Goal: Task Accomplishment & Management: Use online tool/utility

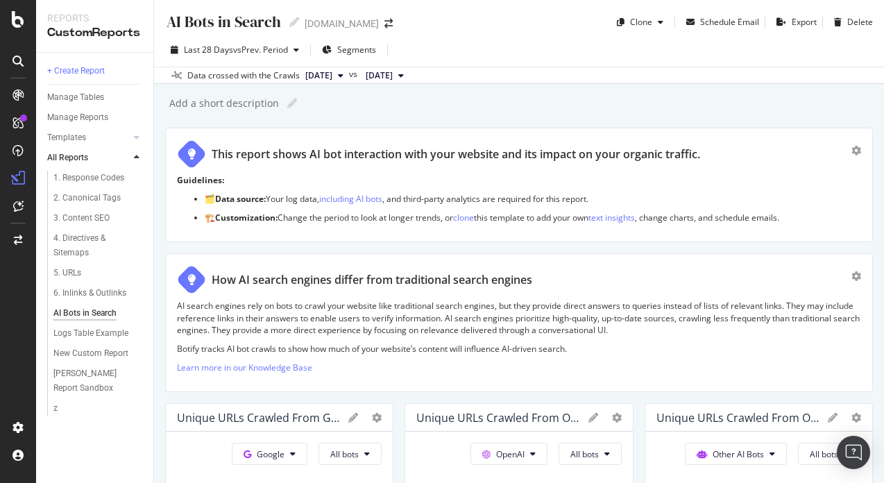
scroll to position [3073, 0]
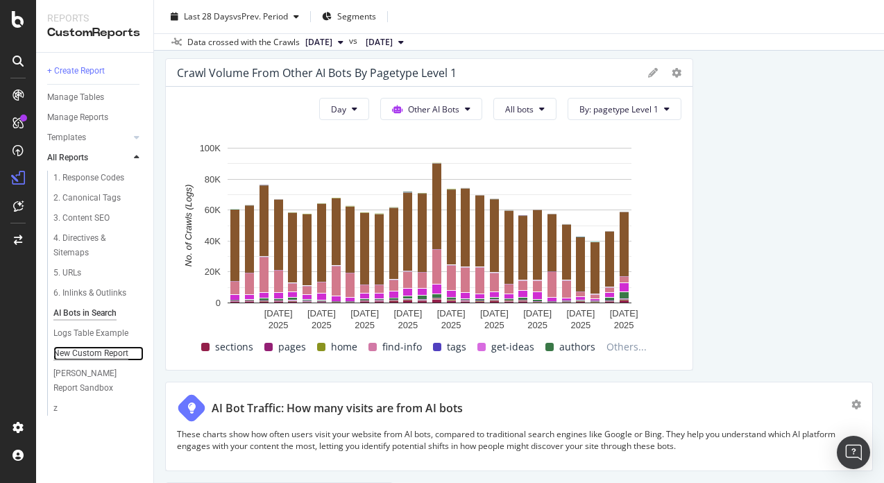
click at [113, 352] on div "New Custom Report" at bounding box center [90, 353] width 75 height 15
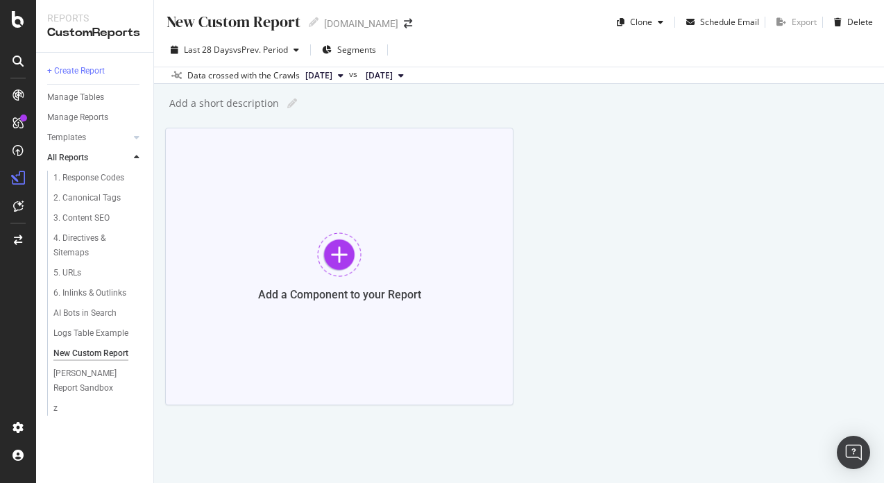
click at [258, 264] on div "Add a Component to your Report" at bounding box center [339, 266] width 348 height 277
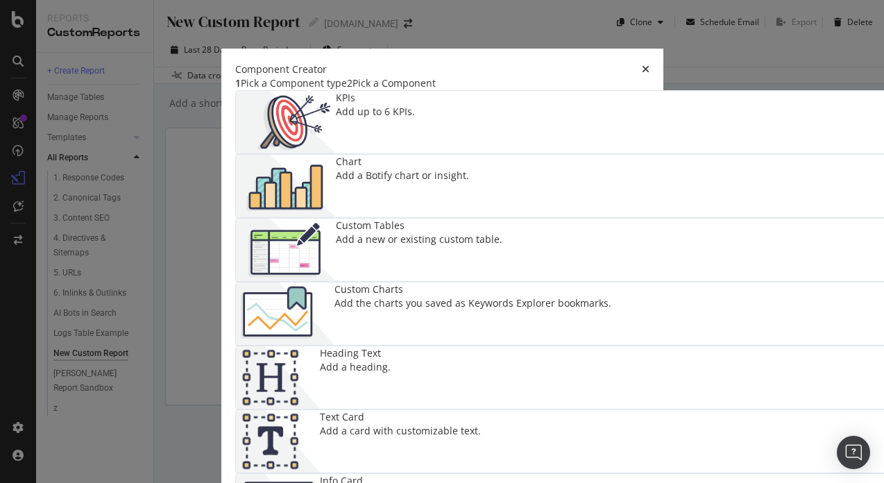
click at [373, 251] on div "Custom Tables Add a new or existing custom table." at bounding box center [419, 250] width 166 height 62
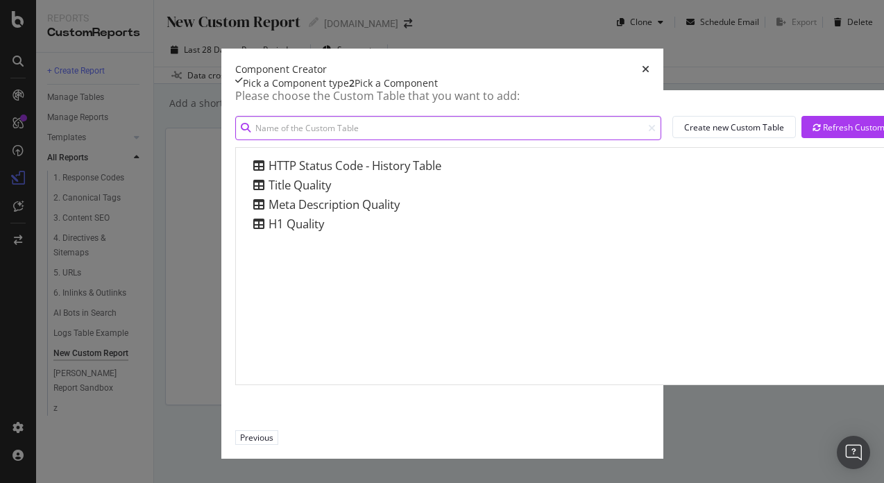
click at [286, 140] on input "modal" at bounding box center [448, 128] width 426 height 24
click at [649, 62] on div "Component Creator" at bounding box center [442, 69] width 414 height 14
click at [649, 65] on icon "times" at bounding box center [646, 70] width 8 height 10
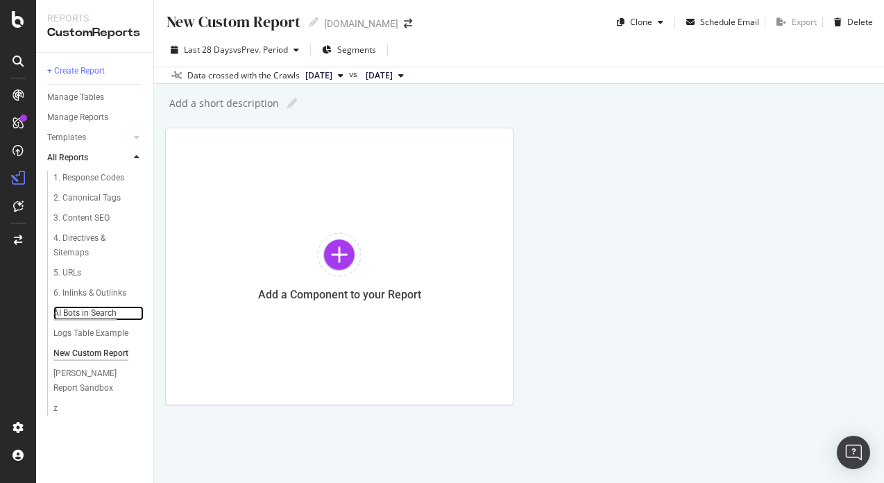
click at [76, 311] on div "AI Bots in Search" at bounding box center [84, 313] width 63 height 15
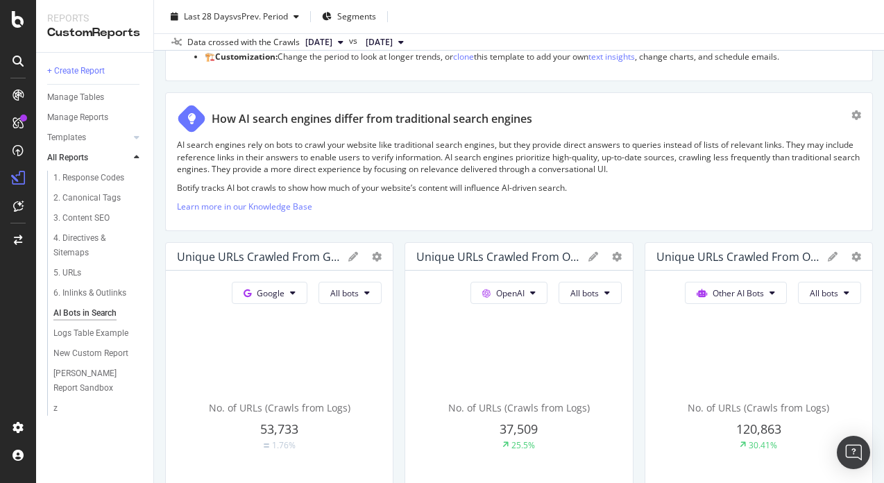
scroll to position [166, 0]
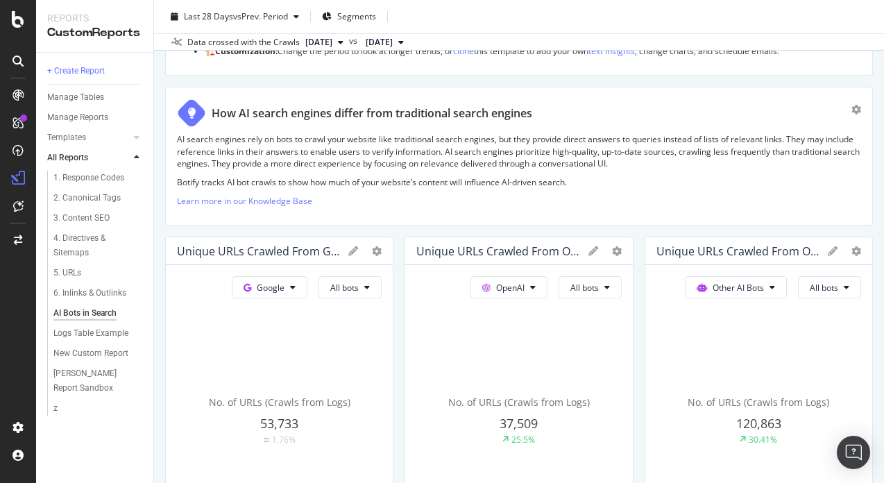
click at [511, 423] on span "37,509" at bounding box center [518, 423] width 38 height 17
click at [529, 384] on div "No. of URLs (Crawls from Logs) 37,509 25.5%" at bounding box center [518, 420] width 205 height 233
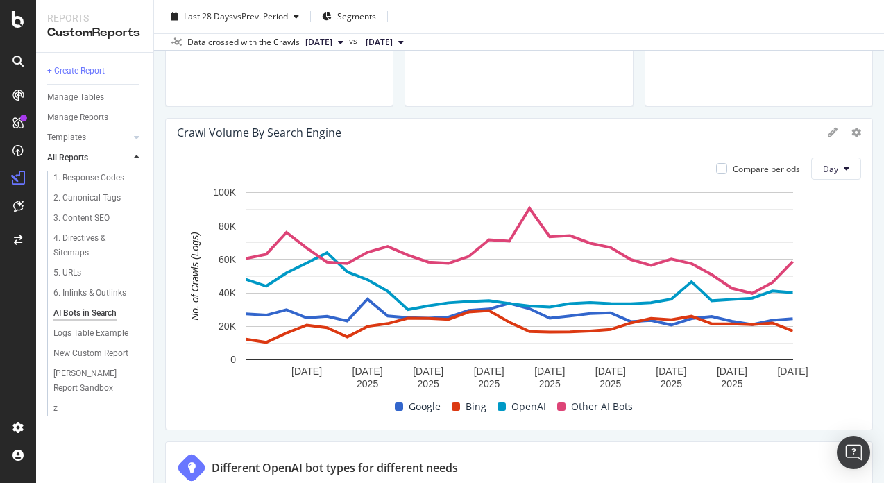
scroll to position [626, 0]
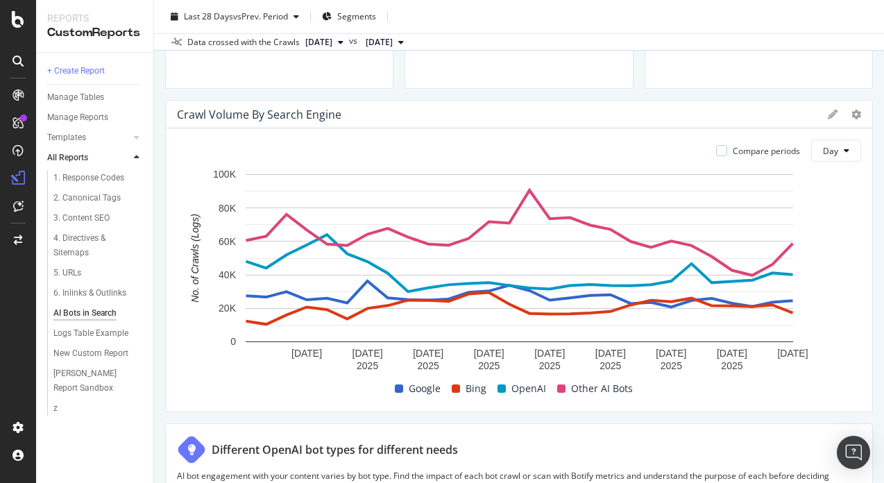
click at [571, 384] on span "Other AI Bots" at bounding box center [602, 388] width 62 height 17
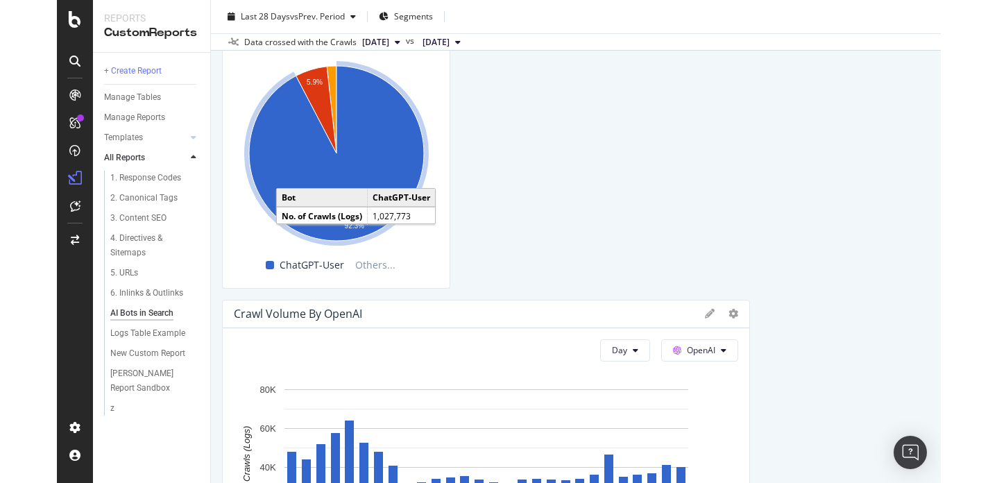
scroll to position [1315, 0]
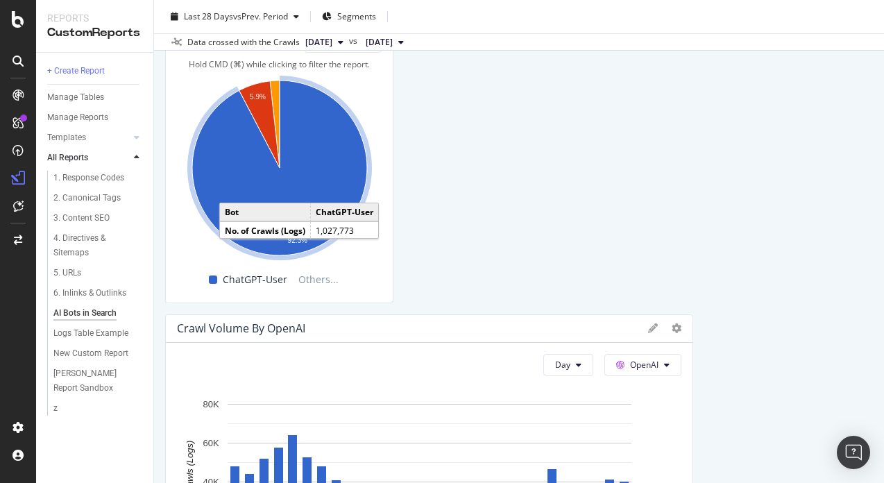
click at [330, 174] on icon "A chart." at bounding box center [279, 167] width 175 height 175
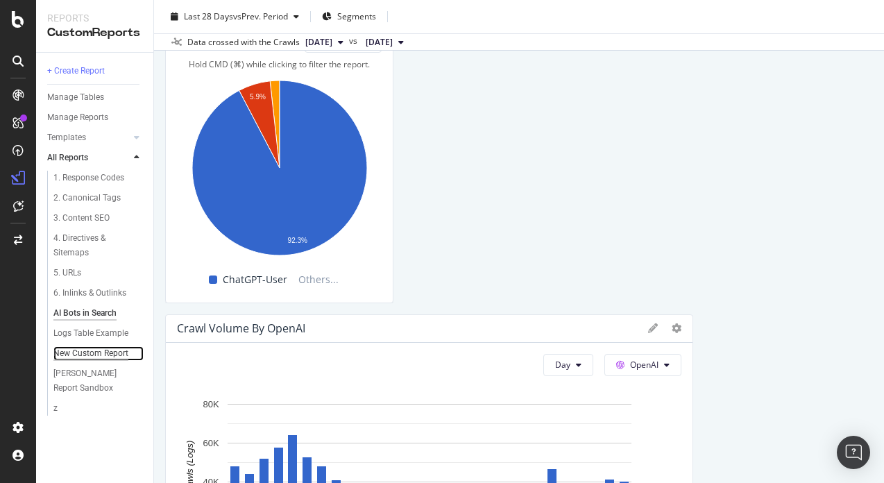
click at [104, 350] on div "New Custom Report" at bounding box center [90, 353] width 75 height 15
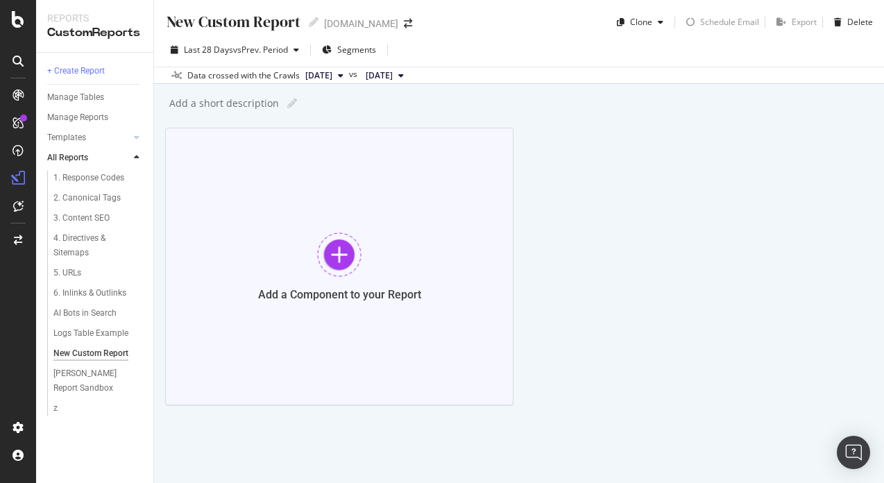
click at [295, 253] on div "Add a Component to your Report" at bounding box center [339, 266] width 348 height 277
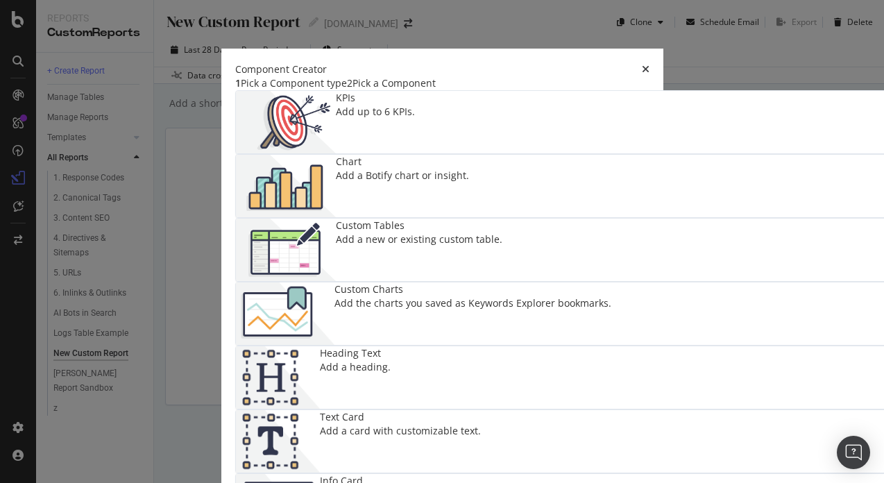
click at [395, 254] on div "Custom Tables Add a new or existing custom table." at bounding box center [579, 250] width 687 height 62
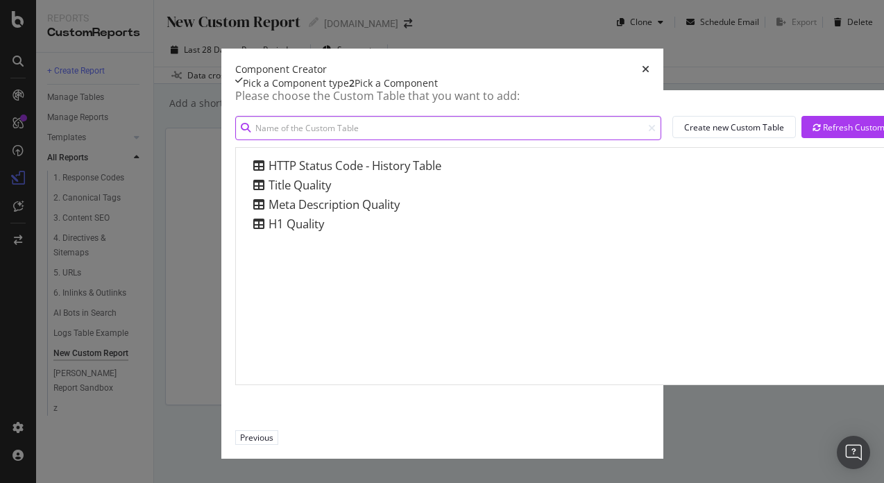
click at [349, 140] on input "modal" at bounding box center [448, 128] width 426 height 24
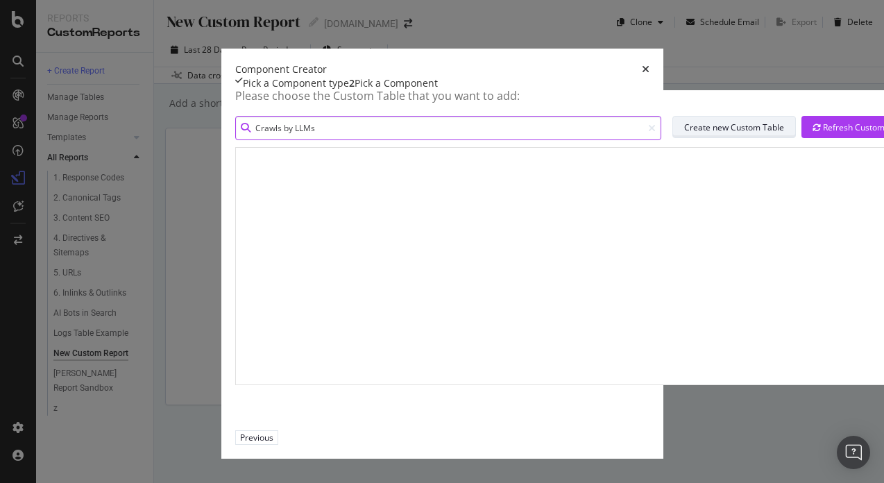
type input "Crawls by LLMs"
click at [684, 133] on div "Create new Custom Table" at bounding box center [734, 127] width 100 height 12
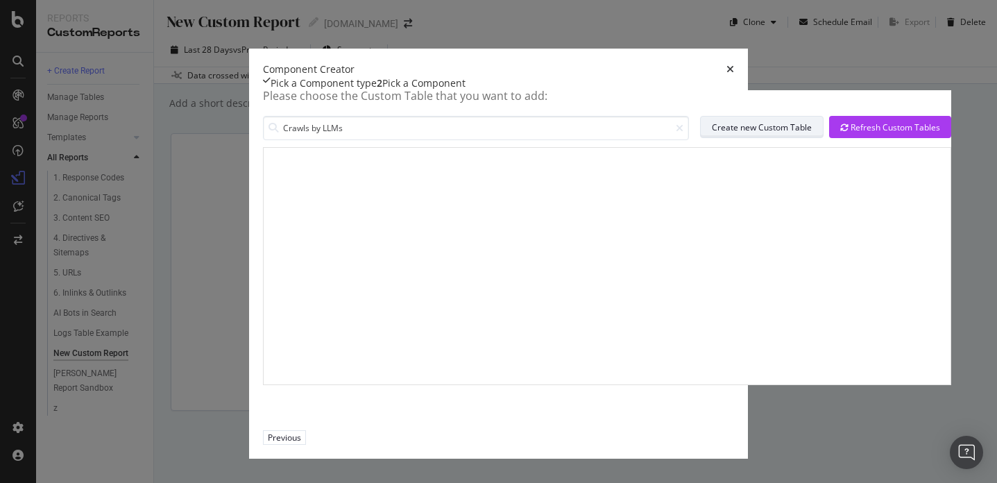
click at [712, 133] on div "Create new Custom Table" at bounding box center [762, 127] width 100 height 12
click at [263, 90] on div "Pick a Component type" at bounding box center [320, 83] width 114 height 14
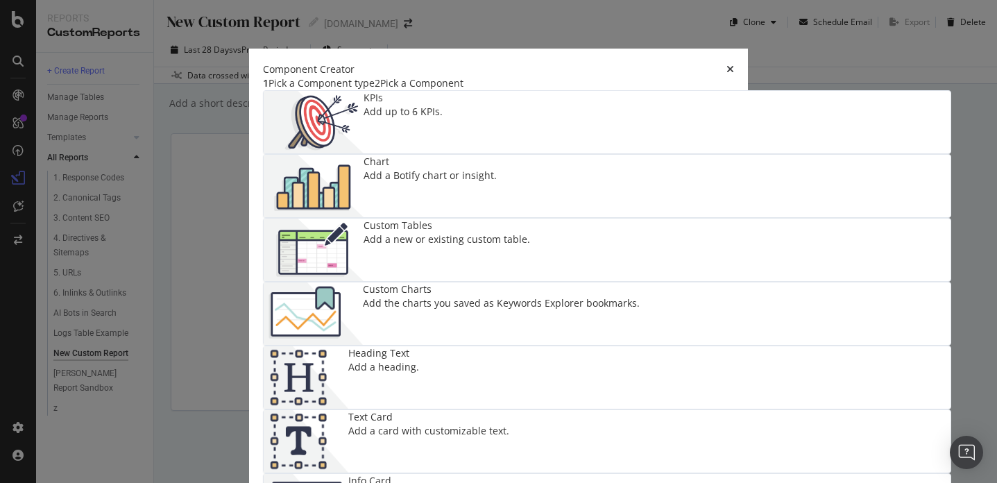
click at [497, 180] on div "Add a Botify chart or insight." at bounding box center [429, 176] width 133 height 14
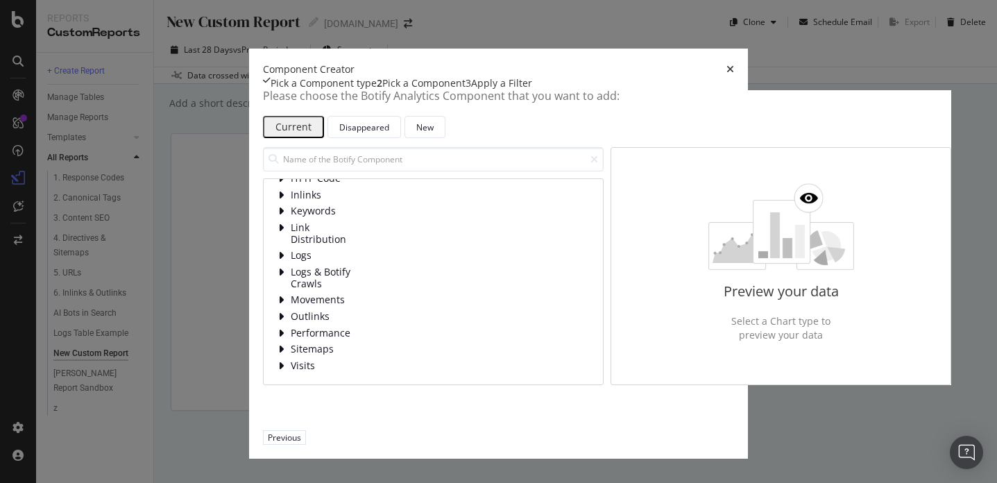
scroll to position [89, 0]
click at [277, 262] on div "modal" at bounding box center [282, 256] width 10 height 12
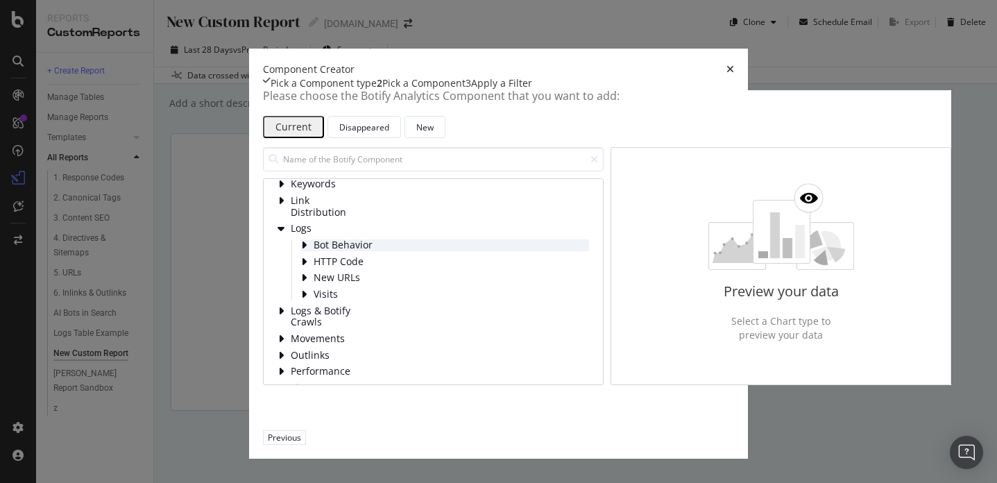
click at [300, 250] on icon "modal" at bounding box center [303, 244] width 7 height 11
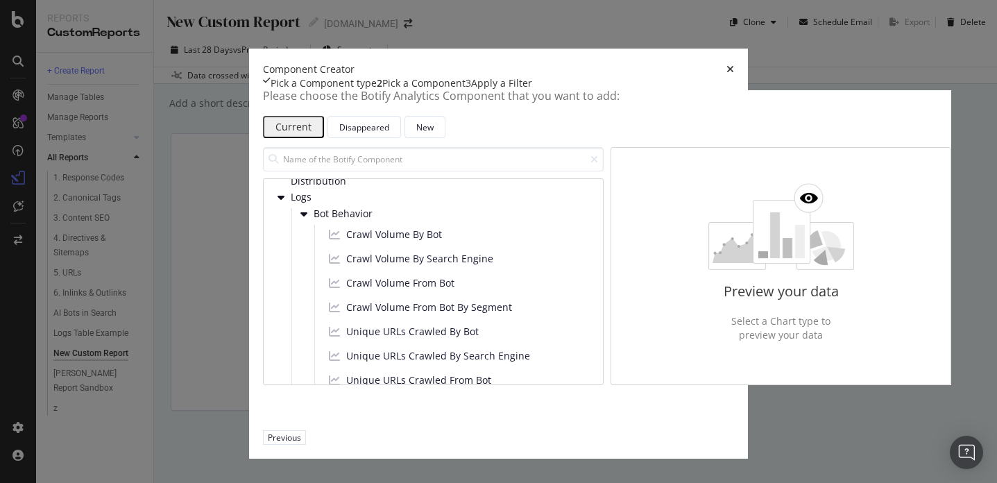
scroll to position [123, 0]
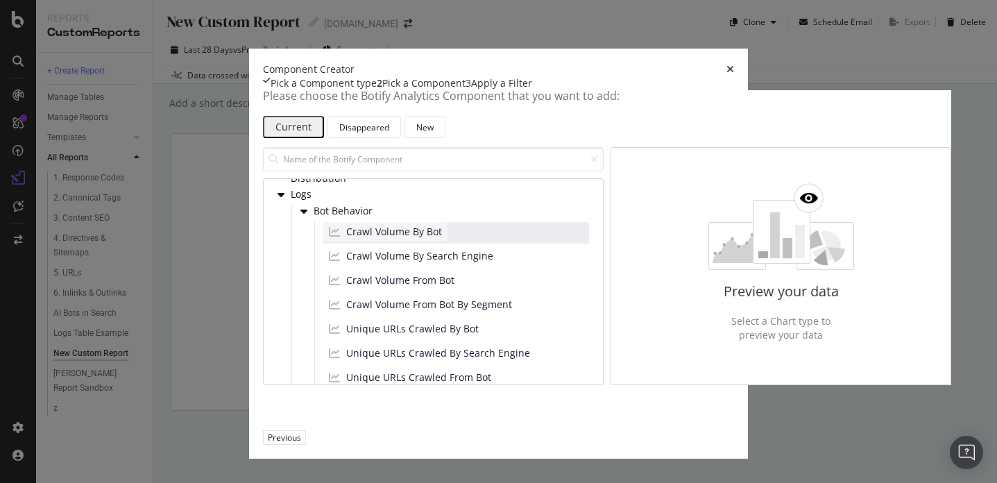
click at [346, 239] on span "Crawl Volume By Bot" at bounding box center [394, 232] width 96 height 14
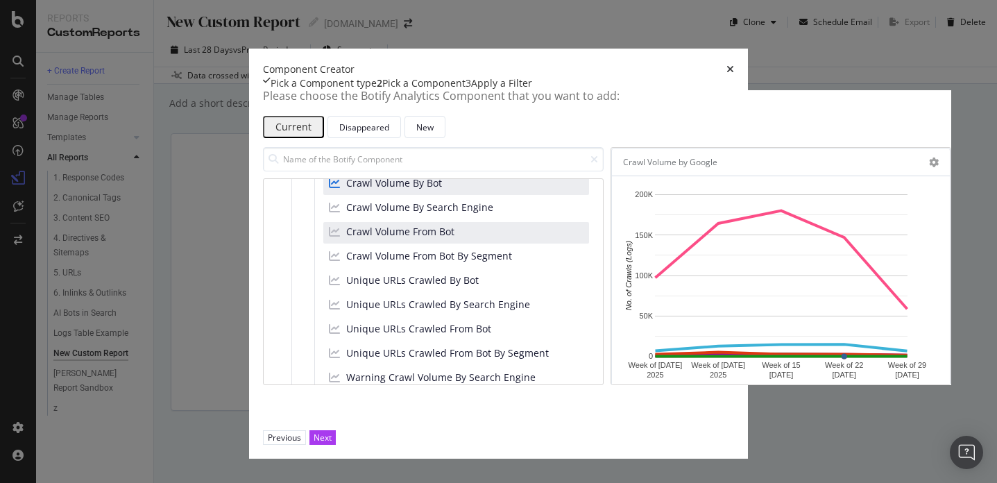
scroll to position [165, 0]
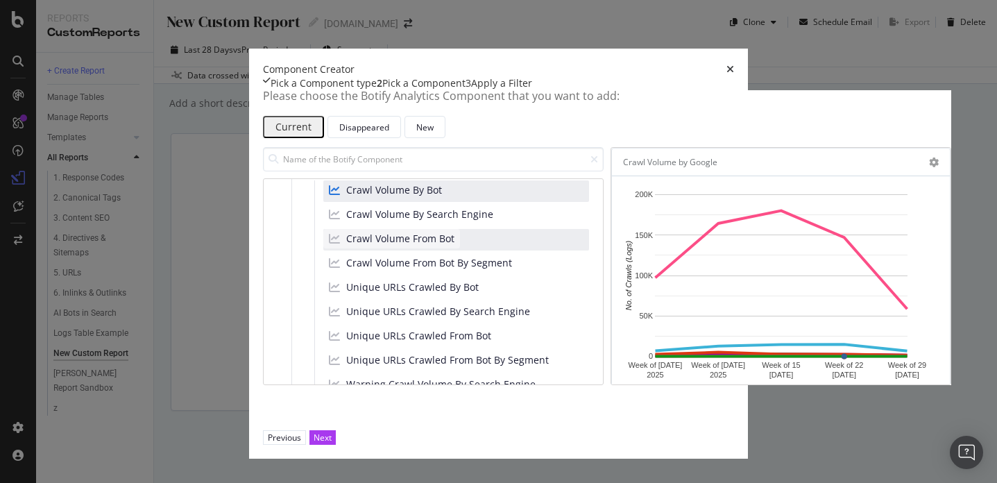
click at [346, 232] on span "Crawl Volume From Bot" at bounding box center [400, 239] width 108 height 14
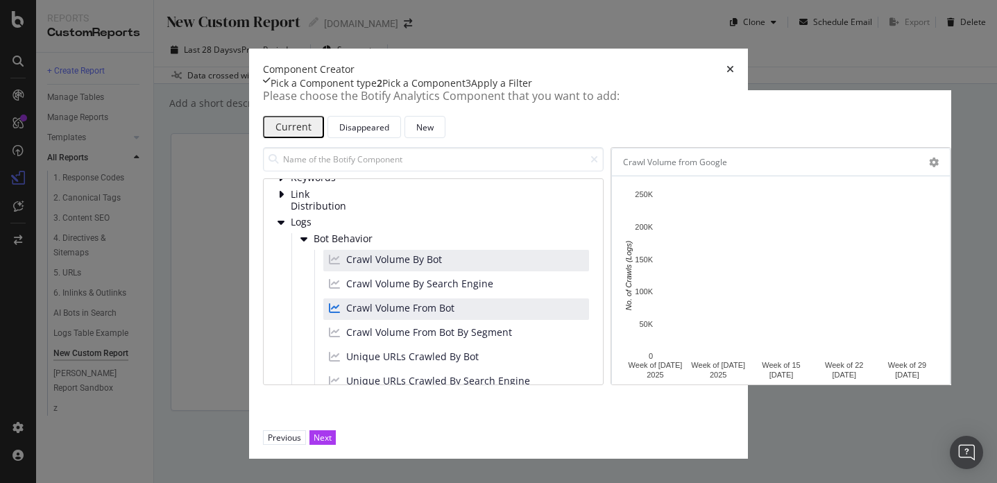
scroll to position [96, 0]
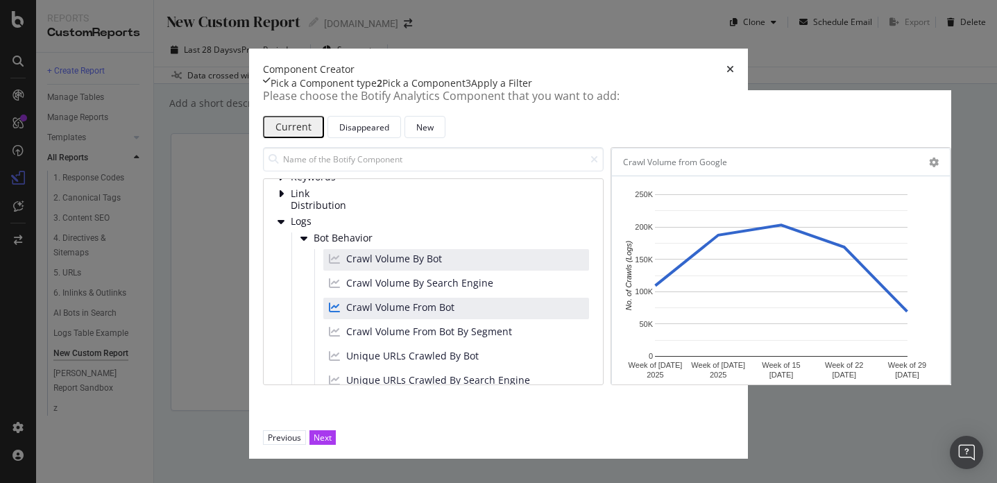
click at [271, 85] on div "Pick a Component type" at bounding box center [324, 83] width 106 height 14
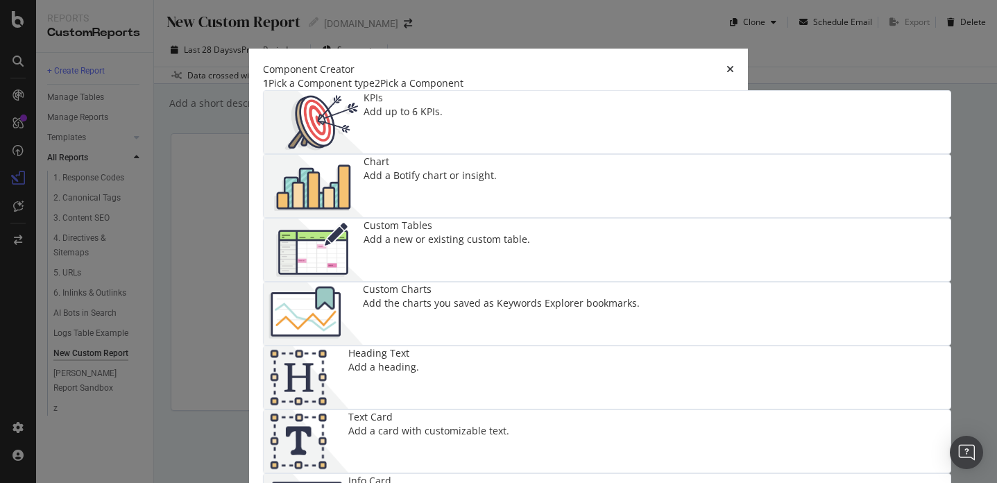
scroll to position [0, 0]
click at [497, 191] on div "Chart Add a Botify chart or insight." at bounding box center [429, 186] width 133 height 62
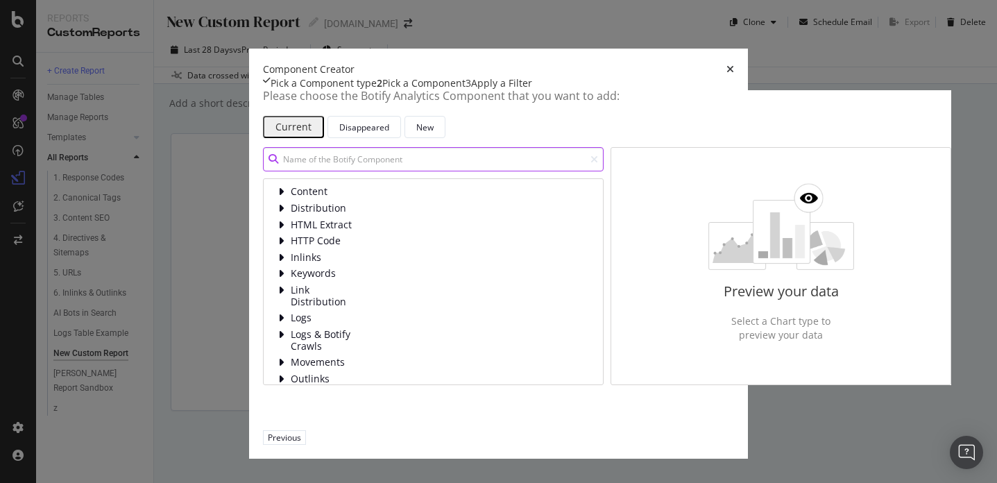
click at [319, 171] on input "modal" at bounding box center [433, 159] width 341 height 24
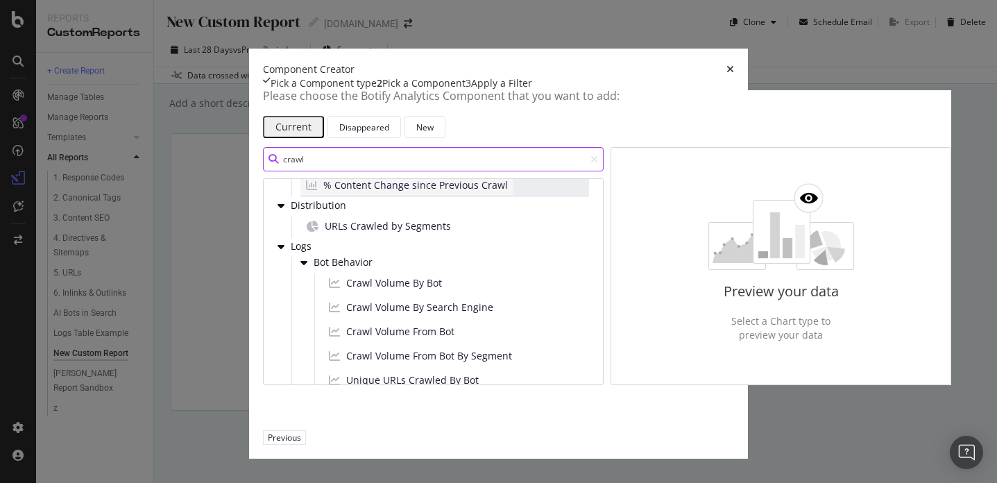
scroll to position [7, 0]
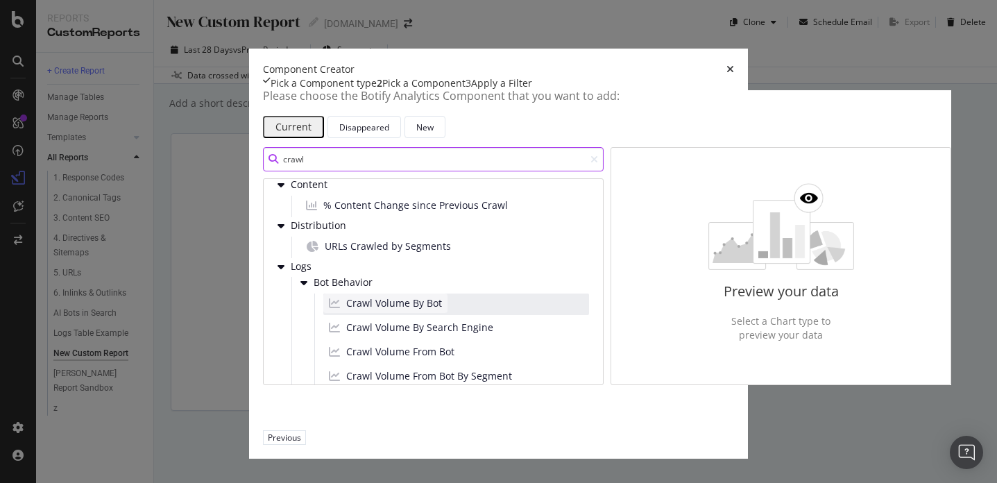
type input "crawl"
click at [346, 310] on span "Crawl Volume By Bot" at bounding box center [394, 303] width 96 height 14
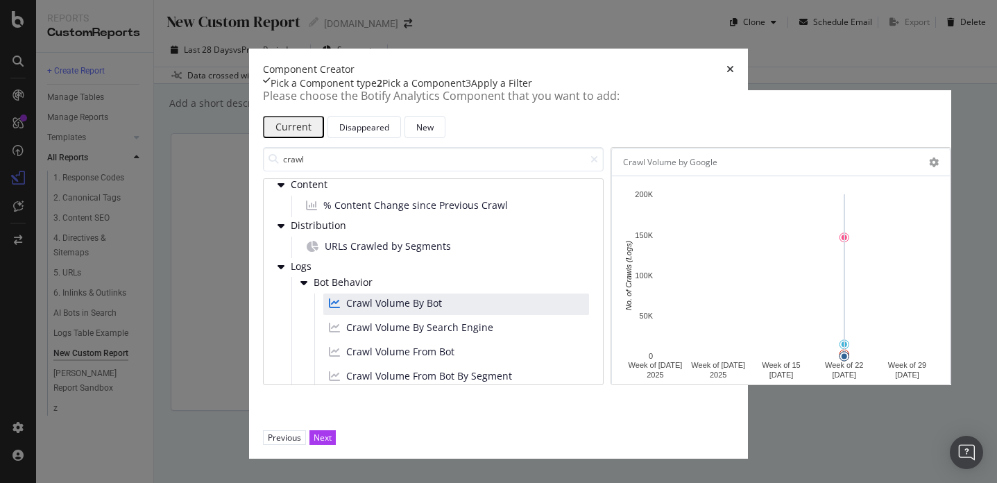
scroll to position [0, 0]
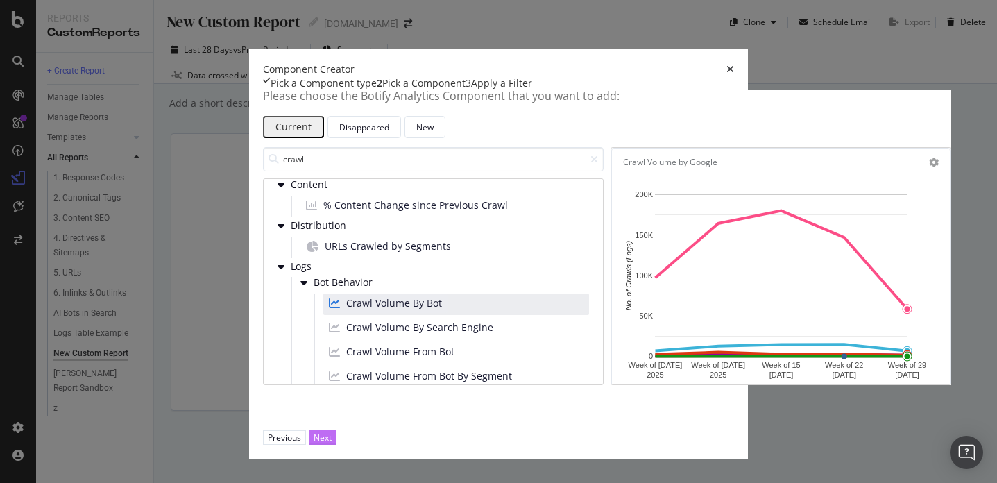
click at [332, 434] on div "Next" at bounding box center [323, 437] width 18 height 12
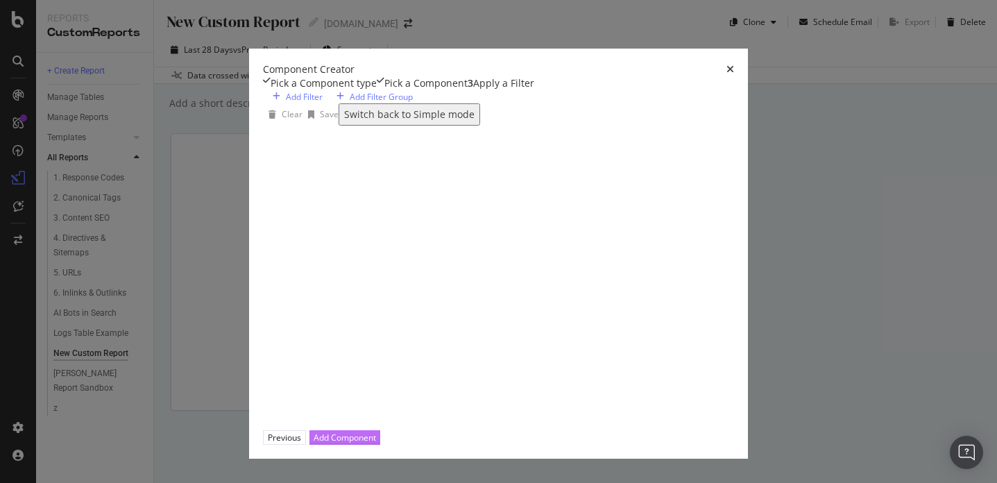
click at [376, 435] on div "Add Component" at bounding box center [345, 437] width 62 height 12
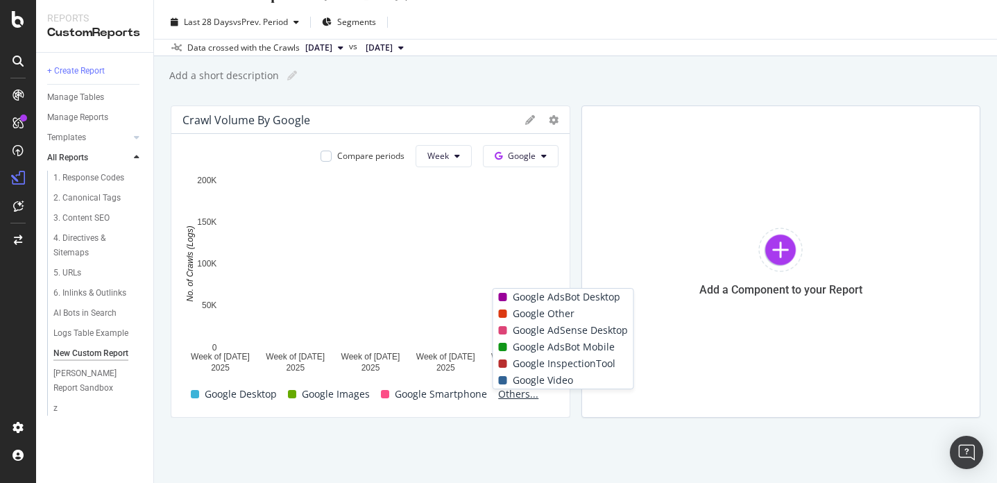
scroll to position [24, 0]
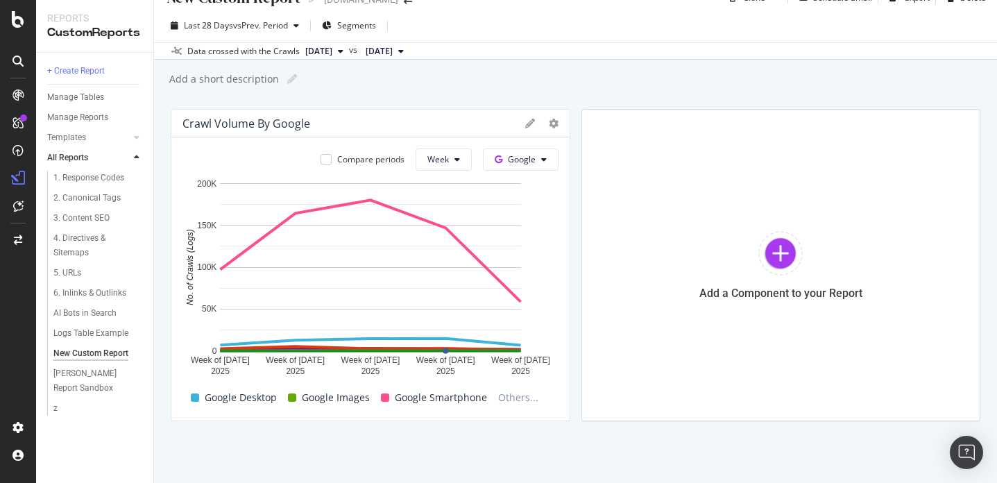
click at [545, 122] on div at bounding box center [541, 124] width 33 height 14
click at [560, 123] on div at bounding box center [563, 265] width 14 height 312
click at [550, 123] on icon at bounding box center [554, 124] width 10 height 10
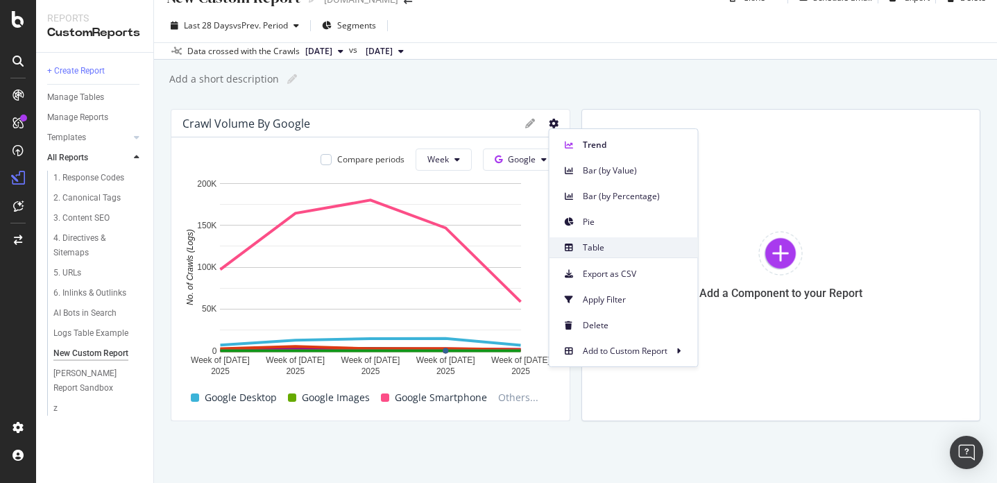
click at [592, 245] on span "Table" at bounding box center [635, 247] width 104 height 12
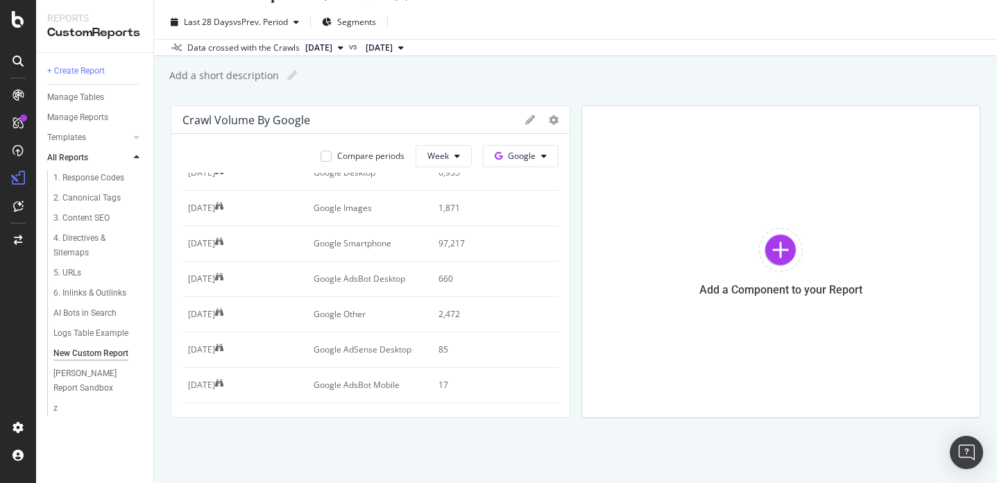
scroll to position [0, 0]
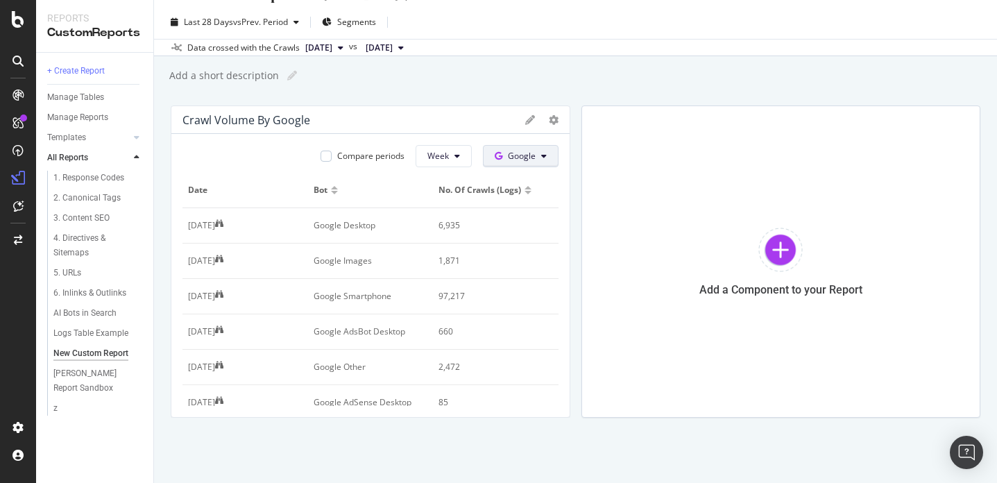
click at [535, 150] on span "Google" at bounding box center [522, 156] width 28 height 12
click at [549, 235] on span "OpenAI" at bounding box center [542, 235] width 51 height 12
click at [545, 159] on icon at bounding box center [544, 156] width 6 height 8
click at [529, 187] on span "Google" at bounding box center [540, 184] width 51 height 12
click at [525, 156] on span "Google" at bounding box center [522, 156] width 28 height 12
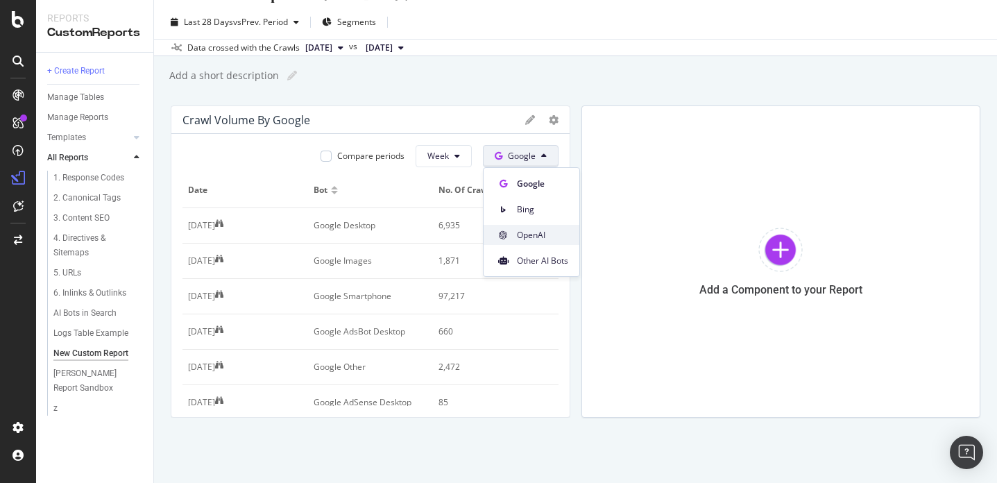
click at [529, 231] on span "OpenAI" at bounding box center [542, 235] width 51 height 12
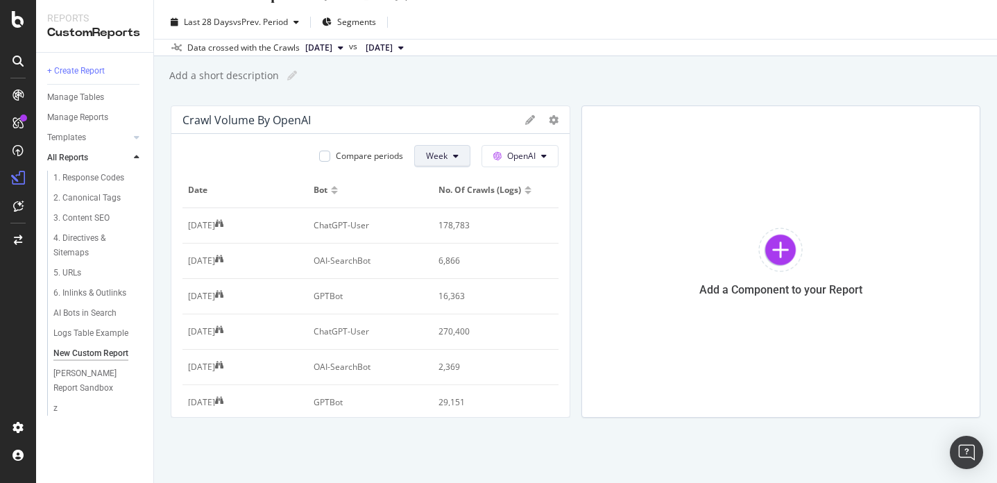
click at [459, 157] on button "Week" at bounding box center [442, 156] width 56 height 22
click at [453, 230] on div "Month" at bounding box center [438, 235] width 47 height 20
click at [674, 235] on div "Add a Component to your Report" at bounding box center [781, 261] width 400 height 312
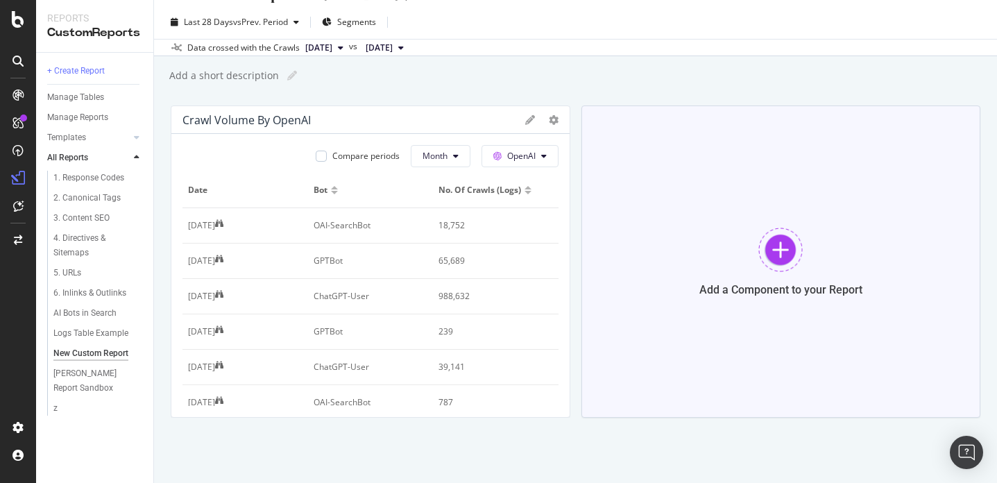
click at [626, 169] on div "Add a Component to your Report" at bounding box center [781, 261] width 400 height 312
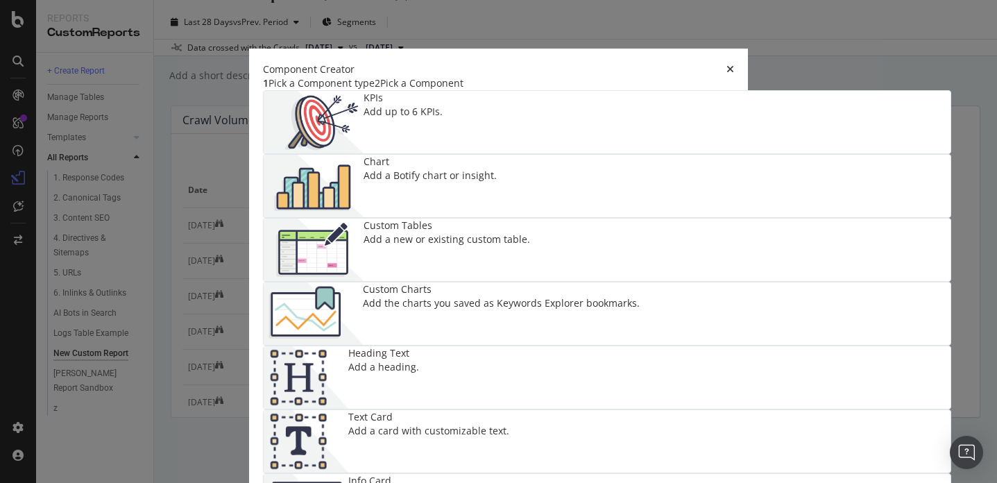
click at [363, 181] on img "modal" at bounding box center [314, 186] width 100 height 62
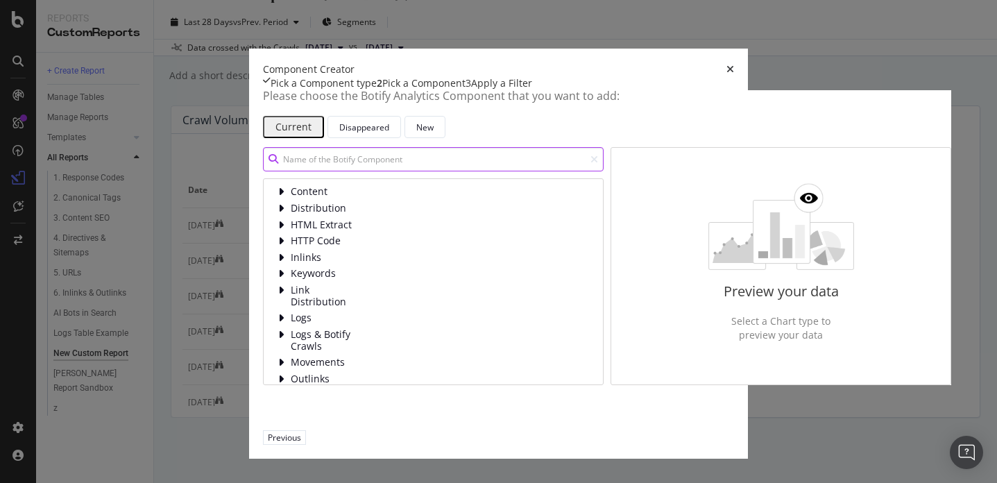
click at [283, 171] on input "modal" at bounding box center [433, 159] width 341 height 24
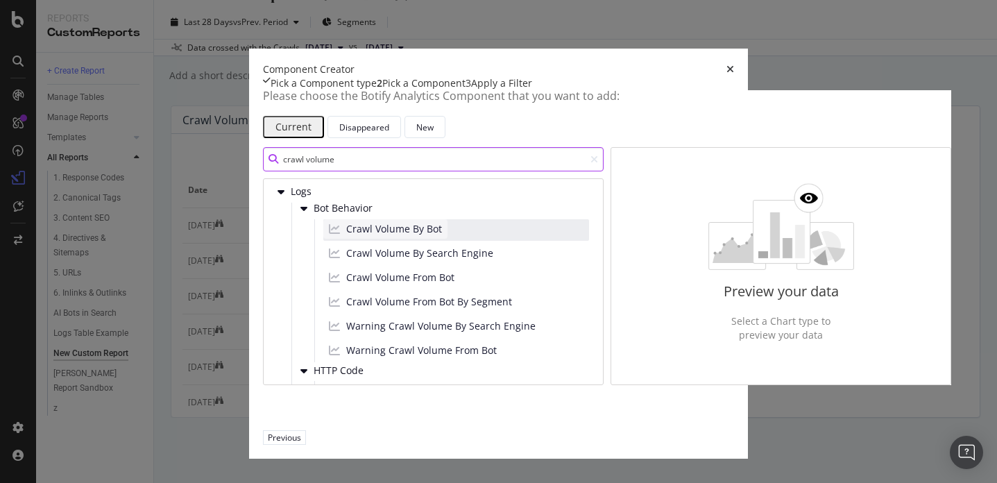
type input "crawl volume"
click at [346, 236] on span "Crawl Volume By Bot" at bounding box center [394, 229] width 96 height 14
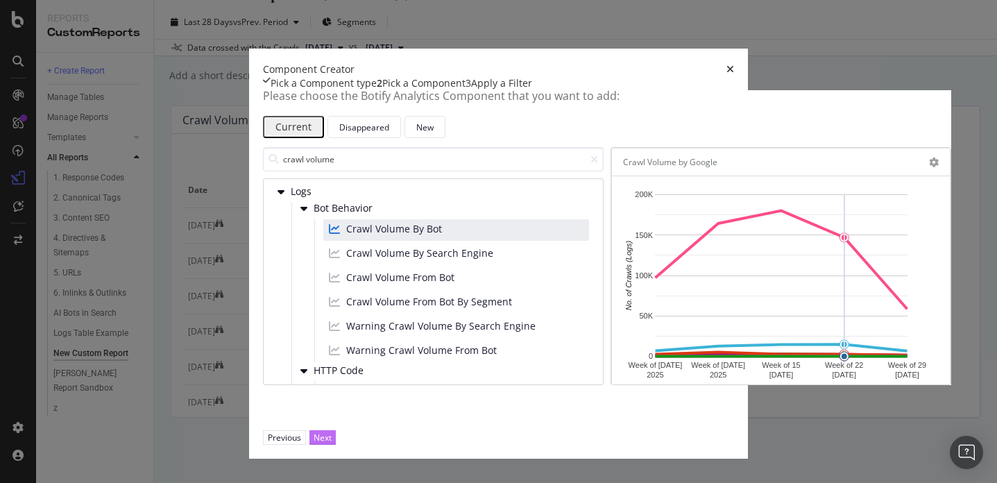
click at [332, 442] on div "Next" at bounding box center [323, 437] width 18 height 12
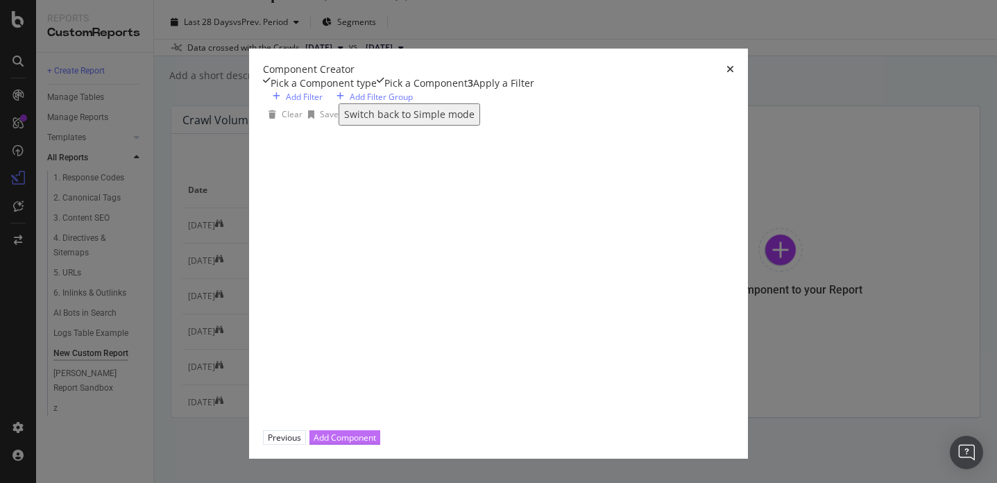
click at [376, 442] on div "Add Component" at bounding box center [345, 437] width 62 height 12
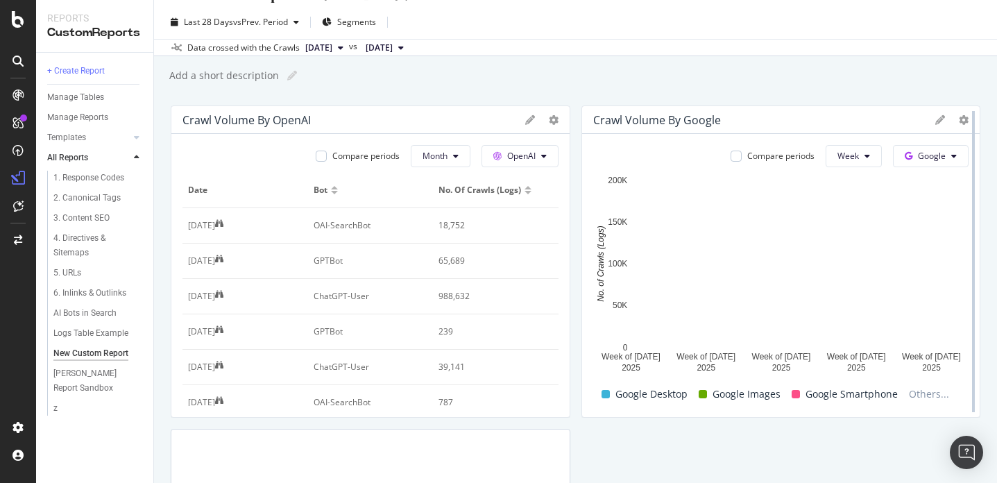
click at [883, 122] on div at bounding box center [973, 261] width 14 height 312
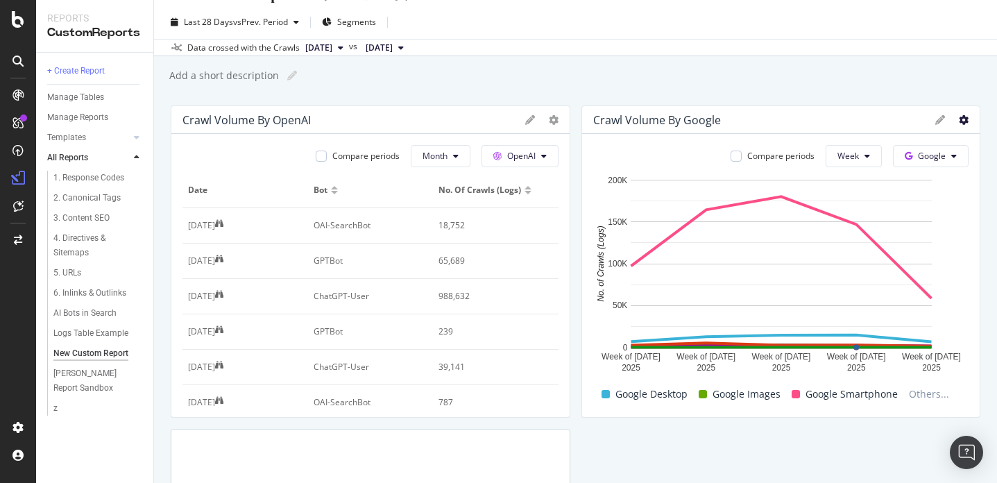
click at [883, 121] on icon at bounding box center [964, 120] width 10 height 10
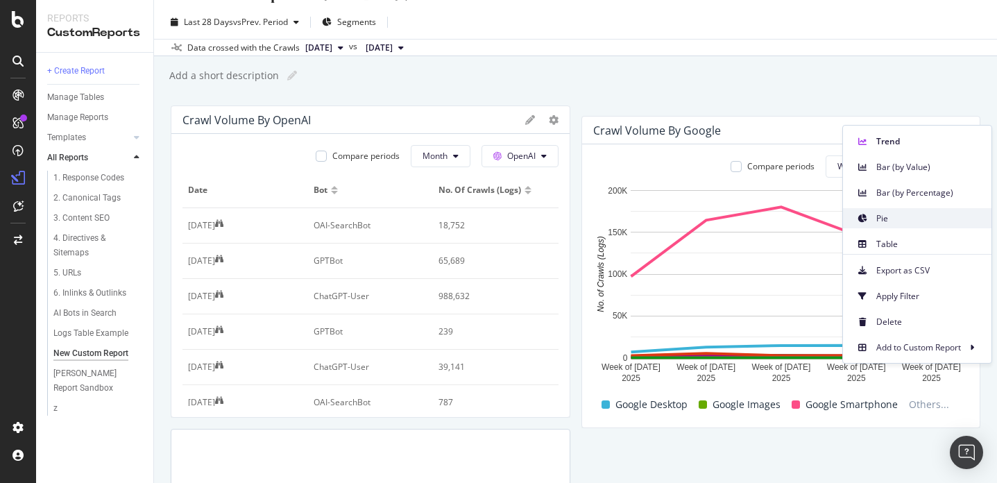
click at [883, 215] on span "Pie" at bounding box center [928, 218] width 104 height 12
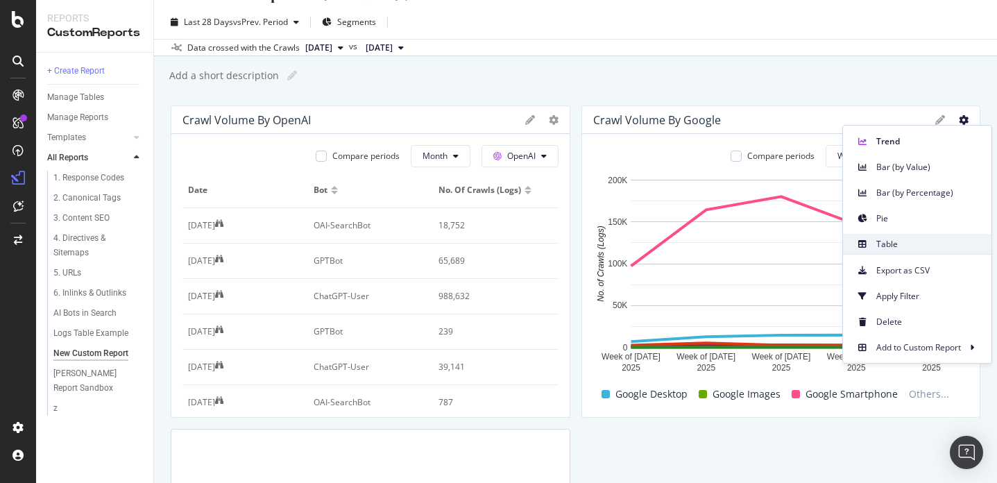
click at [883, 241] on span "Table" at bounding box center [928, 244] width 104 height 12
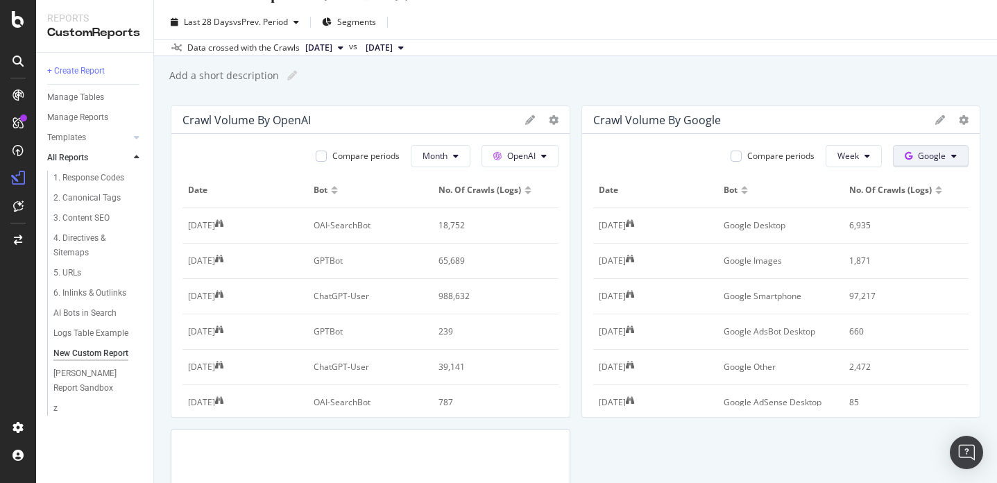
click at [883, 154] on button "Google" at bounding box center [931, 156] width 76 height 22
click at [883, 264] on span "Other AI Bots" at bounding box center [952, 261] width 51 height 12
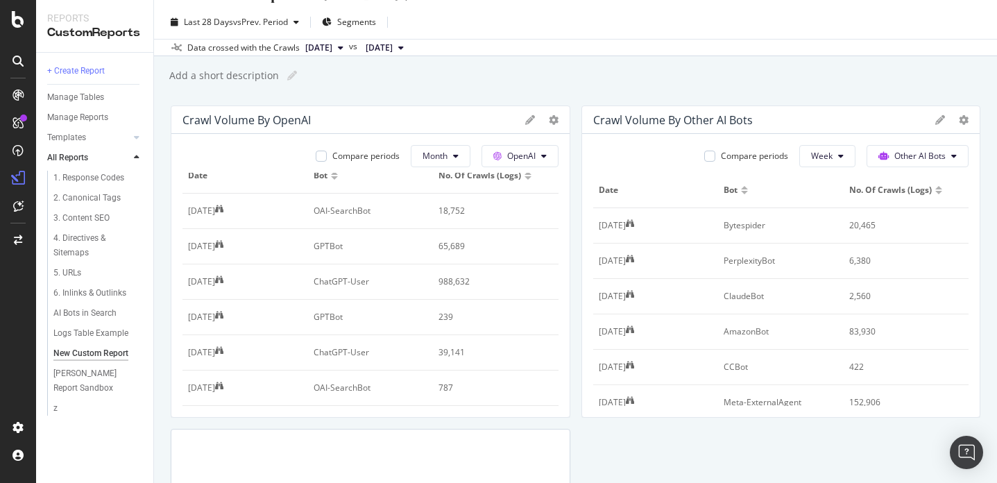
click at [525, 121] on icon at bounding box center [530, 120] width 10 height 10
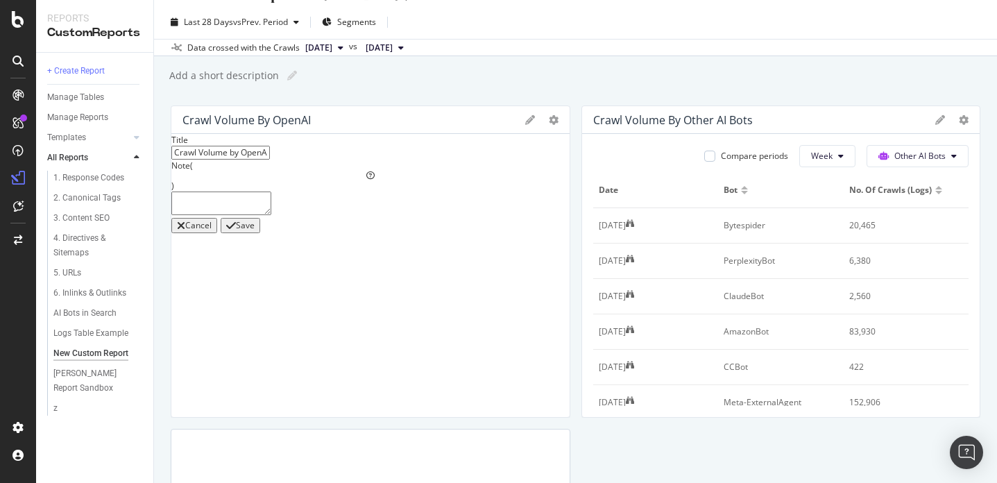
click at [212, 230] on div "Cancel" at bounding box center [198, 226] width 26 height 10
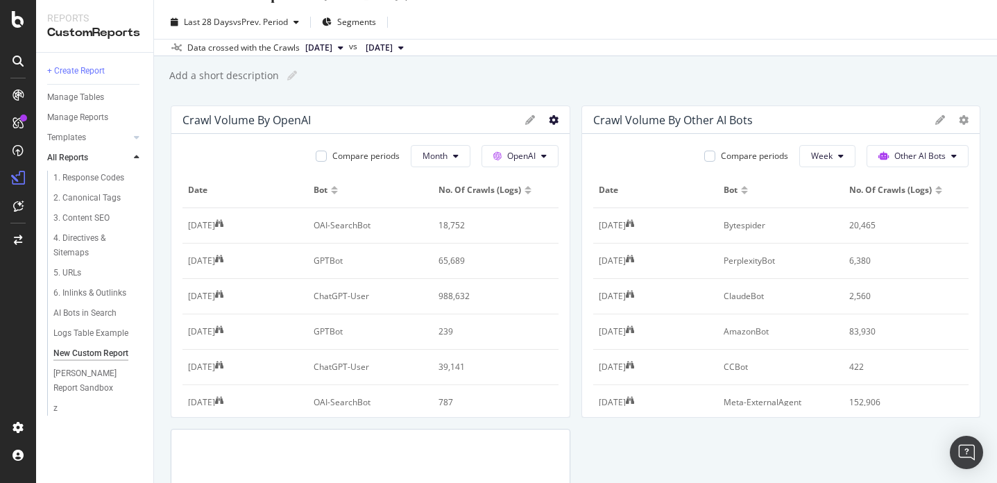
click at [555, 123] on icon at bounding box center [554, 120] width 10 height 10
click at [508, 240] on td "18,752" at bounding box center [496, 225] width 126 height 35
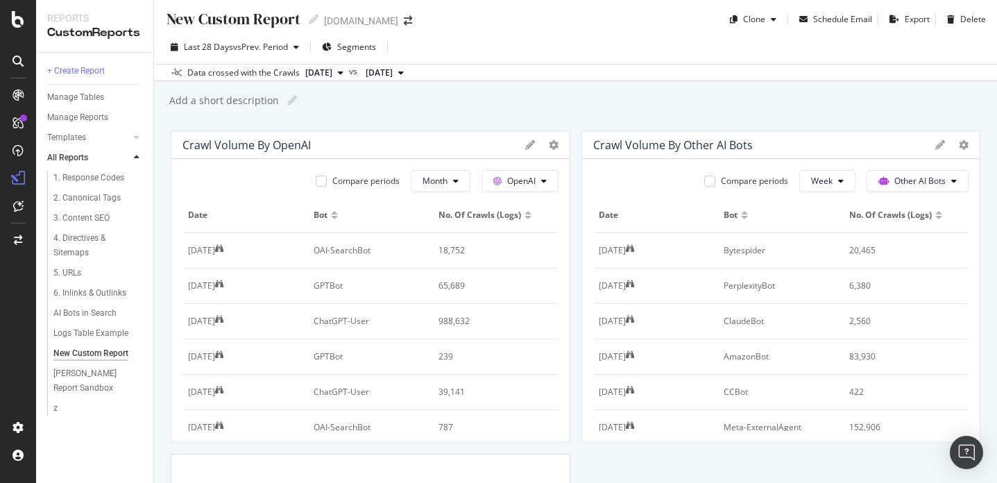
scroll to position [0, 0]
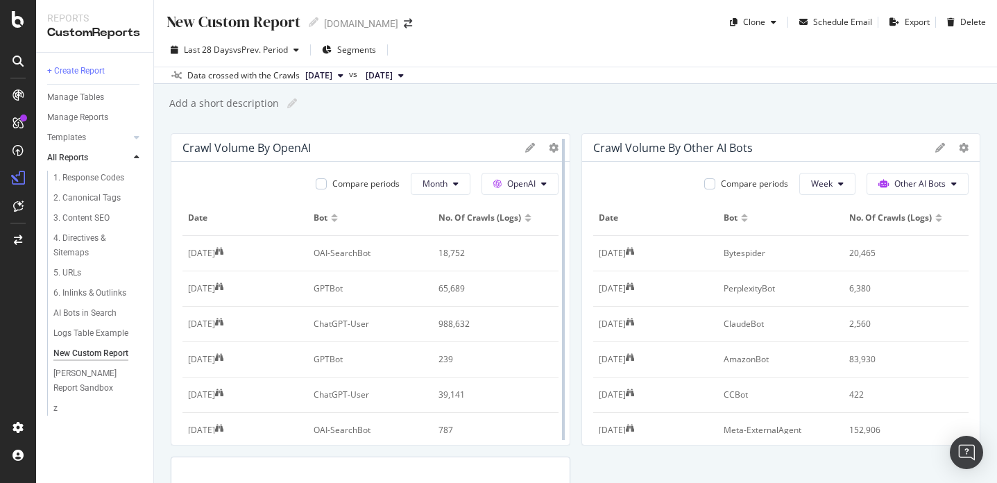
click at [556, 153] on div at bounding box center [563, 289] width 14 height 312
click at [529, 148] on icon at bounding box center [530, 148] width 10 height 10
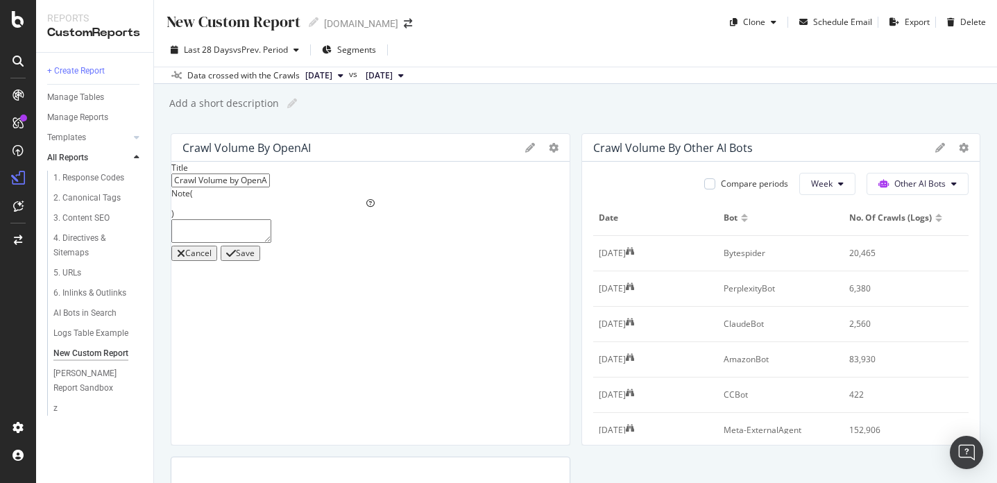
click at [270, 187] on input "Crawl Volume by OpenAI" at bounding box center [220, 180] width 99 height 14
click at [551, 152] on div at bounding box center [554, 148] width 10 height 14
click at [551, 152] on icon at bounding box center [554, 148] width 10 height 10
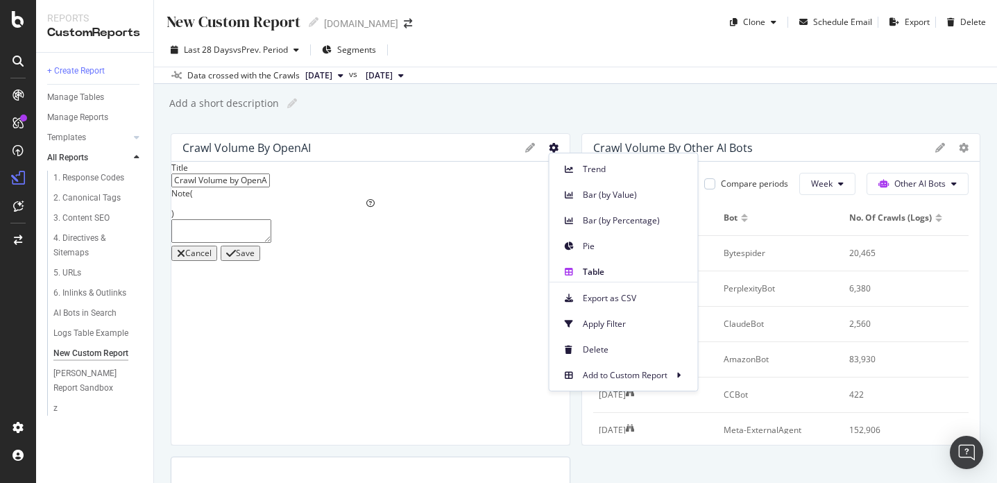
click at [550, 147] on icon at bounding box center [554, 148] width 10 height 10
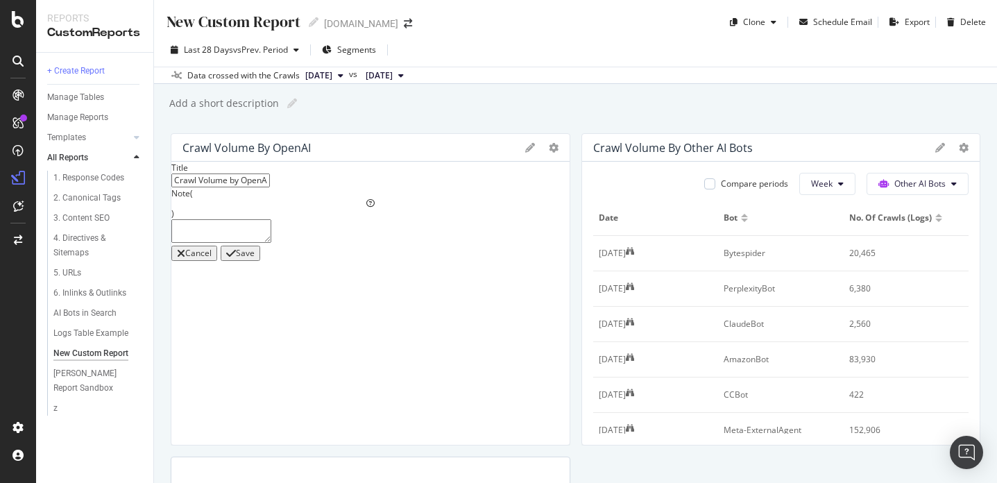
click at [531, 147] on icon at bounding box center [530, 148] width 10 height 10
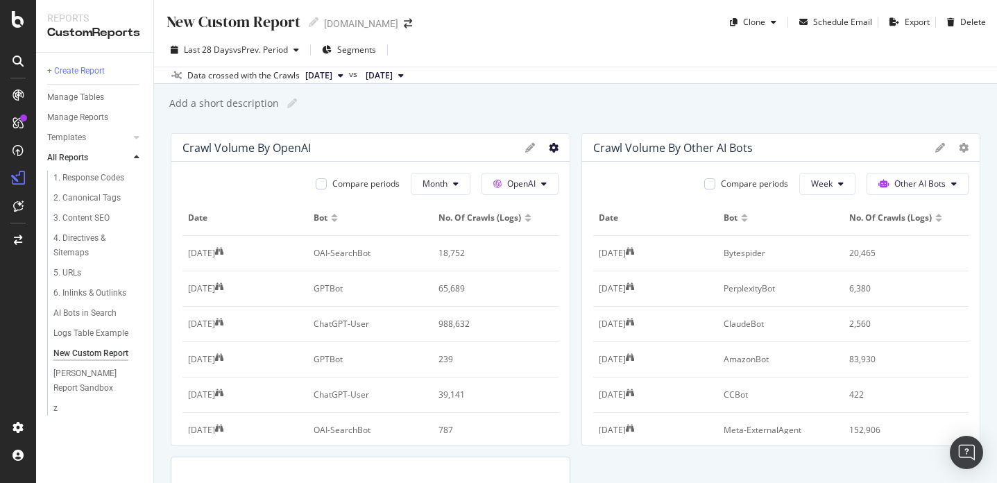
click at [549, 148] on icon at bounding box center [554, 148] width 10 height 10
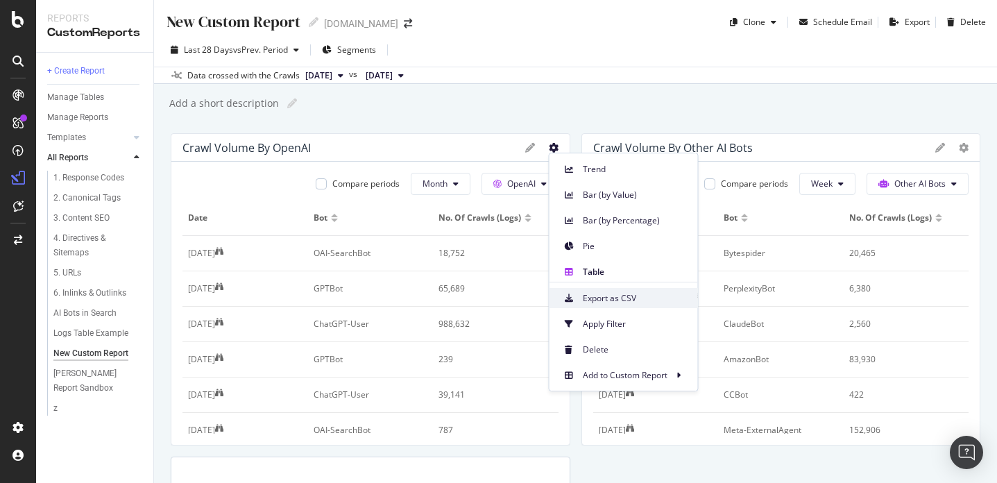
click at [639, 298] on span "Export as CSV" at bounding box center [635, 298] width 104 height 12
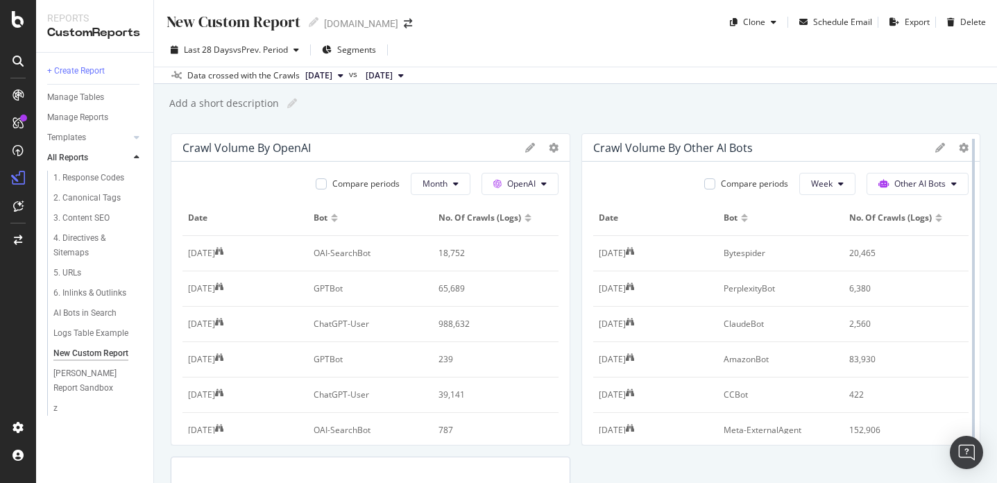
click at [883, 148] on div at bounding box center [973, 289] width 14 height 312
click at [883, 147] on icon at bounding box center [964, 148] width 10 height 10
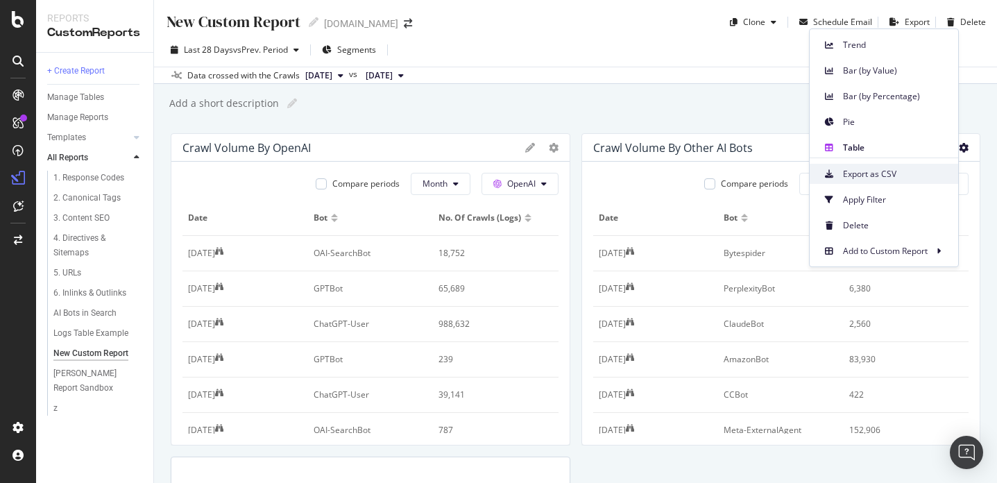
click at [883, 171] on span "Export as CSV" at bounding box center [895, 174] width 104 height 12
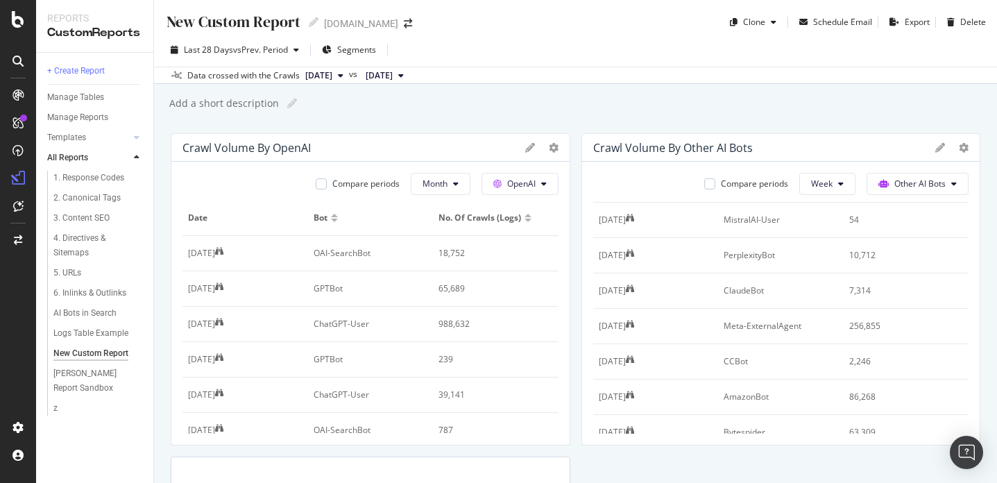
scroll to position [291, 0]
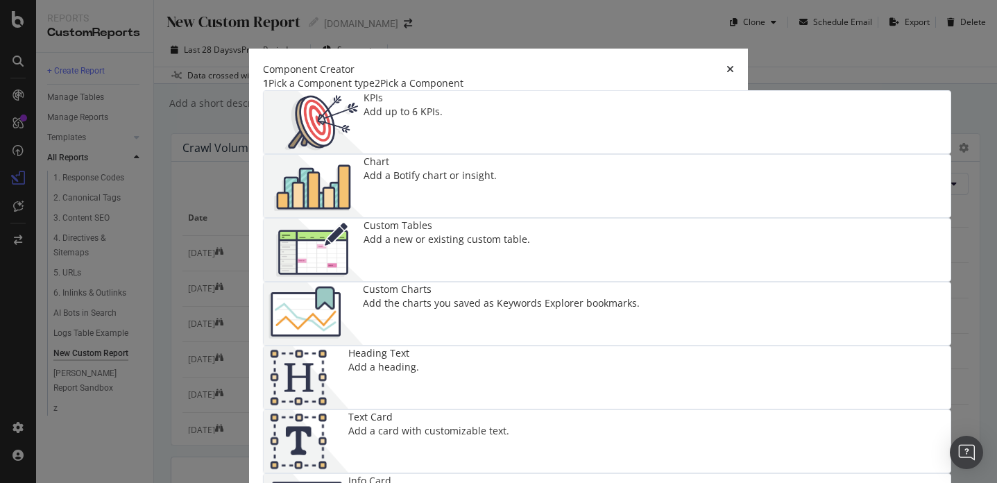
click at [363, 165] on img "modal" at bounding box center [314, 186] width 100 height 62
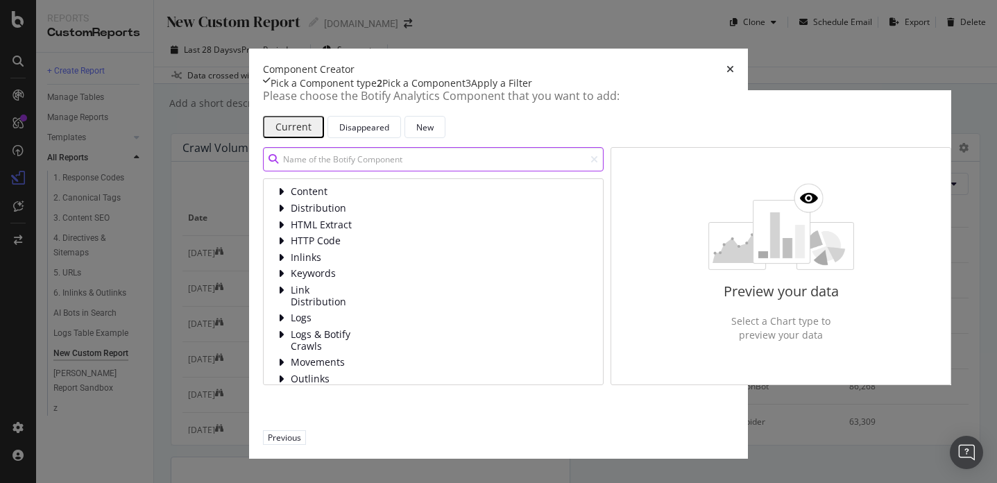
click at [298, 171] on input "modal" at bounding box center [433, 159] width 341 height 24
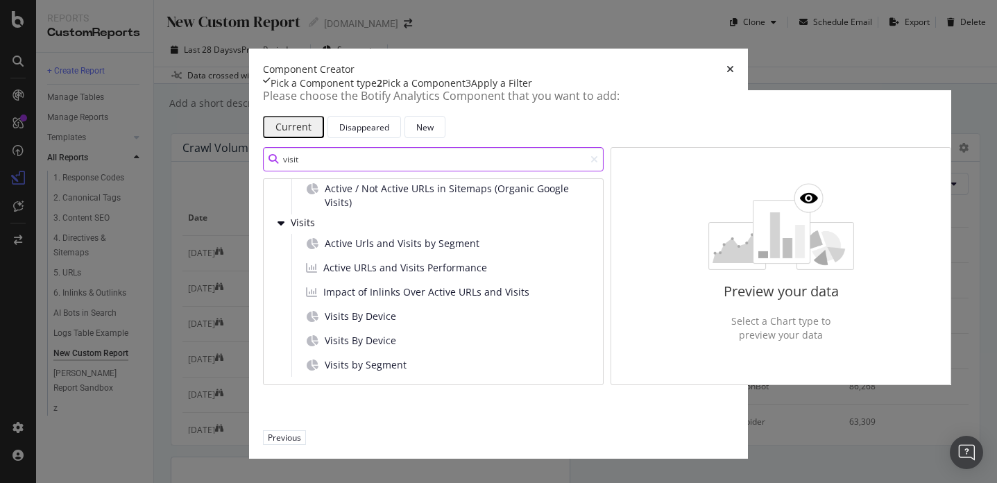
scroll to position [0, 0]
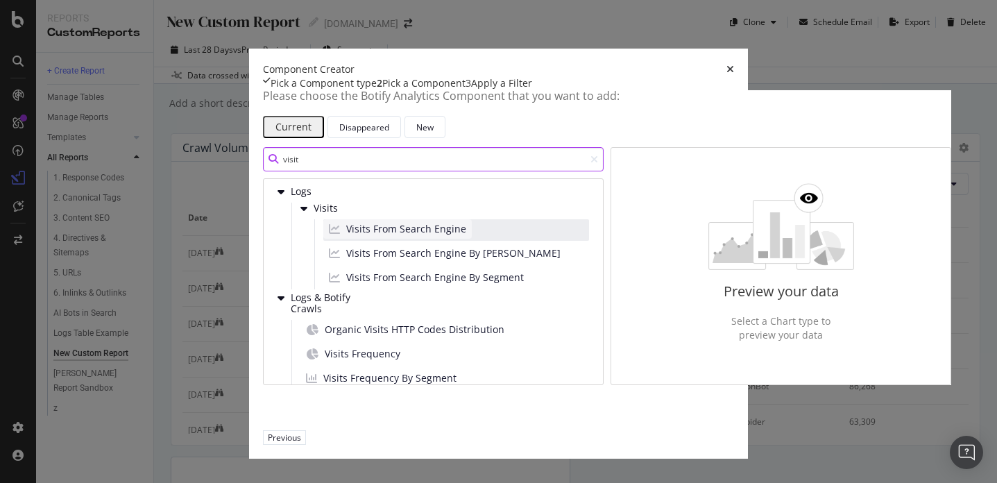
type input "visit"
click at [346, 236] on span "Visits From Search Engine" at bounding box center [406, 229] width 120 height 14
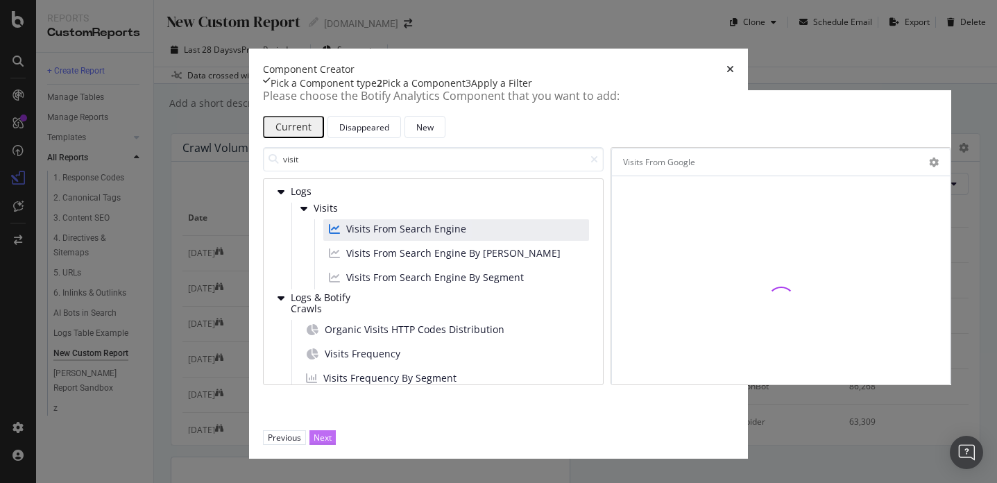
click at [332, 436] on div "Next" at bounding box center [323, 437] width 18 height 12
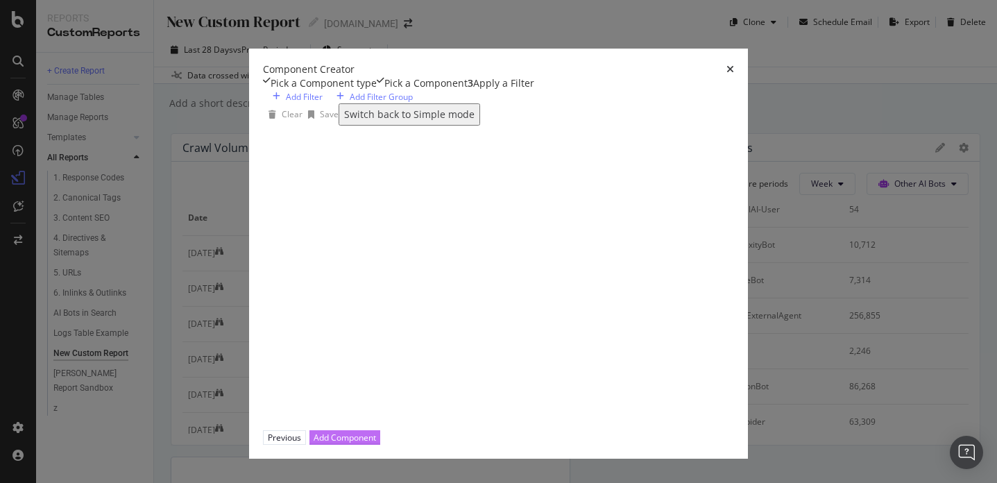
click at [376, 436] on div "Add Component" at bounding box center [345, 437] width 62 height 12
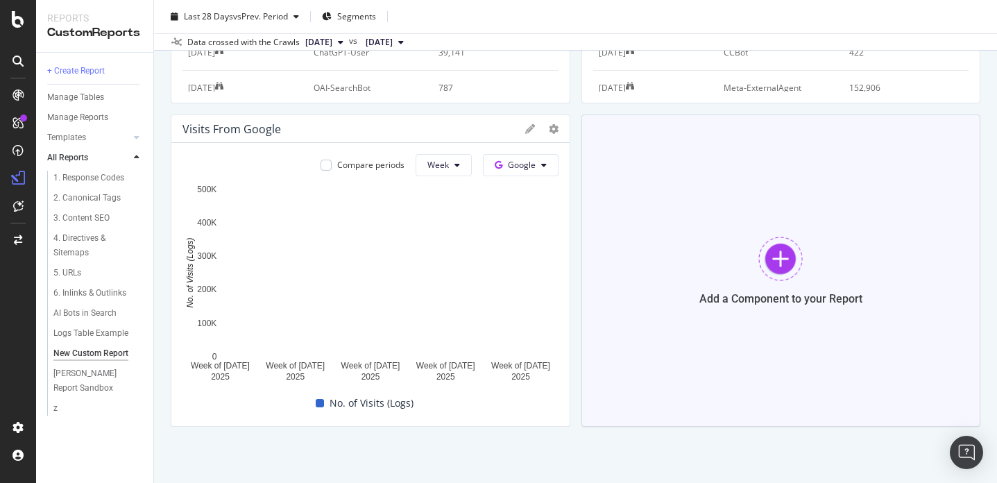
scroll to position [348, 0]
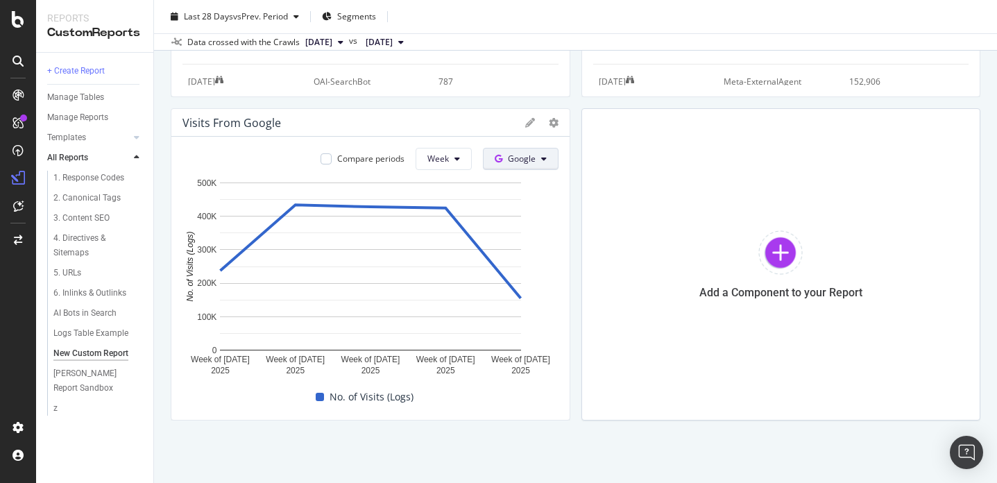
click at [540, 160] on button "Google" at bounding box center [521, 159] width 76 height 22
click at [538, 236] on span "OpenAI" at bounding box center [542, 238] width 51 height 12
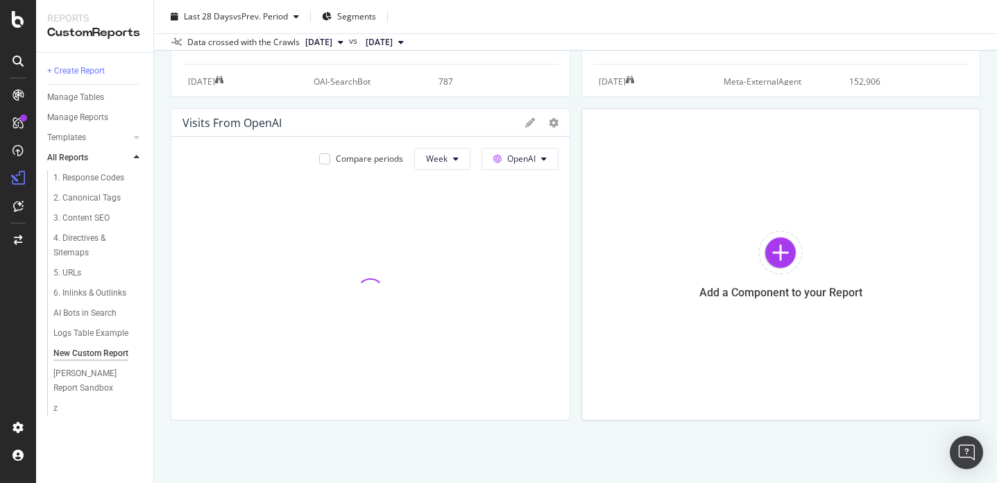
click at [555, 129] on div "Visits From OpenAI" at bounding box center [370, 123] width 398 height 28
click at [558, 123] on div at bounding box center [563, 264] width 14 height 312
click at [551, 124] on icon at bounding box center [554, 123] width 10 height 10
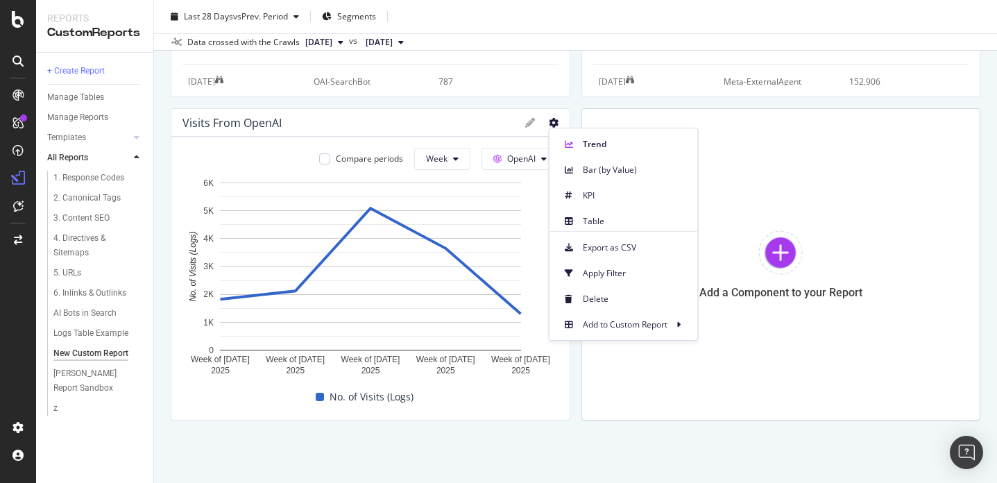
click at [413, 118] on div "Visits From OpenAI" at bounding box center [350, 123] width 336 height 14
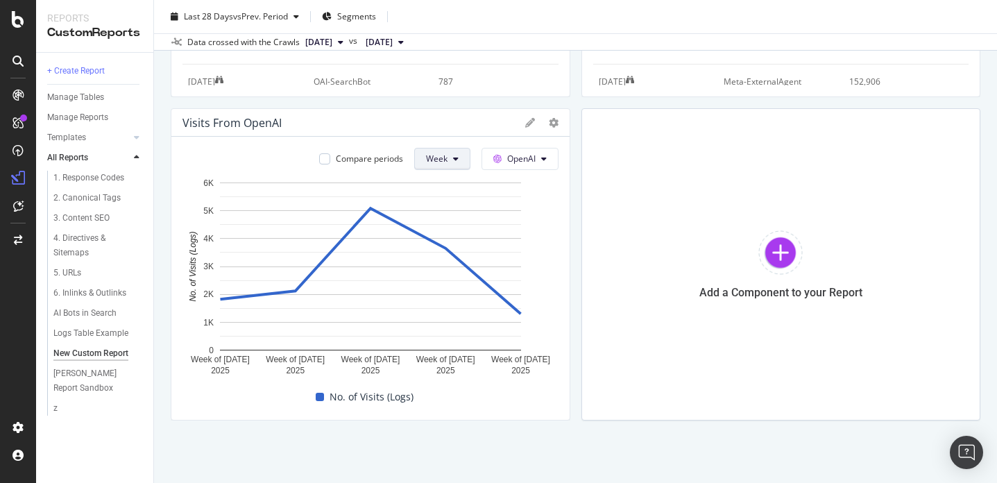
click at [442, 152] on button "Week" at bounding box center [442, 159] width 56 height 22
click at [447, 233] on span "Month" at bounding box center [438, 238] width 25 height 12
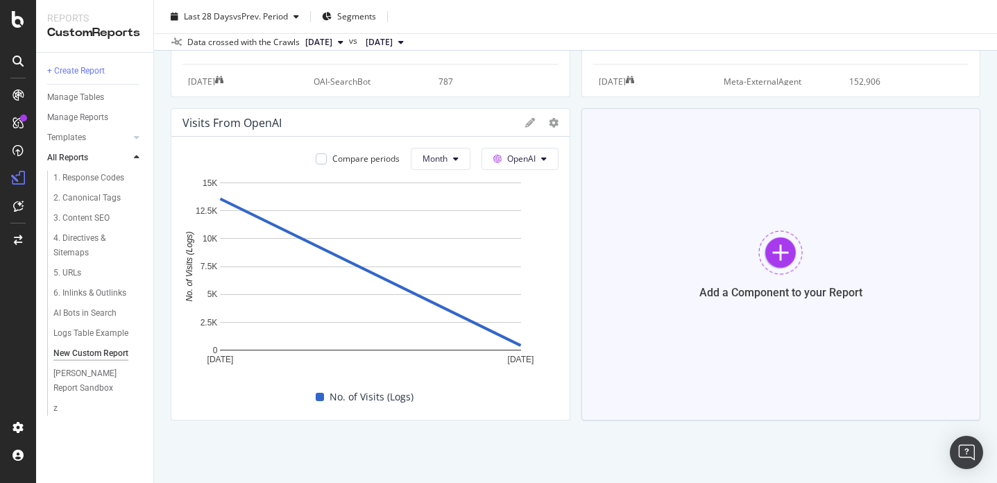
click at [675, 227] on div "Add a Component to your Report" at bounding box center [781, 264] width 400 height 312
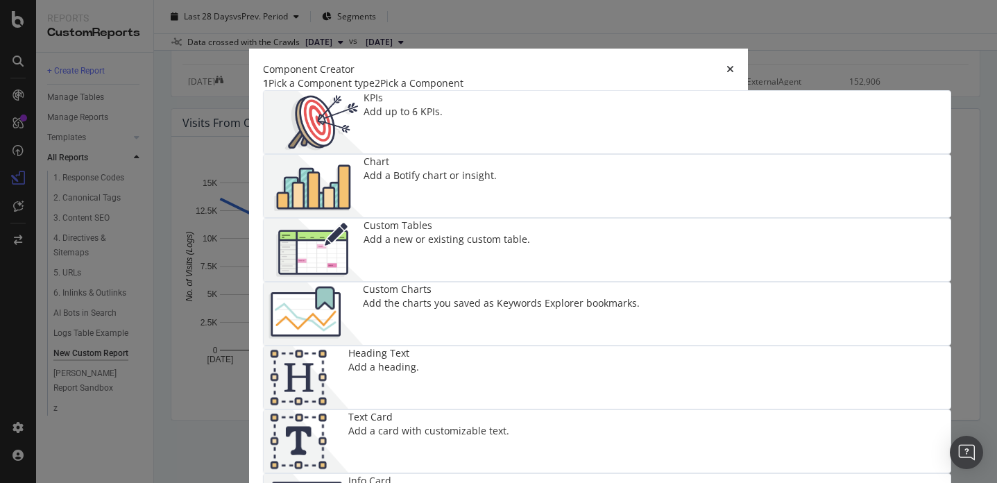
click at [497, 182] on div "Add a Botify chart or insight." at bounding box center [429, 176] width 133 height 14
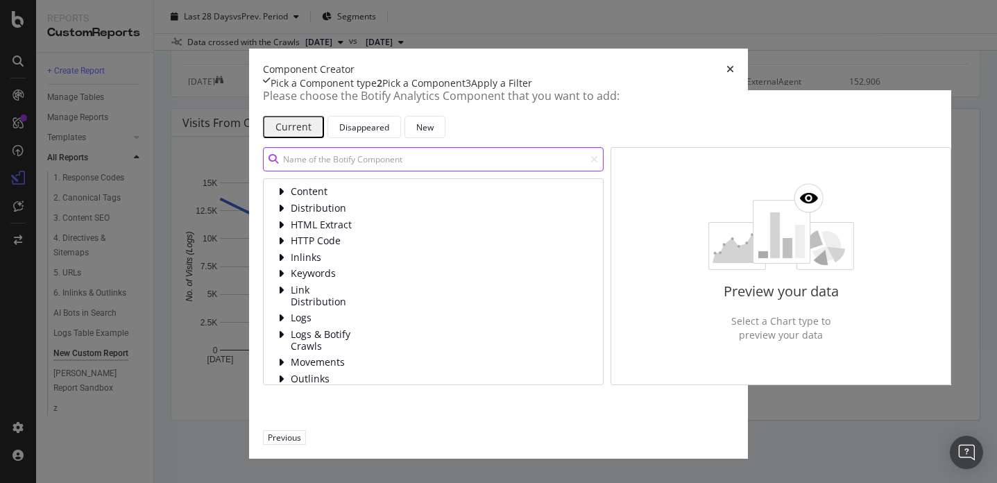
click at [399, 171] on input "modal" at bounding box center [433, 159] width 341 height 24
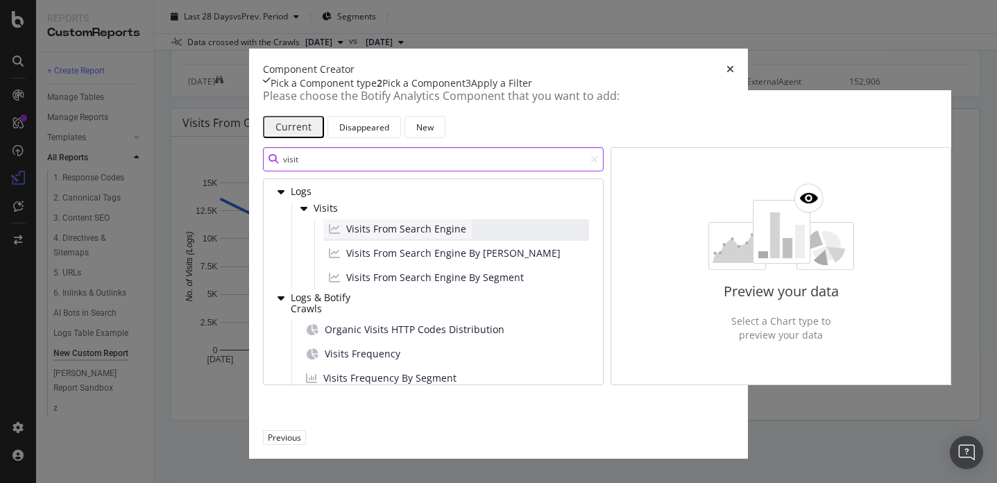
type input "visit"
click at [348, 236] on span "Visits From Search Engine" at bounding box center [406, 229] width 120 height 14
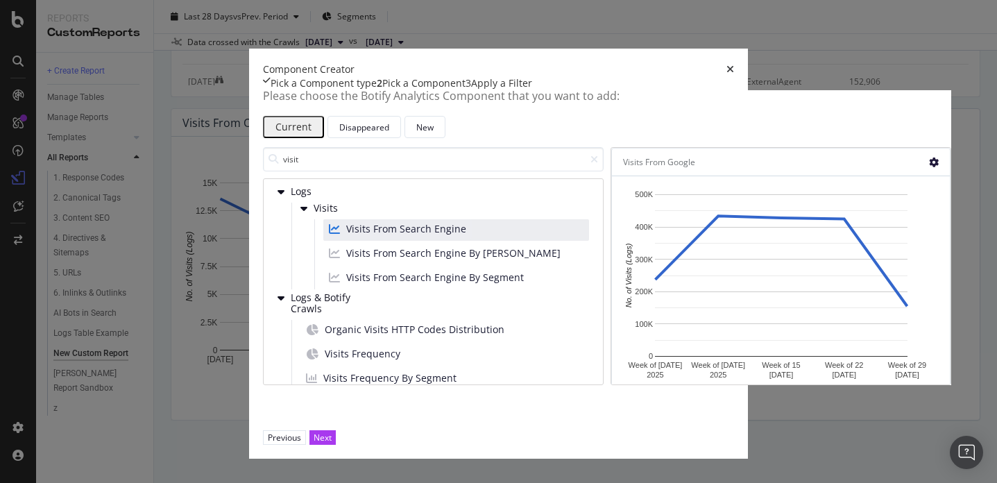
click at [883, 167] on icon "modal" at bounding box center [934, 162] width 10 height 10
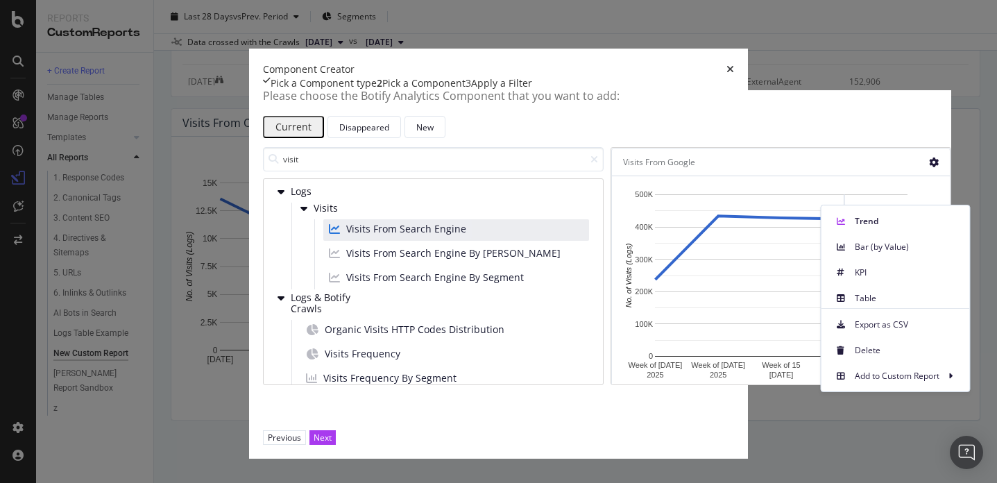
click at [735, 314] on g "Week of 1 Sep. 2025 Week of 8 Sep. 2025 Week of 15 Sep. 2025 Week of 22 Sep. 20…" at bounding box center [777, 285] width 298 height 189
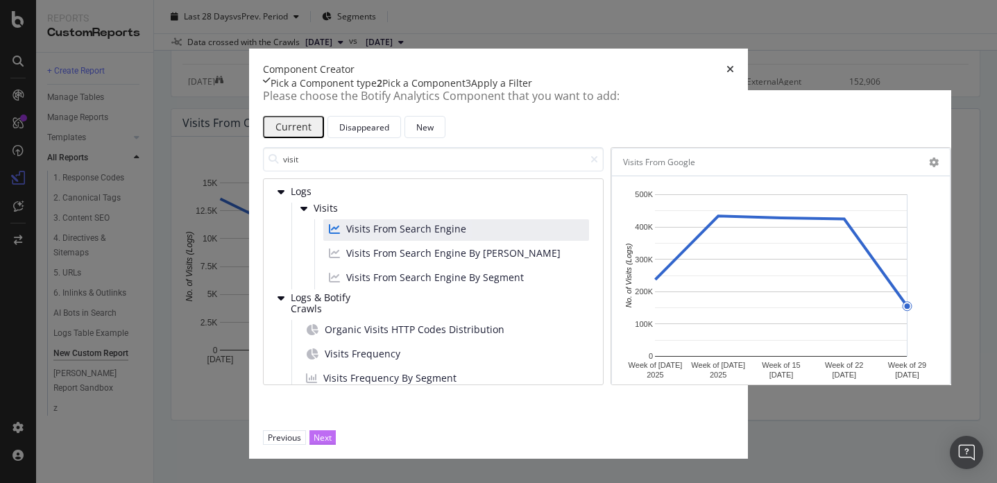
click at [332, 434] on div "Next" at bounding box center [323, 437] width 18 height 12
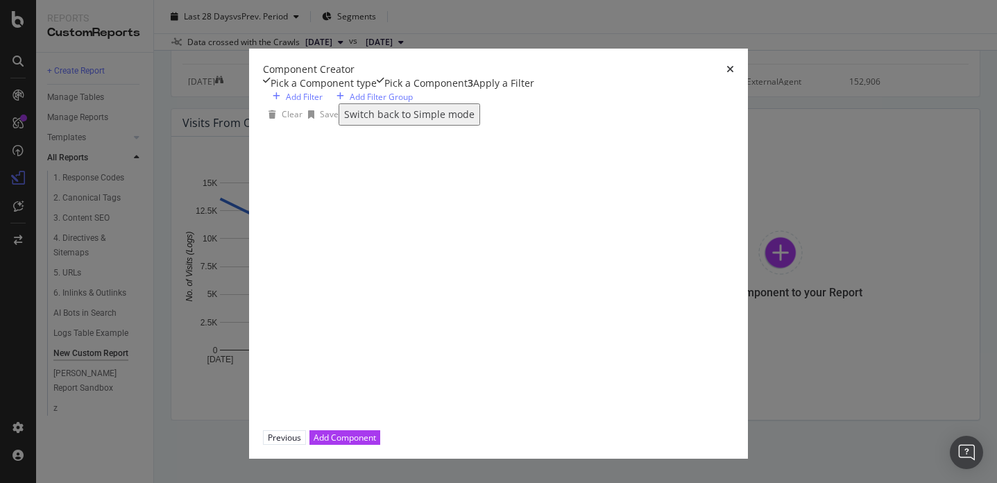
click at [734, 430] on div "Previous Add Component" at bounding box center [498, 437] width 471 height 15
click at [376, 436] on div "Add Component" at bounding box center [345, 437] width 62 height 12
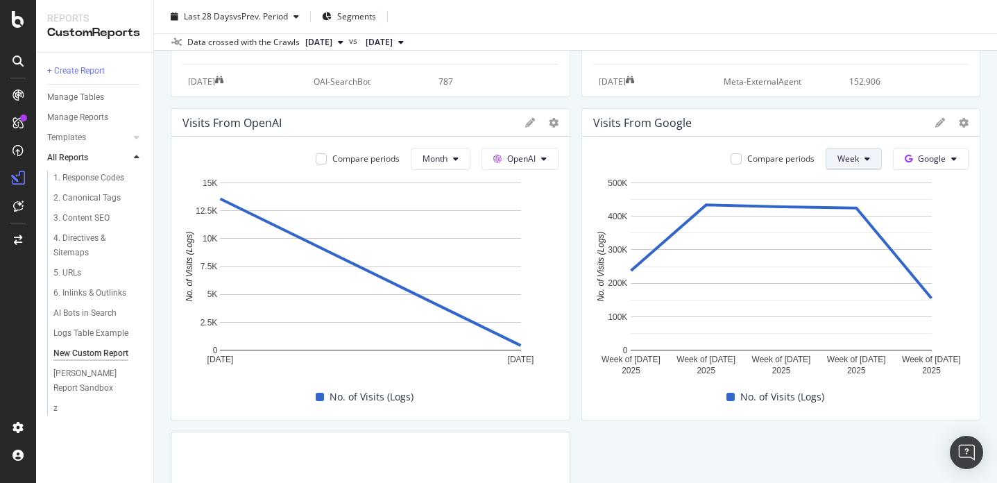
click at [847, 161] on span "Week" at bounding box center [848, 159] width 22 height 12
click at [841, 237] on span "Month" at bounding box center [851, 238] width 25 height 12
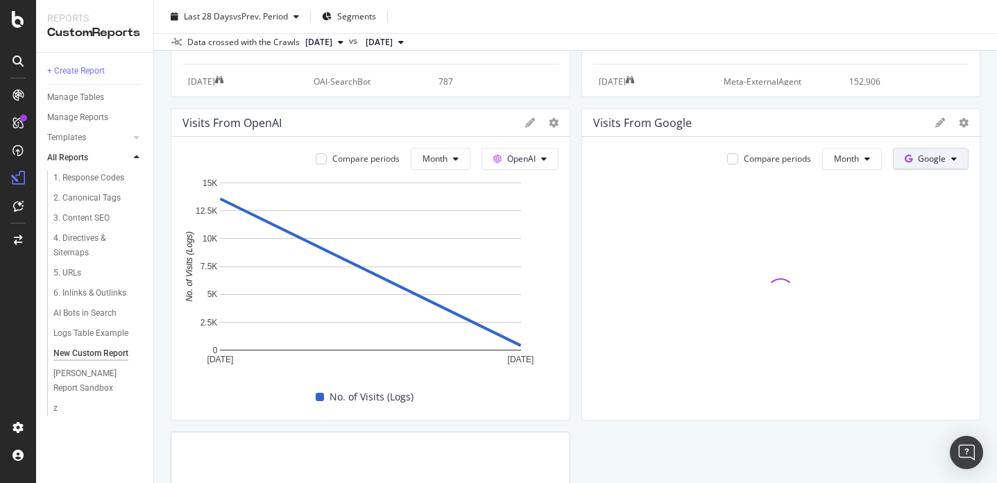
click at [883, 164] on span "Google" at bounding box center [932, 159] width 28 height 12
click at [883, 262] on span "Other AI Bots" at bounding box center [952, 263] width 51 height 12
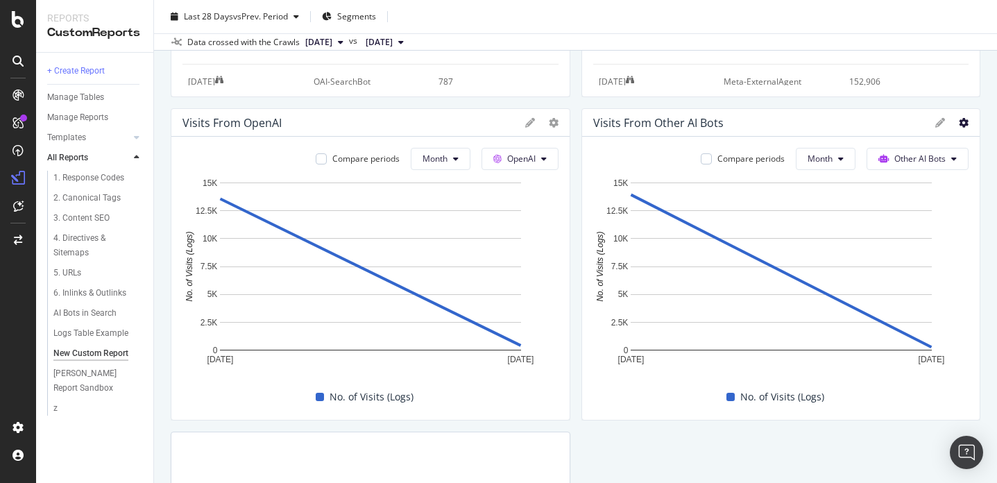
click at [883, 120] on icon at bounding box center [964, 123] width 10 height 10
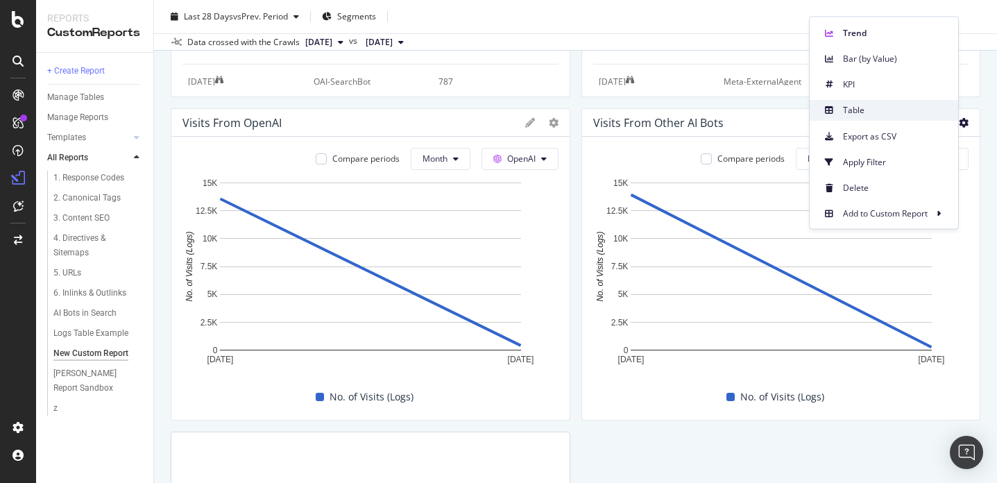
click at [883, 107] on span "Table" at bounding box center [895, 109] width 104 height 12
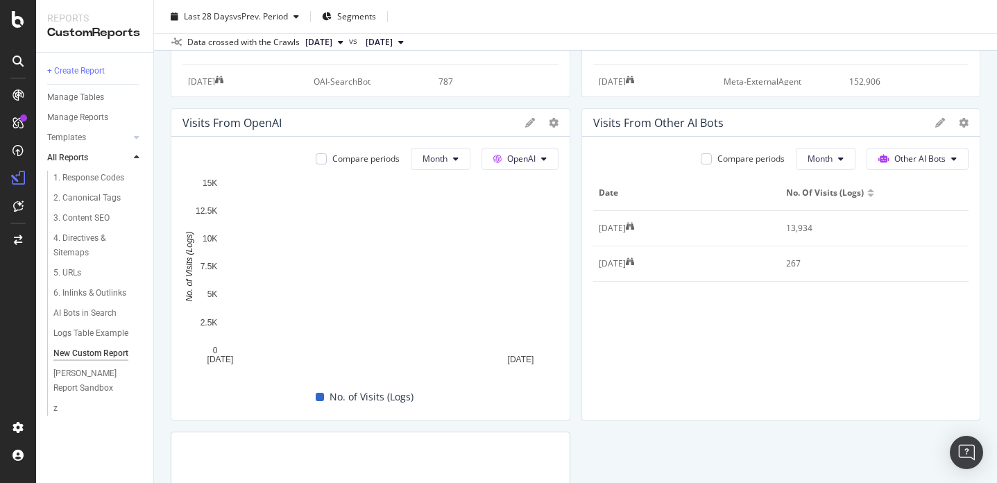
scroll to position [342, 0]
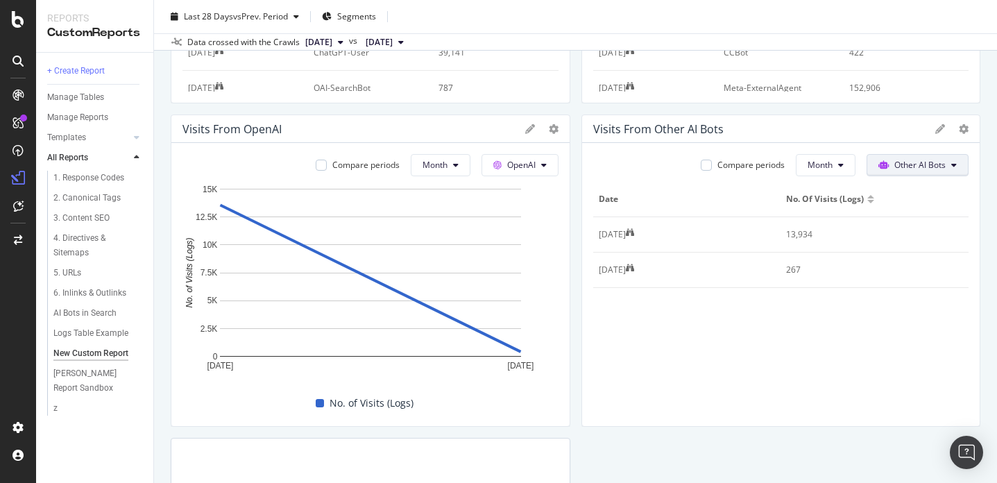
click at [883, 168] on span "Other AI Bots" at bounding box center [919, 165] width 51 height 12
click at [883, 126] on icon at bounding box center [940, 129] width 10 height 10
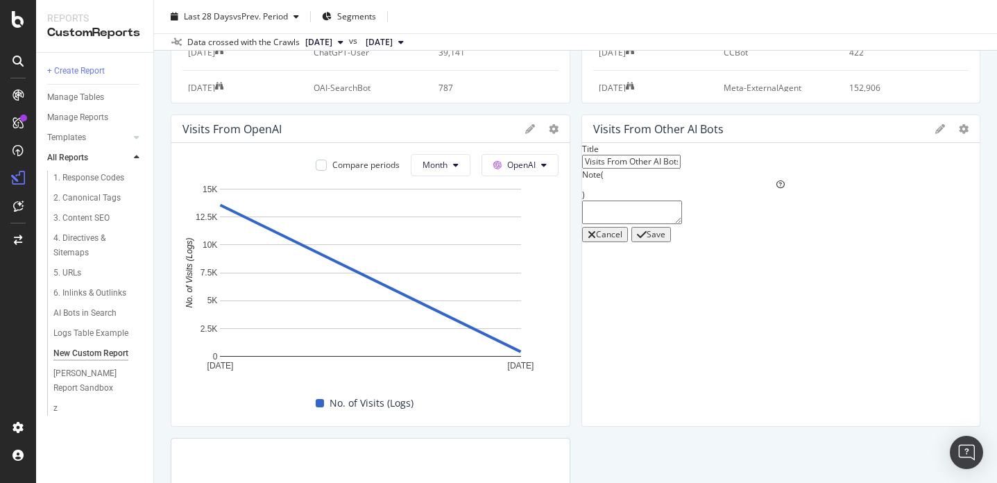
click at [883, 126] on icon at bounding box center [940, 129] width 10 height 10
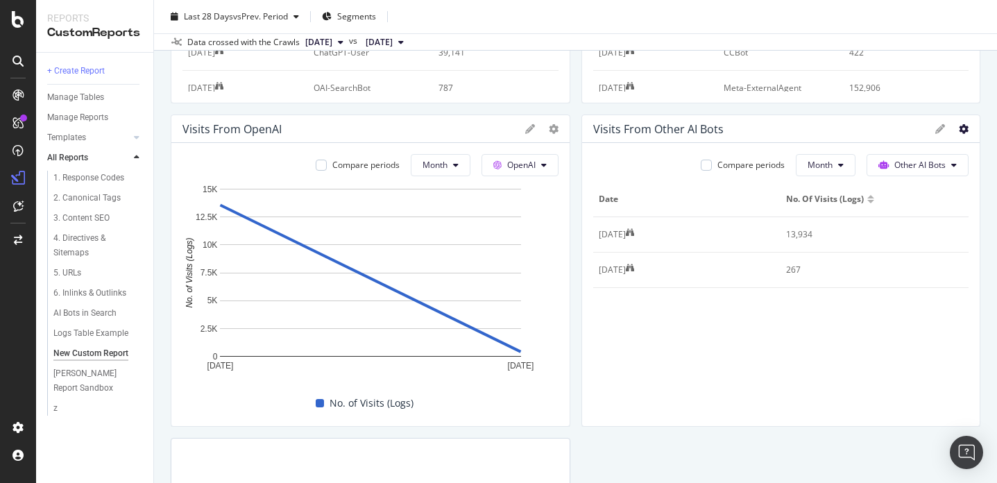
click at [883, 126] on icon at bounding box center [964, 129] width 10 height 10
click at [801, 375] on div "Date No. of Visits (Logs) 1 Sep. 2025 13,934 1 Oct. 2025 267" at bounding box center [781, 298] width 376 height 233
click at [883, 132] on icon at bounding box center [964, 129] width 10 height 10
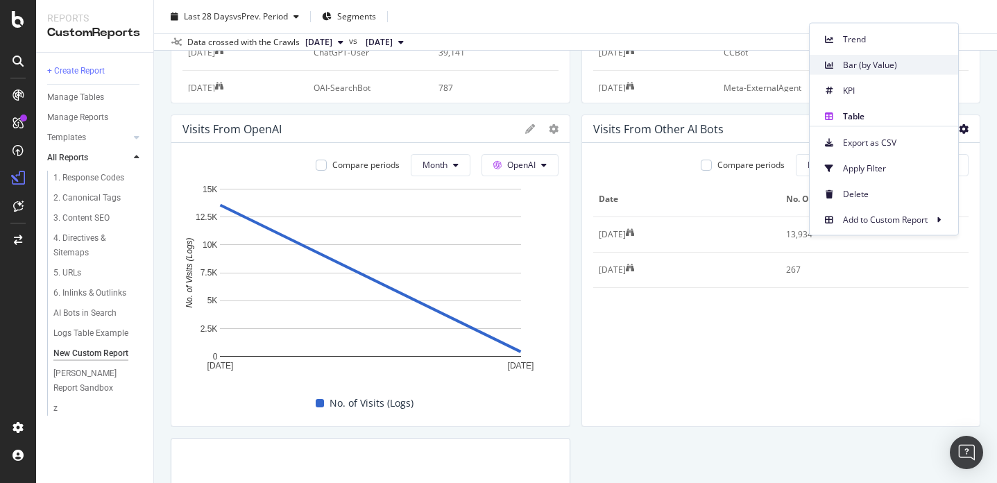
click at [863, 63] on span "Bar (by Value)" at bounding box center [895, 64] width 104 height 12
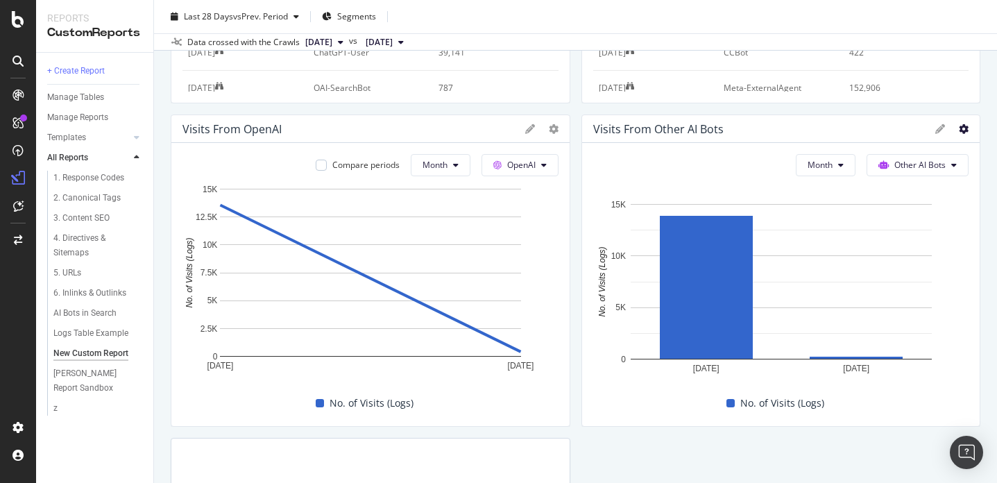
click at [883, 128] on icon at bounding box center [964, 129] width 10 height 10
click at [718, 120] on div "Visits From Other AI Bots" at bounding box center [781, 129] width 398 height 28
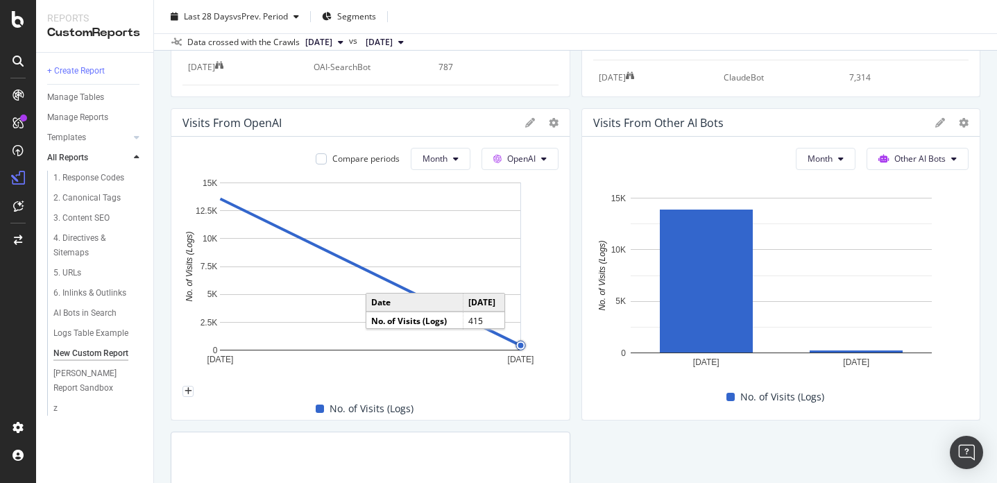
scroll to position [350, 0]
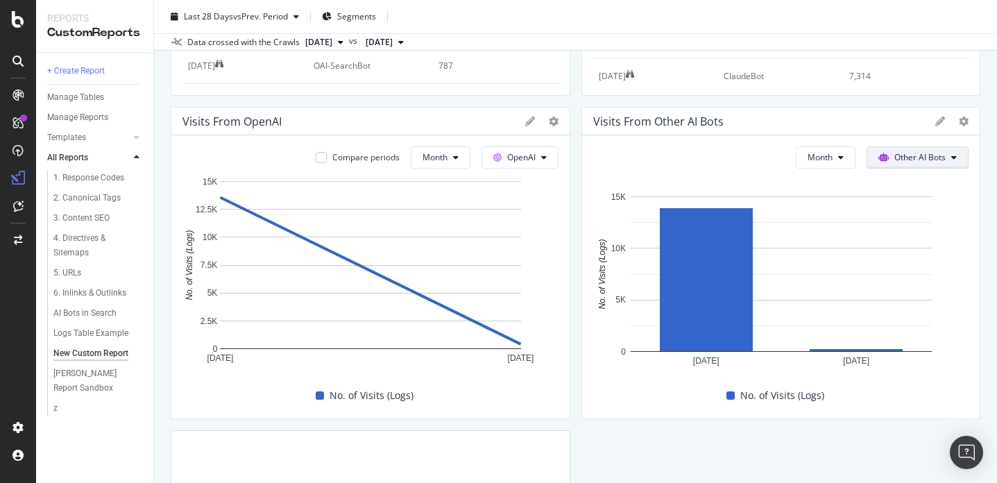
click at [883, 157] on span "Other AI Bots" at bounding box center [919, 157] width 51 height 12
click at [846, 158] on button "Month" at bounding box center [826, 157] width 60 height 22
click at [883, 126] on icon at bounding box center [964, 122] width 10 height 10
click at [778, 121] on div "Visits From Other AI Bots" at bounding box center [761, 121] width 336 height 14
click at [883, 121] on icon at bounding box center [940, 122] width 10 height 10
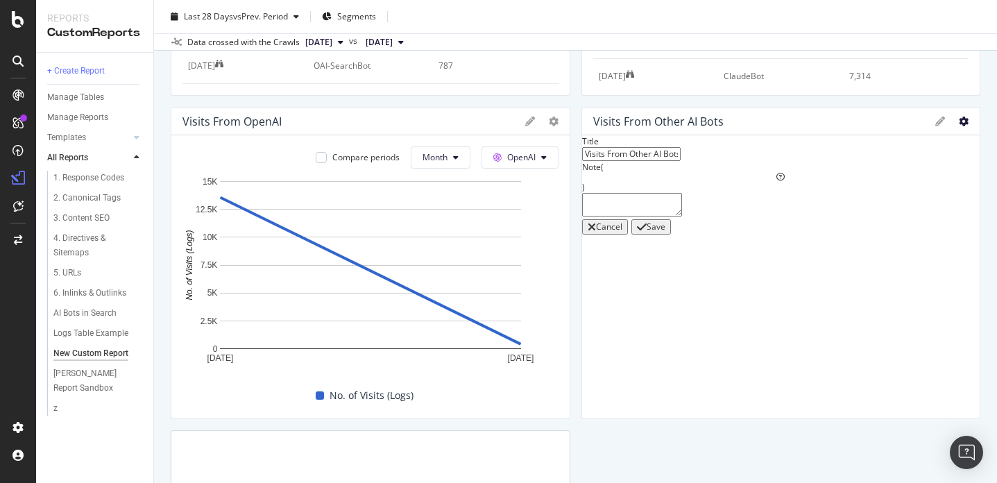
click at [883, 119] on icon at bounding box center [964, 122] width 10 height 10
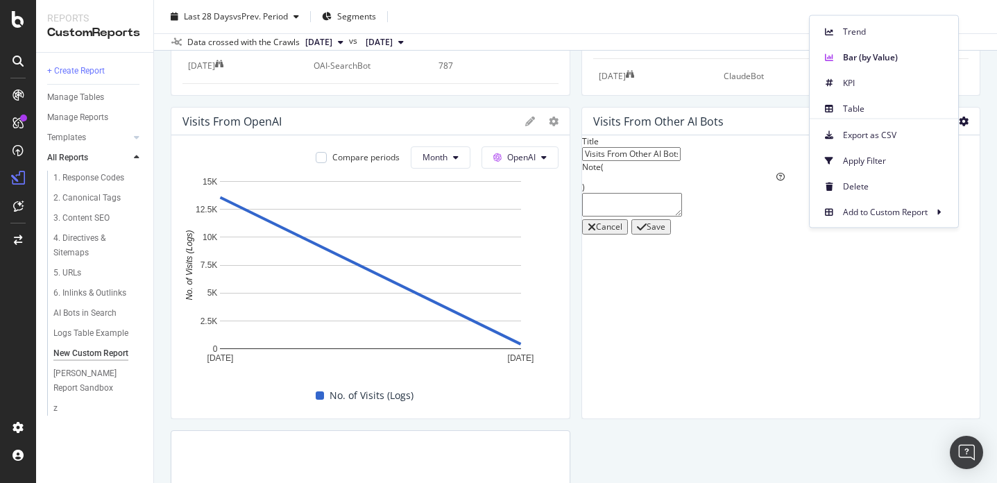
click at [883, 119] on icon at bounding box center [964, 122] width 10 height 10
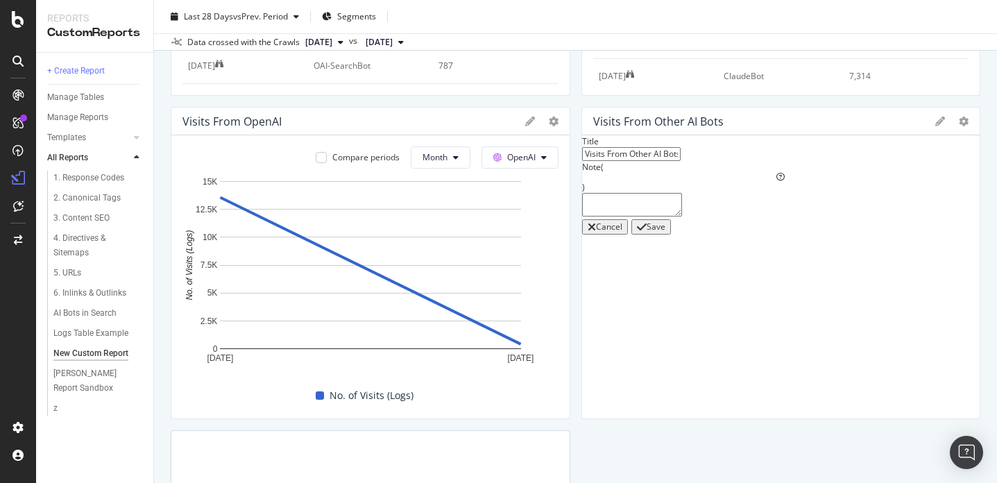
click at [883, 119] on div at bounding box center [951, 121] width 33 height 14
click at [883, 119] on icon at bounding box center [940, 122] width 10 height 10
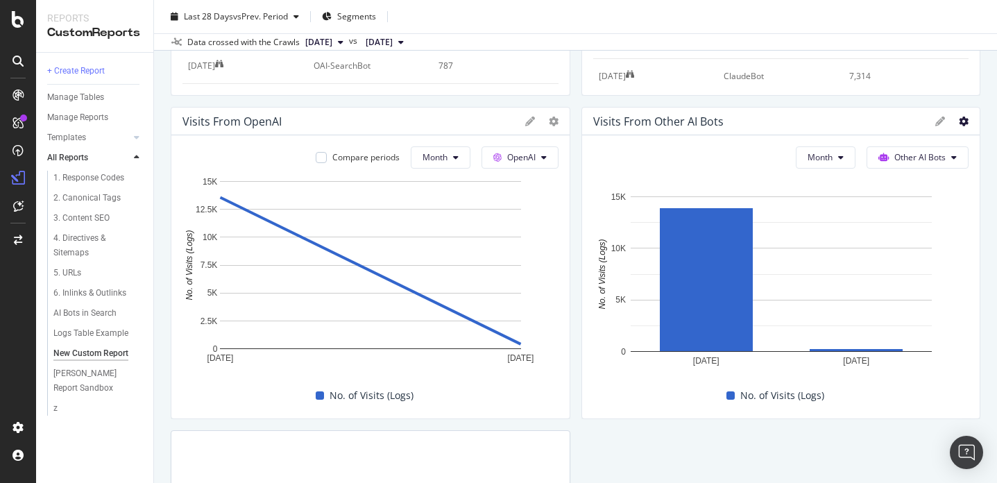
click at [883, 119] on icon at bounding box center [964, 122] width 10 height 10
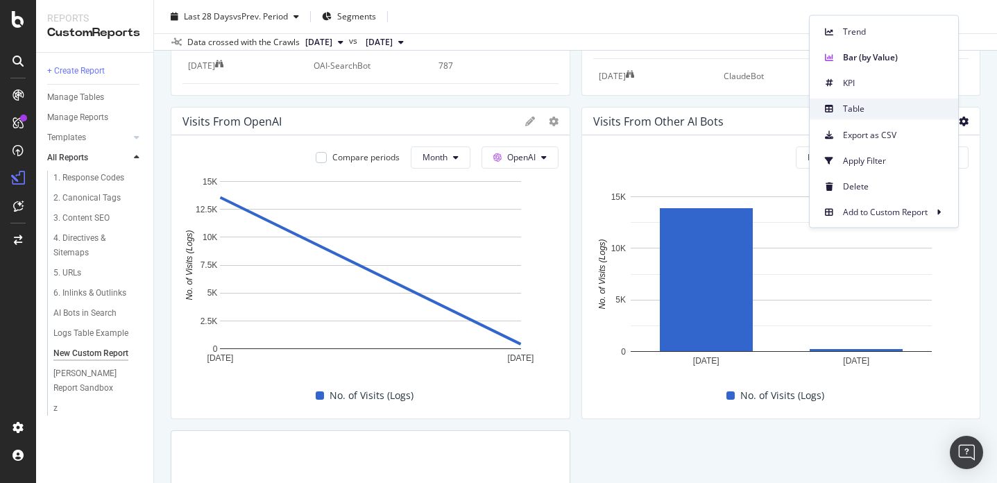
click at [867, 101] on div "Table" at bounding box center [884, 109] width 148 height 20
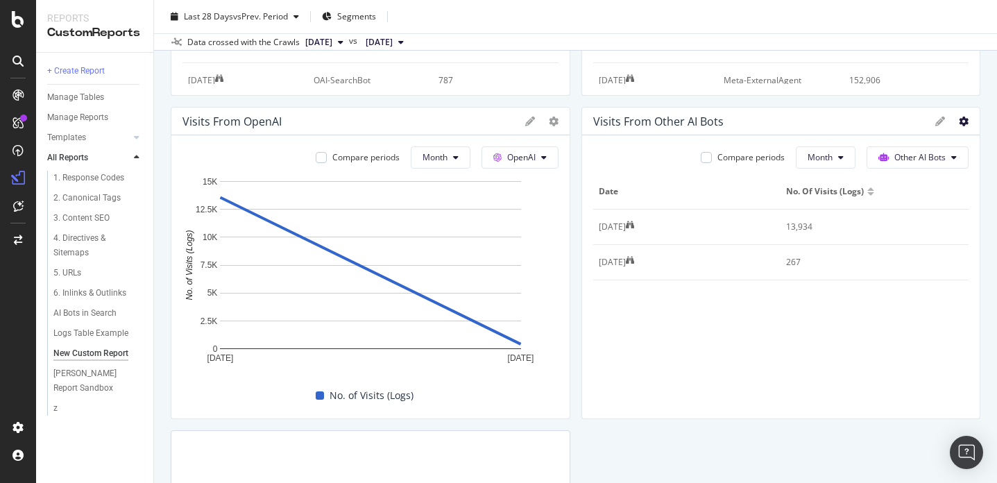
click at [883, 122] on icon at bounding box center [964, 122] width 10 height 10
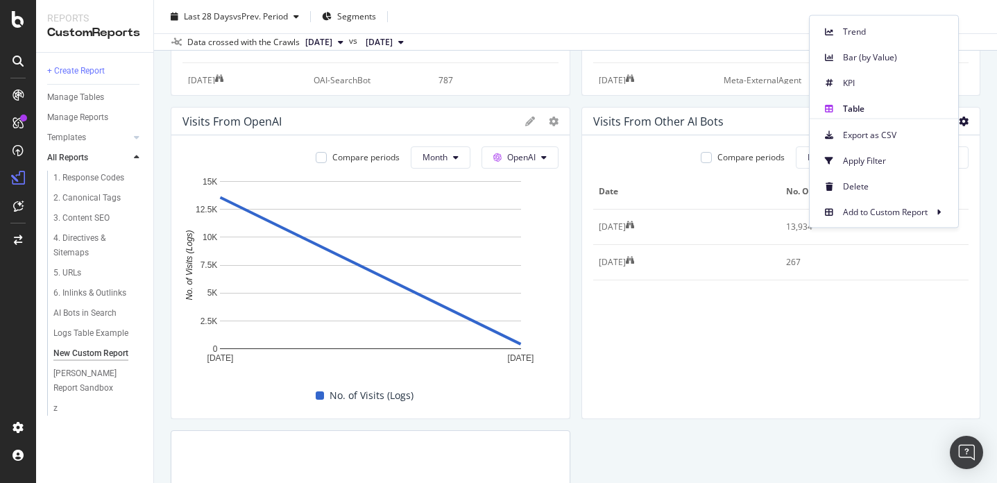
click at [721, 122] on div "Visits From Other AI Bots" at bounding box center [658, 121] width 130 height 14
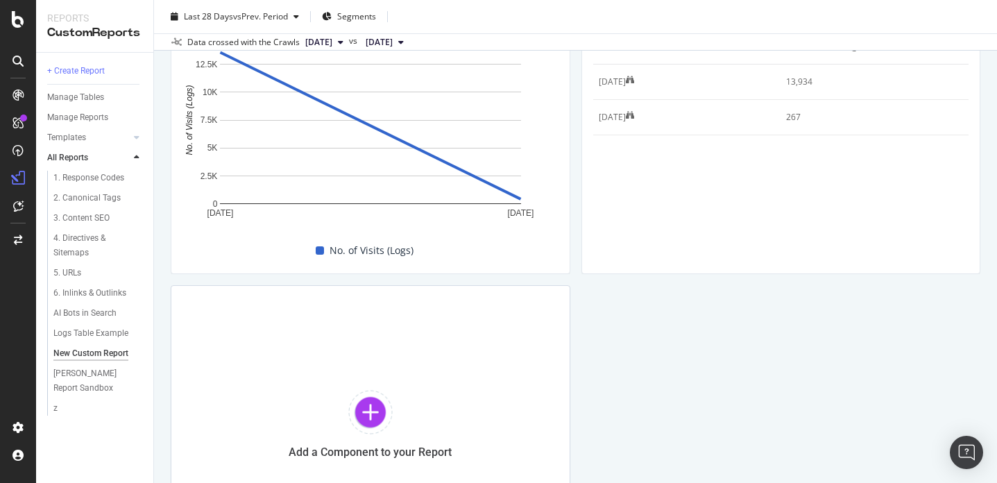
scroll to position [497, 0]
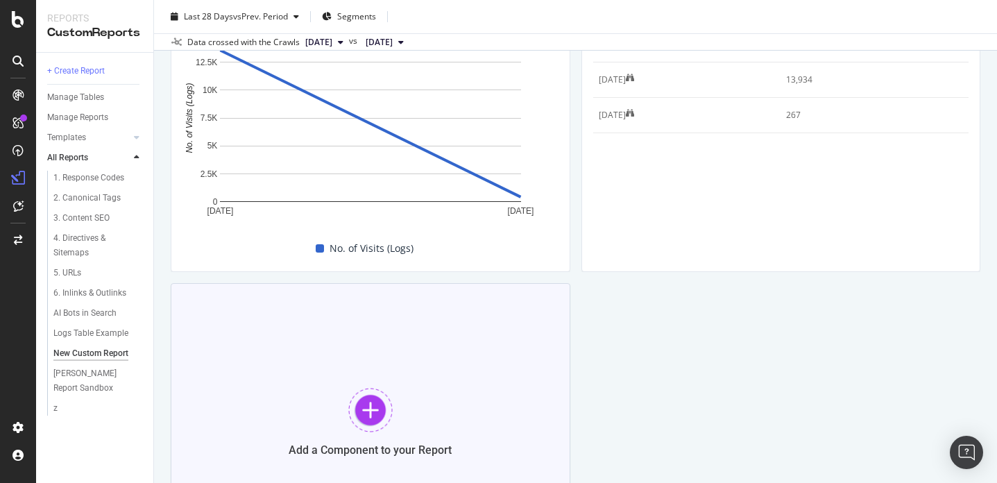
click at [384, 401] on div at bounding box center [370, 410] width 44 height 44
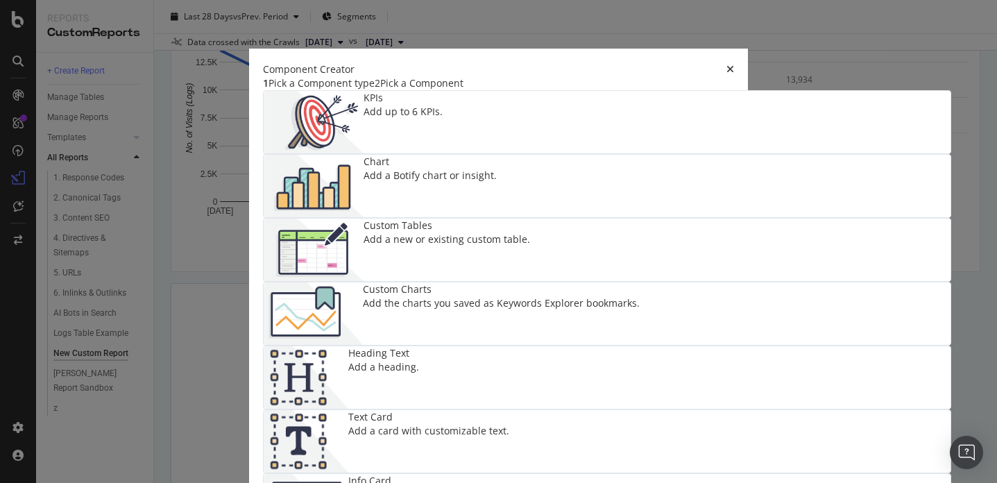
scroll to position [67, 0]
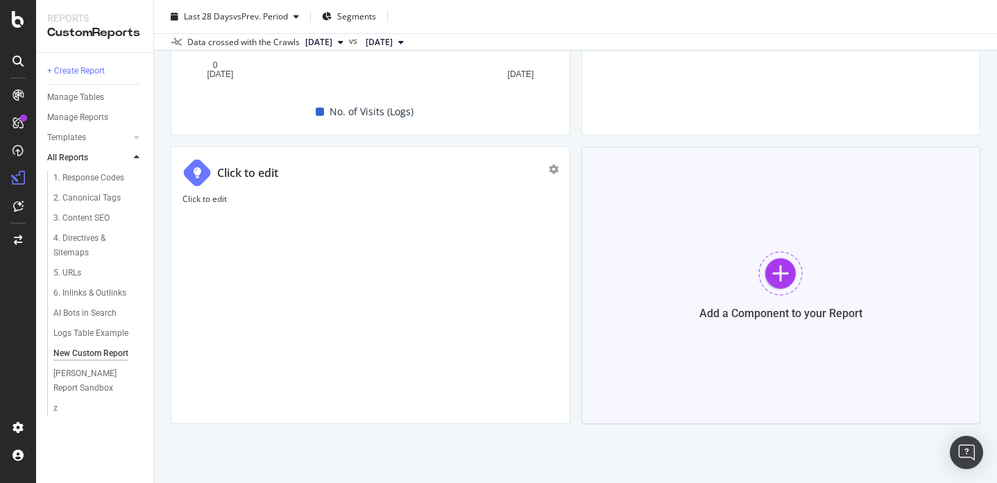
scroll to position [640, 0]
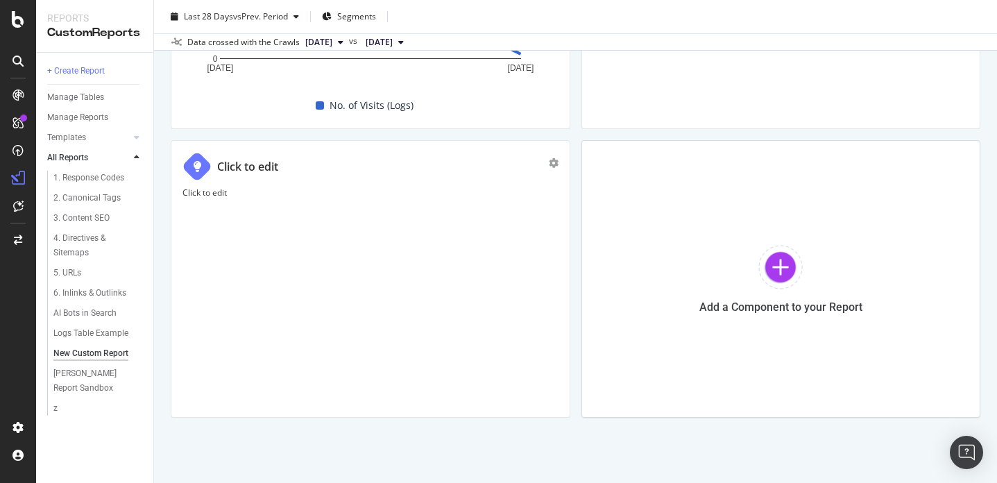
click at [392, 257] on div "Click to edit" at bounding box center [370, 296] width 376 height 219
click at [394, 173] on div "Click to edit" at bounding box center [370, 166] width 376 height 29
click at [402, 190] on p "Click to edit" at bounding box center [370, 193] width 376 height 12
click at [420, 226] on div "Click to edit" at bounding box center [370, 220] width 376 height 12
click at [402, 166] on div "Click to edit" at bounding box center [370, 166] width 376 height 29
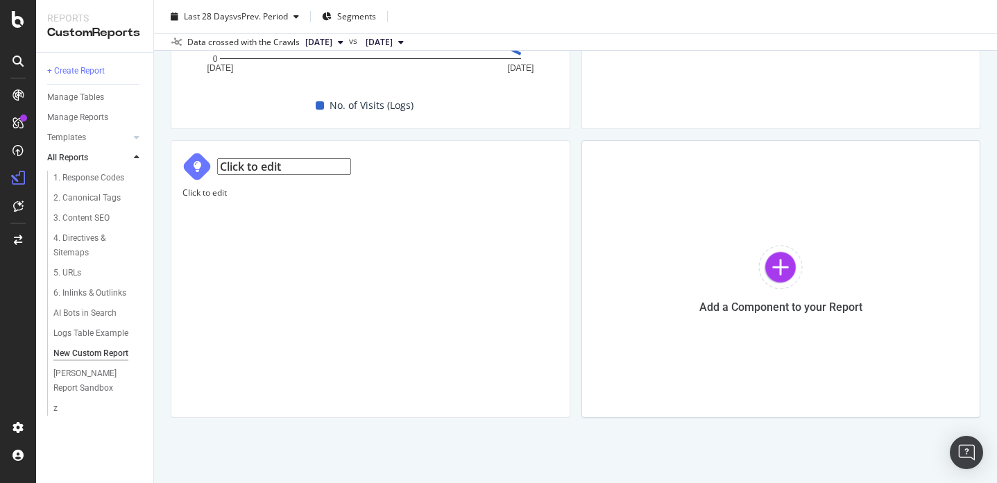
click at [230, 148] on div "Click to edit Click to edit" at bounding box center [371, 278] width 400 height 277
click at [552, 161] on icon "gear" at bounding box center [554, 163] width 10 height 10
click at [524, 168] on div "Delete" at bounding box center [521, 169] width 26 height 12
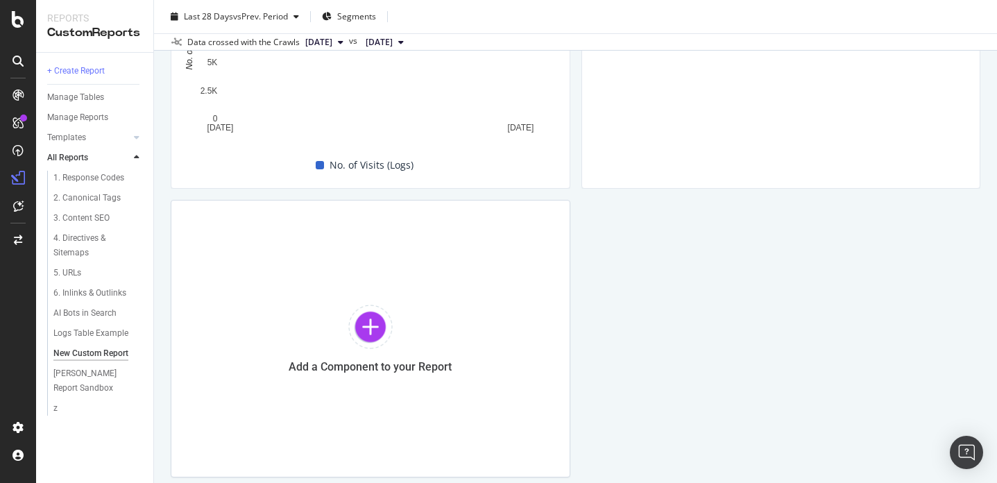
scroll to position [594, 0]
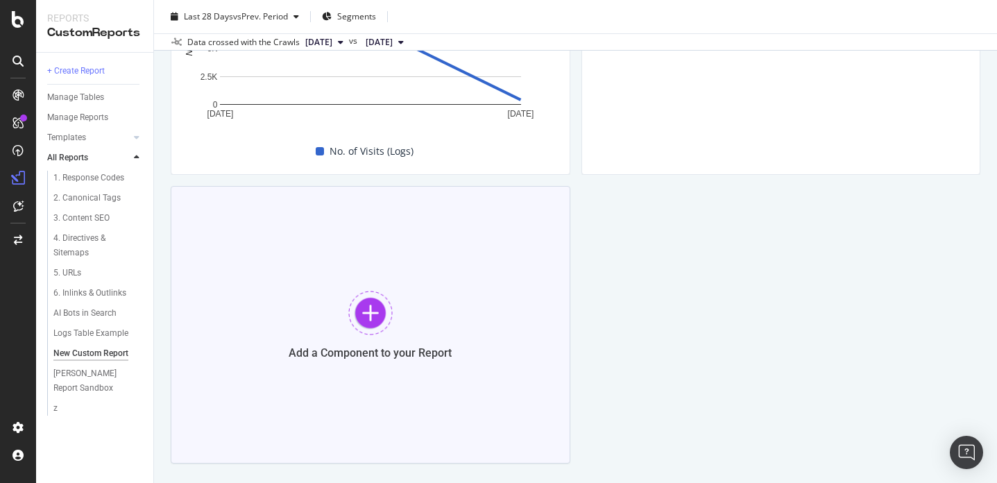
click at [350, 321] on div at bounding box center [370, 313] width 44 height 44
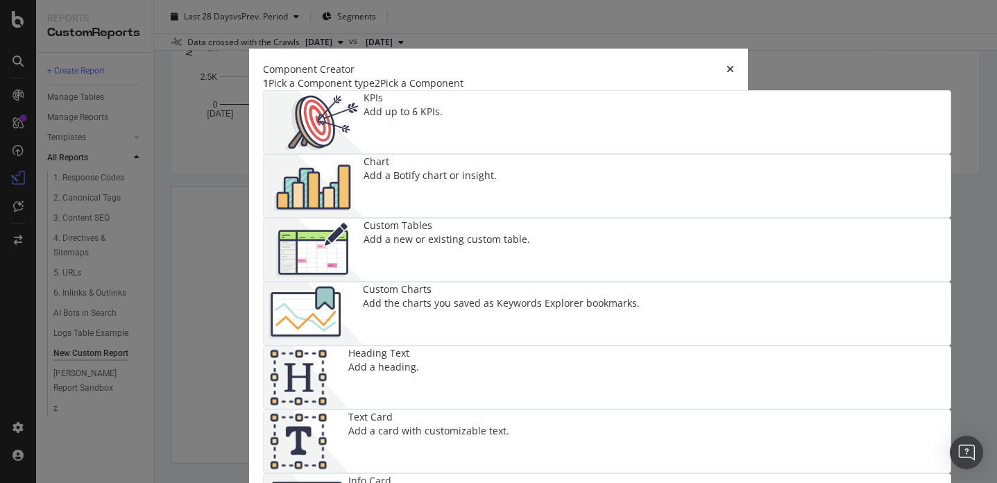
click at [363, 281] on div "Custom Tables Add a new or existing custom table." at bounding box center [446, 250] width 166 height 62
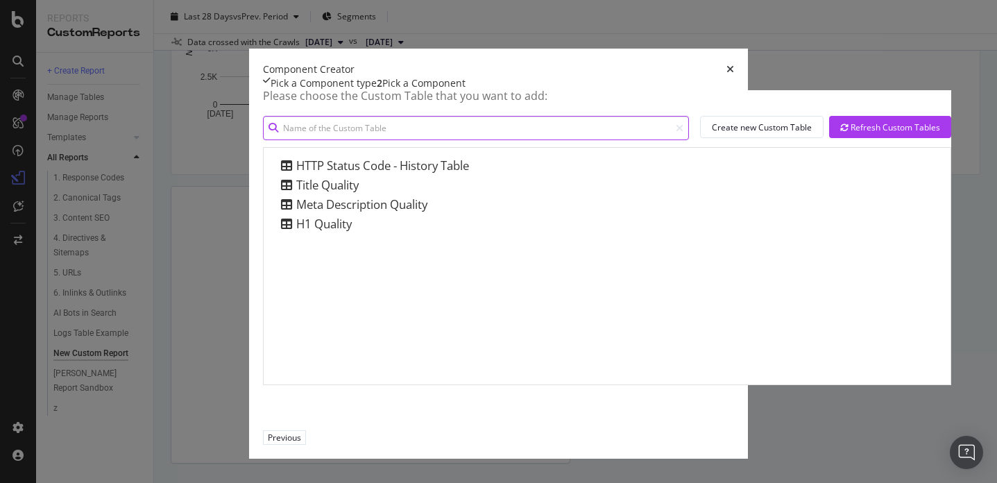
click at [325, 140] on input "modal" at bounding box center [476, 128] width 426 height 24
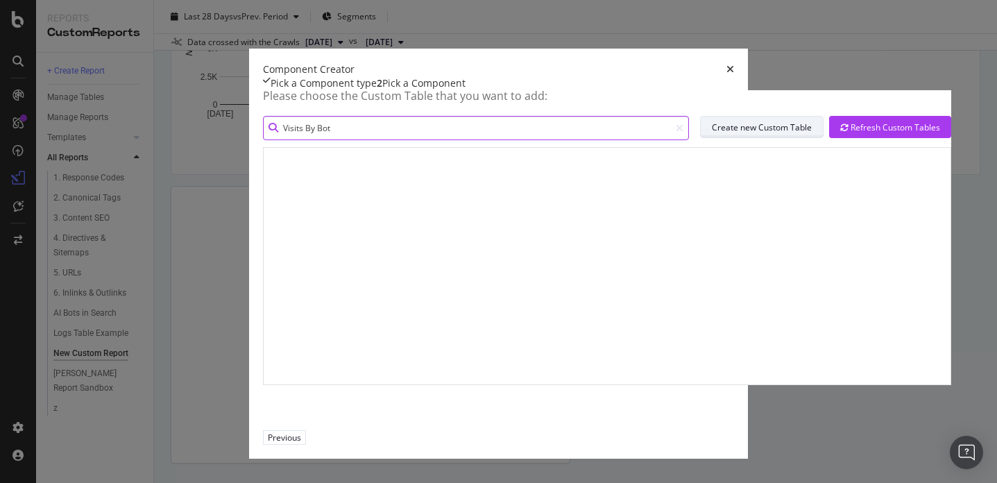
type input "Visits By Bot"
click at [700, 138] on button "Create new Custom Table" at bounding box center [761, 127] width 123 height 22
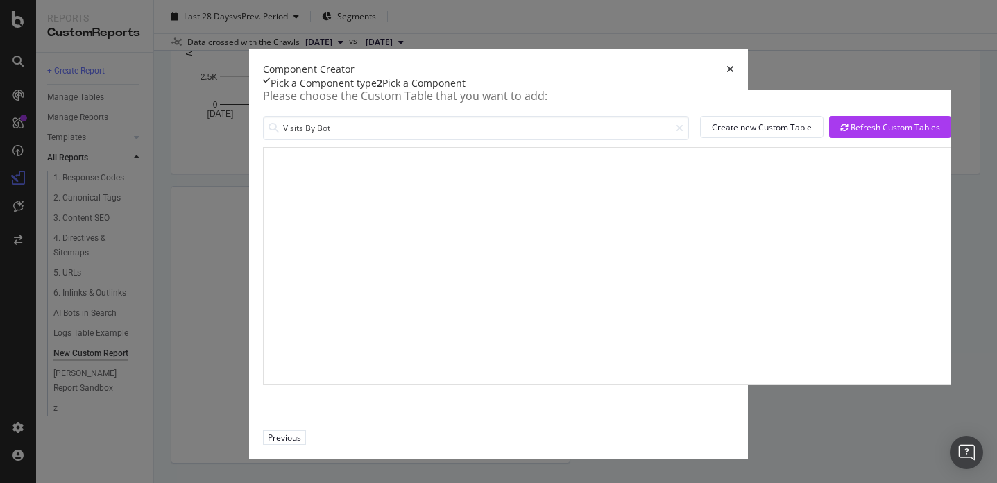
click at [734, 65] on icon "times" at bounding box center [730, 70] width 8 height 10
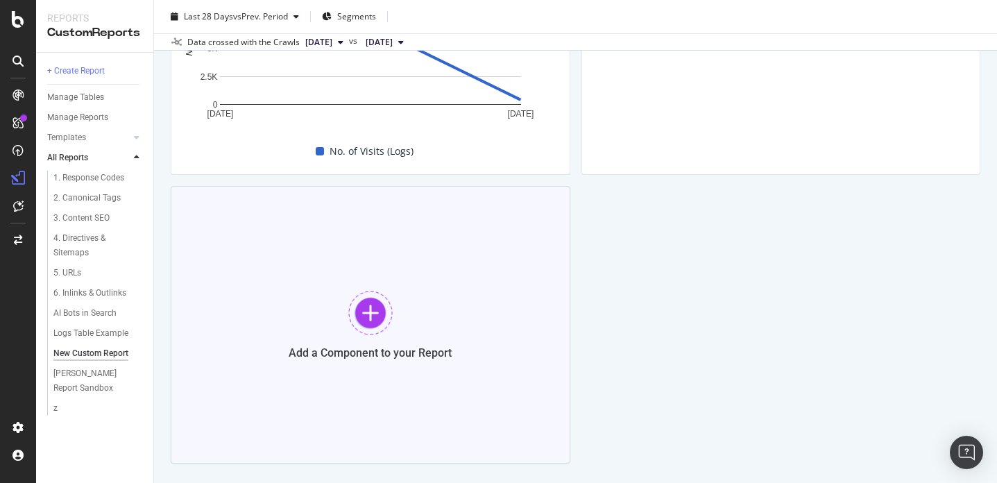
scroll to position [313, 0]
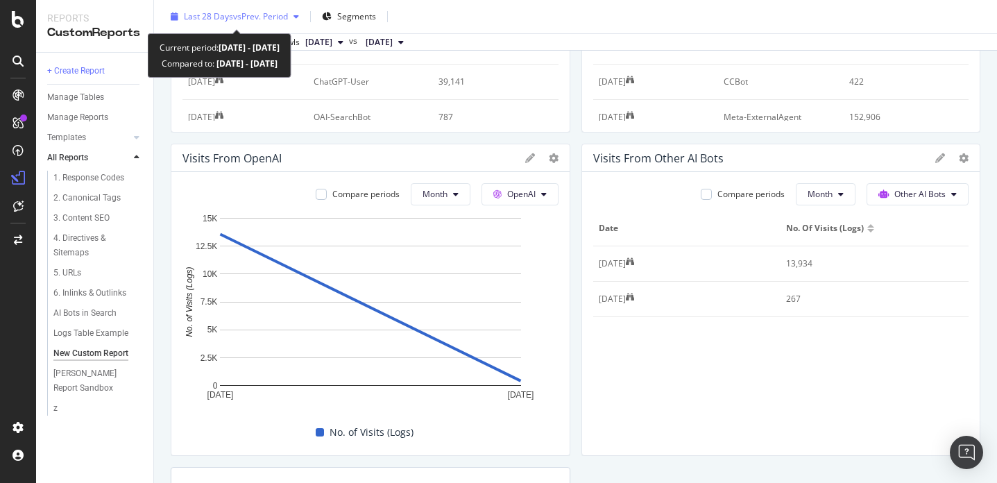
click at [257, 18] on span "vs Prev. Period" at bounding box center [260, 16] width 55 height 12
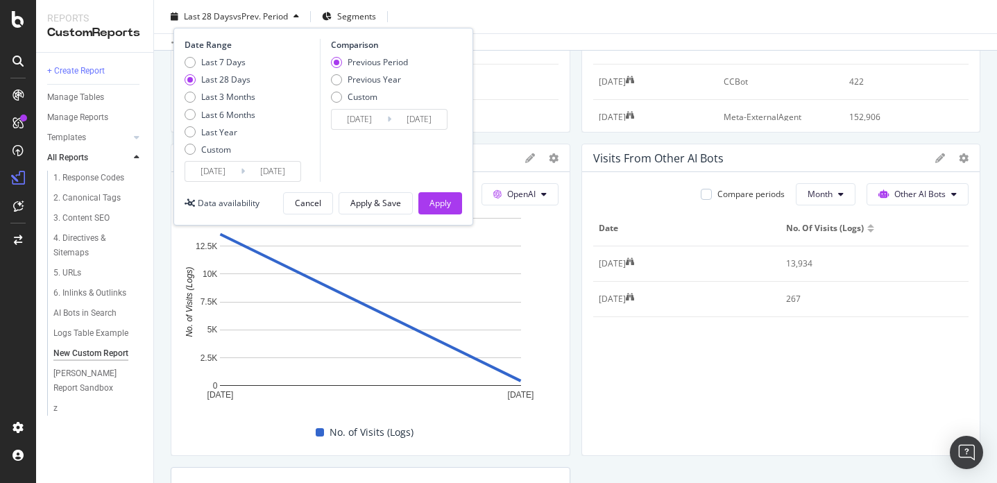
click at [221, 172] on input "[DATE]" at bounding box center [212, 171] width 55 height 19
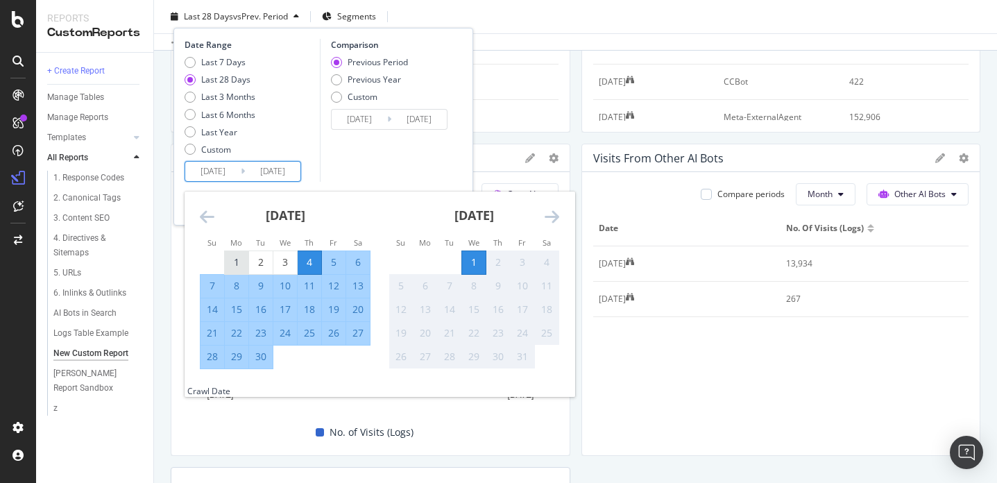
click at [236, 264] on div "1" at bounding box center [237, 262] width 24 height 14
type input "[DATE]"
click at [268, 361] on div "30" at bounding box center [261, 357] width 24 height 14
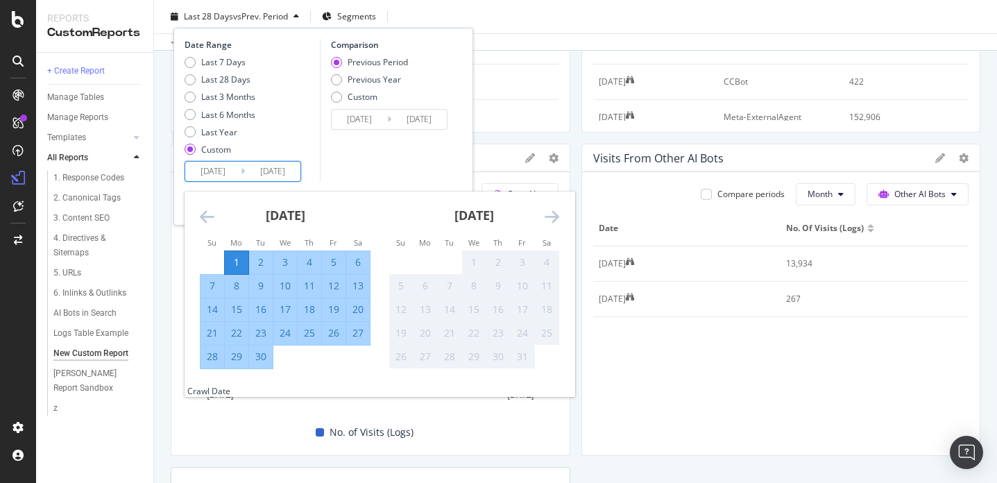
type input "[DATE]"
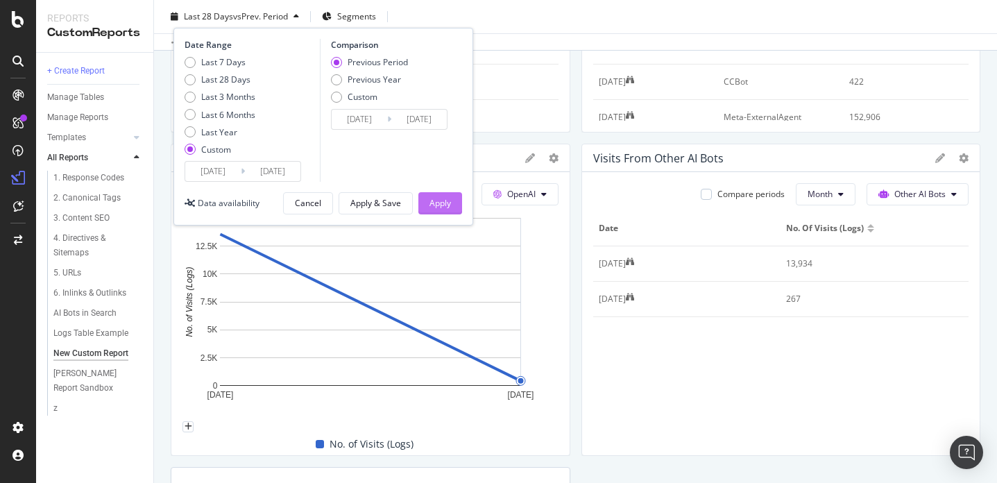
click at [436, 200] on div "Apply" at bounding box center [440, 203] width 22 height 12
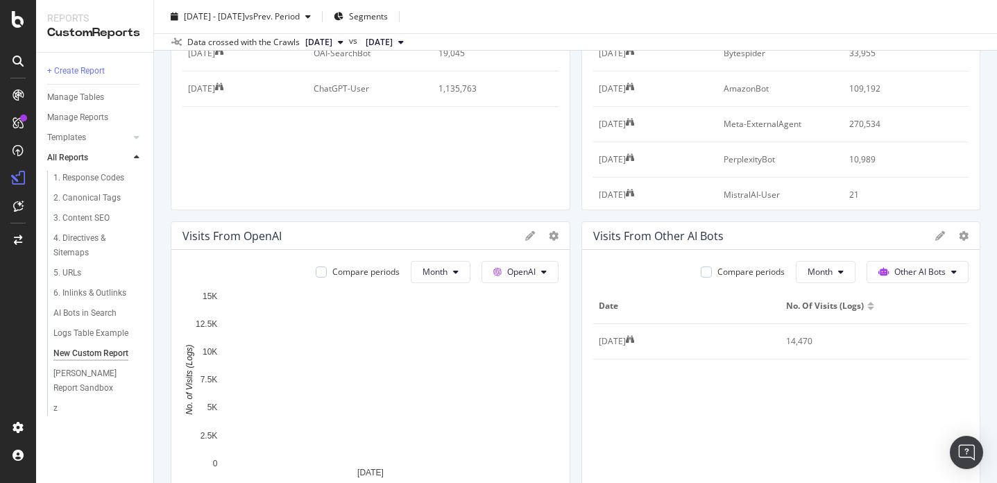
scroll to position [259, 0]
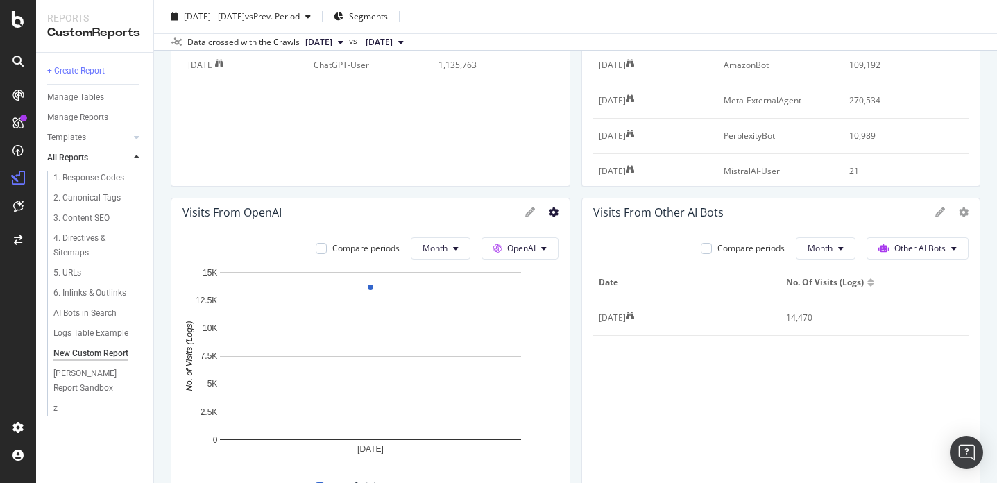
click at [554, 213] on icon at bounding box center [554, 212] width 10 height 10
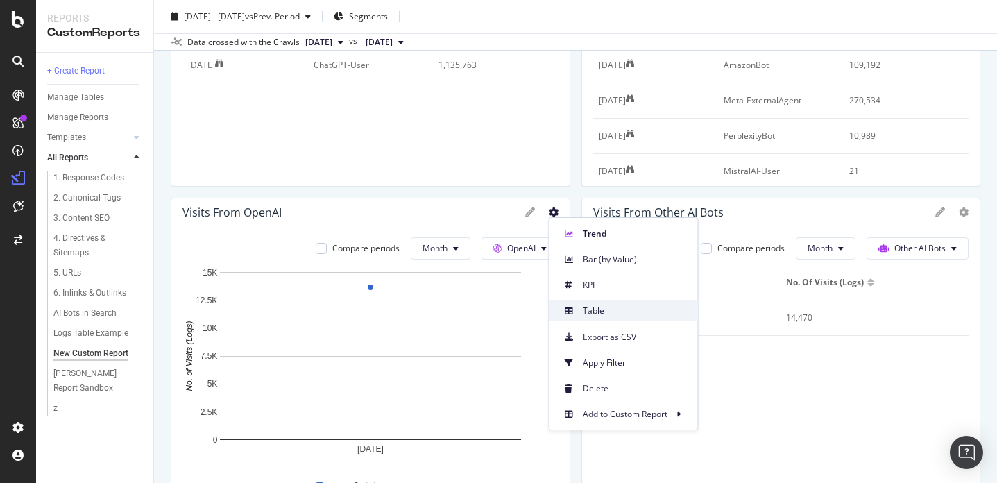
click at [594, 314] on span "Table" at bounding box center [635, 311] width 104 height 12
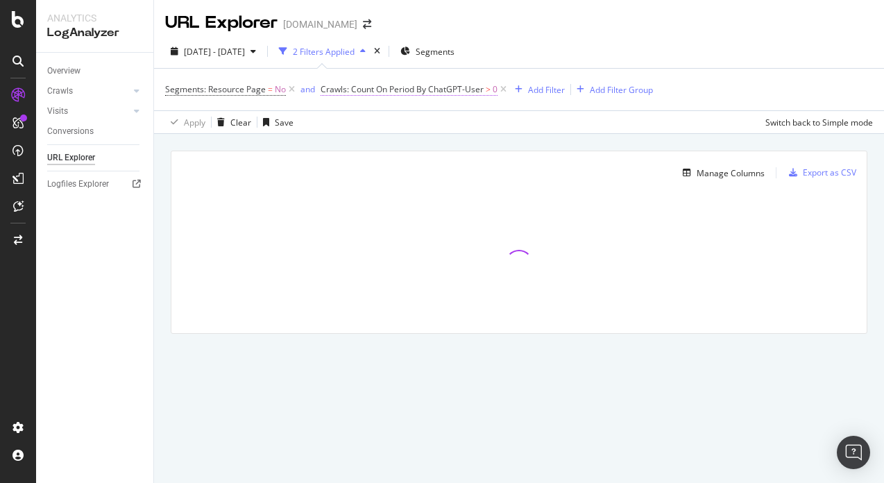
click at [429, 94] on span "Crawls: Count On Period By ChatGPT-User" at bounding box center [401, 89] width 163 height 12
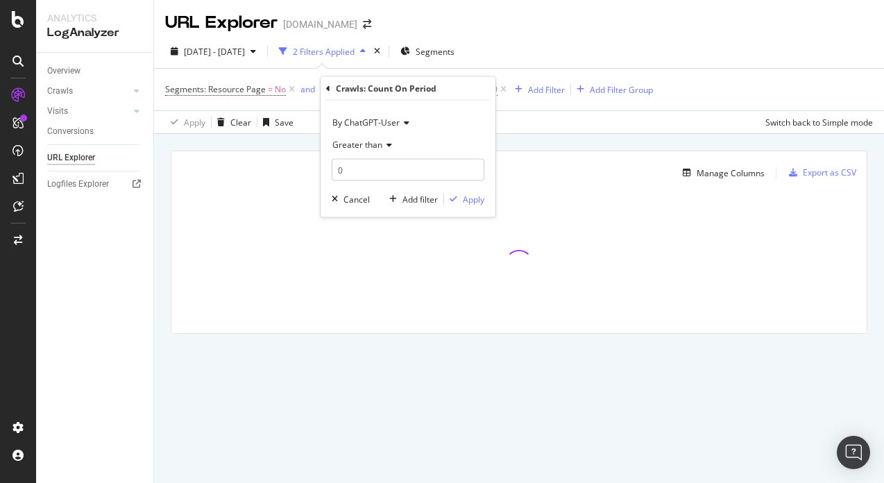
click at [396, 121] on span "By ChatGPT-User" at bounding box center [365, 123] width 67 height 12
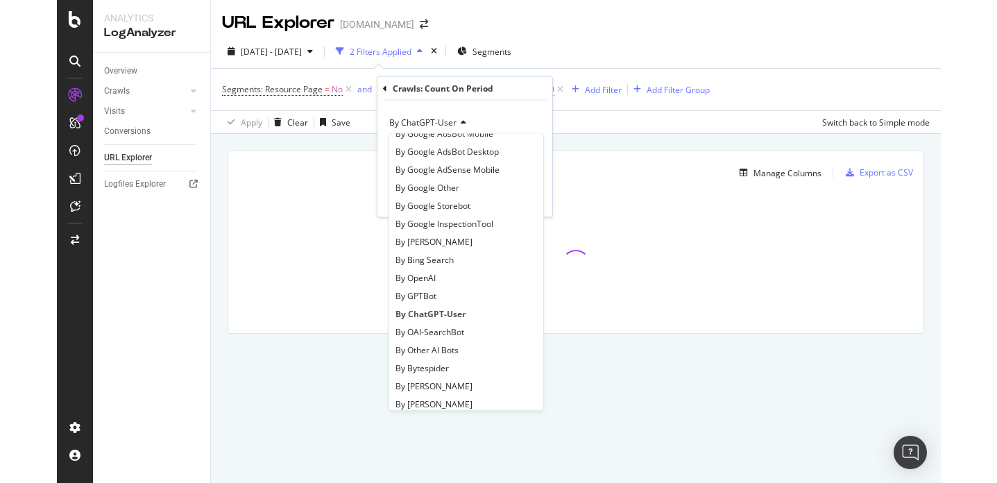
scroll to position [142, 0]
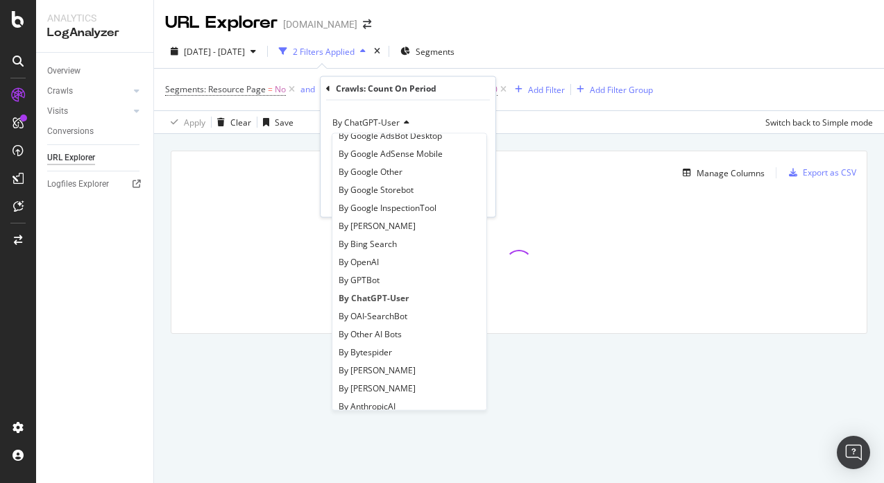
click at [214, 411] on div "URL Explorer bobvila.com 2025 Sep. 2nd - Oct. 1st 2 Filters Applied Segments Se…" at bounding box center [519, 241] width 730 height 483
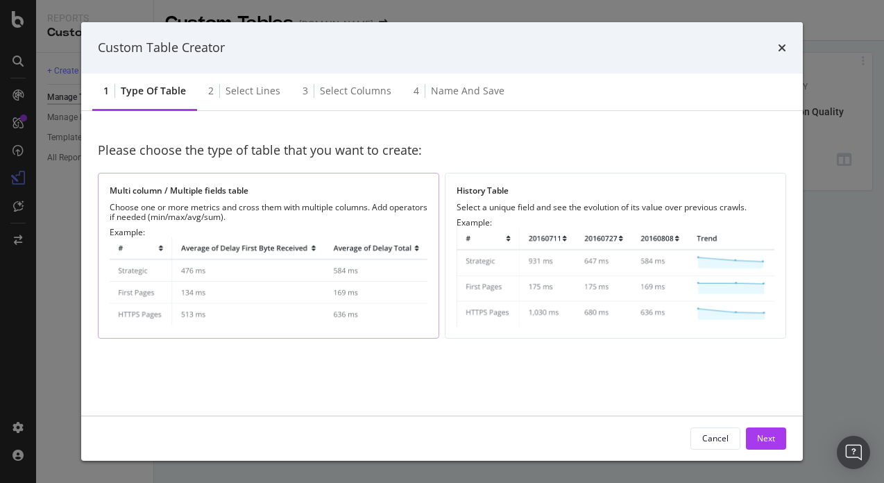
click at [314, 231] on div "Example:" at bounding box center [269, 278] width 318 height 100
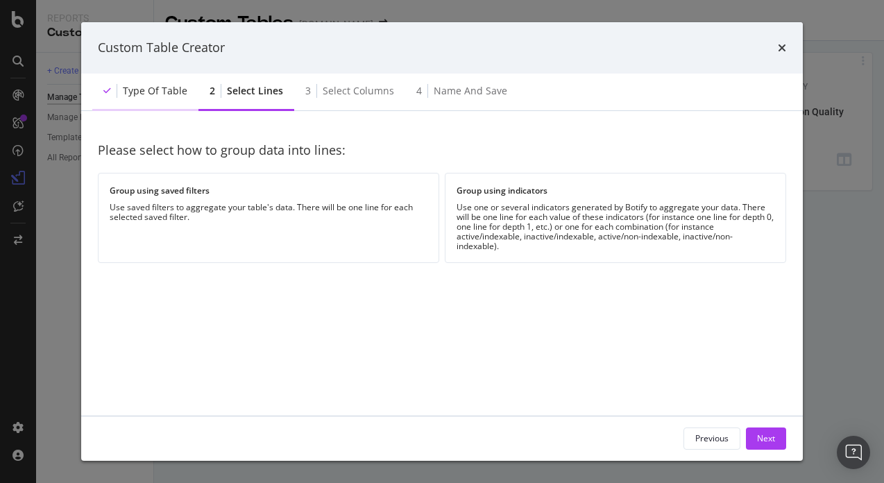
click at [160, 104] on div "Type of table" at bounding box center [145, 92] width 106 height 38
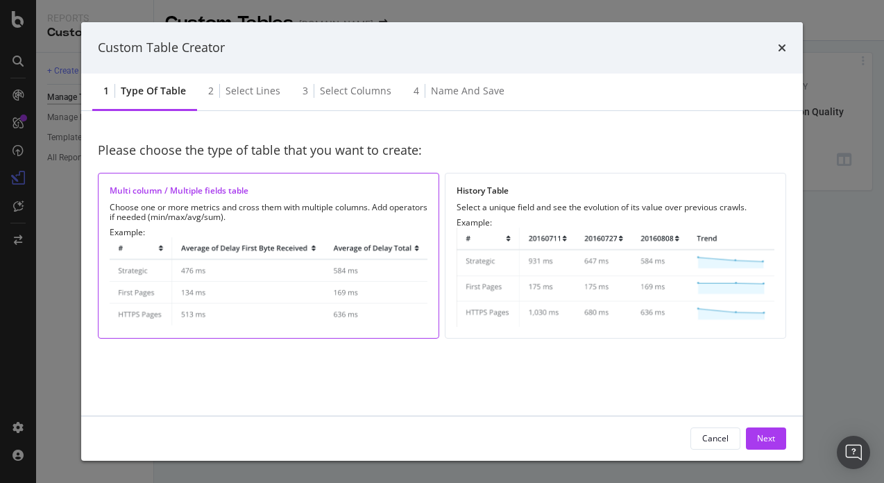
click at [291, 221] on div "Choose one or more metrics and cross them with multiple columns. Add operators …" at bounding box center [269, 212] width 318 height 19
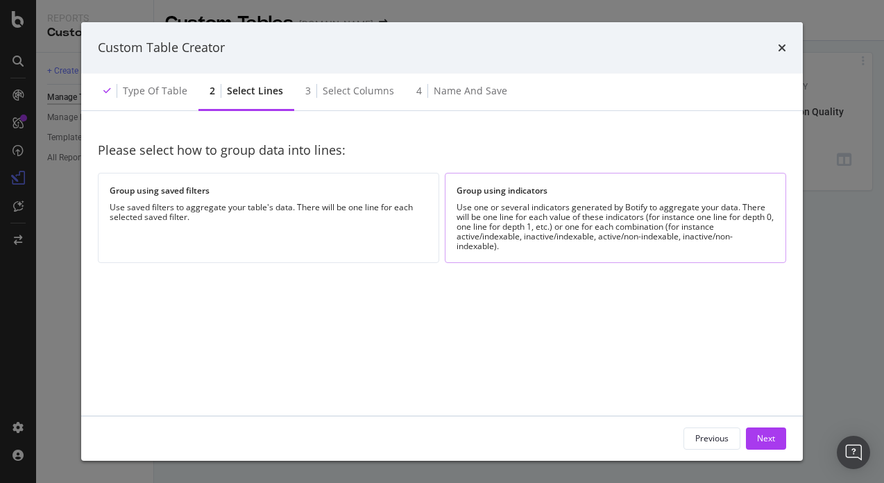
click at [543, 231] on div "Use one or several indicators generated by Botify to aggregate your data. There…" at bounding box center [615, 227] width 318 height 49
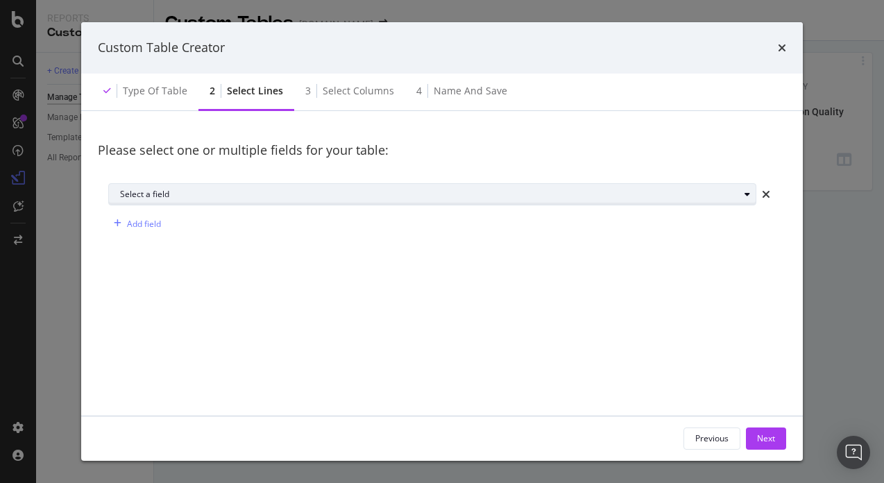
click at [379, 191] on div "Select a field" at bounding box center [429, 194] width 619 height 8
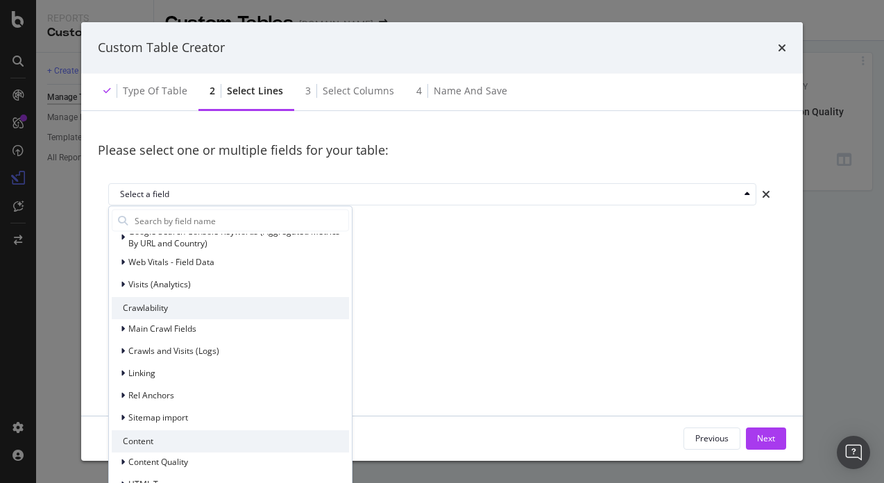
scroll to position [135, 0]
click at [121, 348] on icon "modal" at bounding box center [123, 351] width 4 height 8
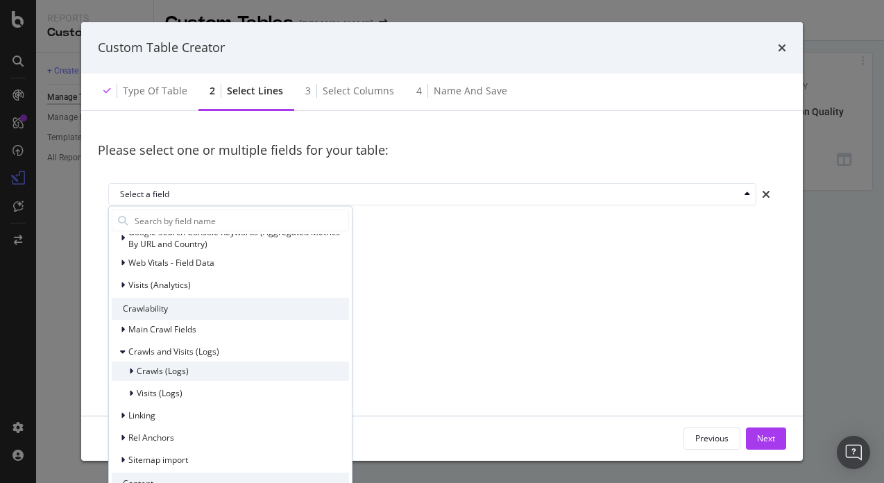
click at [135, 366] on div "modal" at bounding box center [132, 370] width 8 height 14
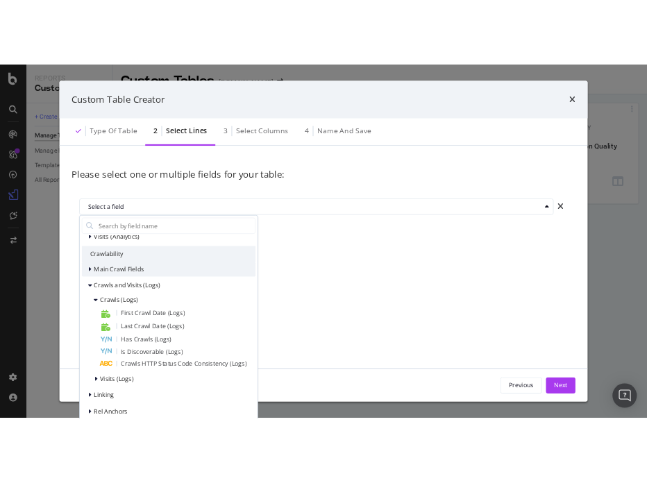
scroll to position [186, 0]
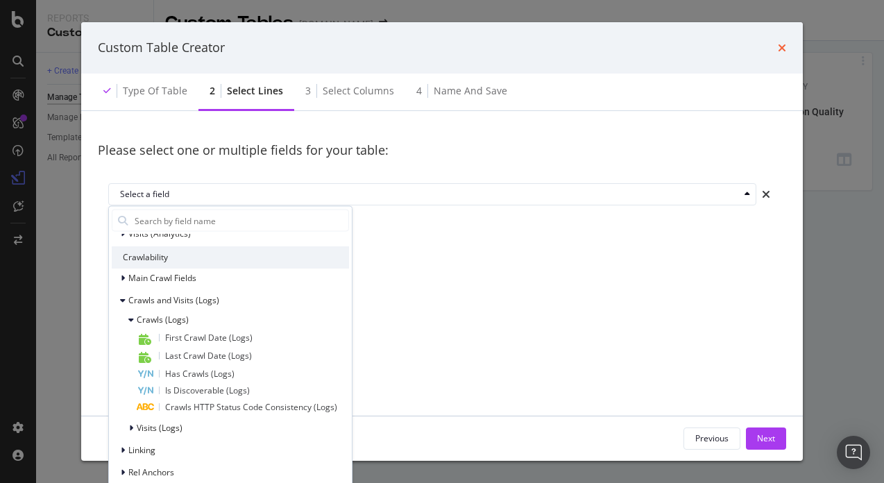
click at [779, 45] on icon "times" at bounding box center [782, 47] width 8 height 11
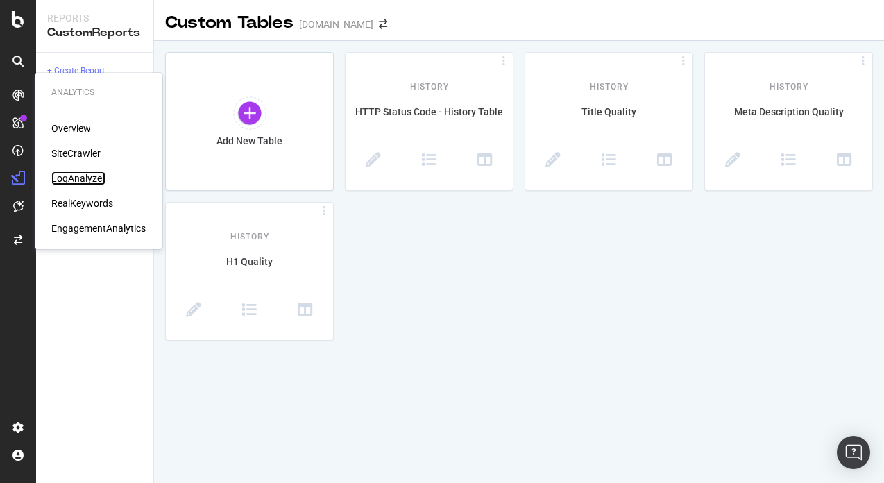
click at [87, 174] on div "LogAnalyzer" at bounding box center [78, 178] width 54 height 14
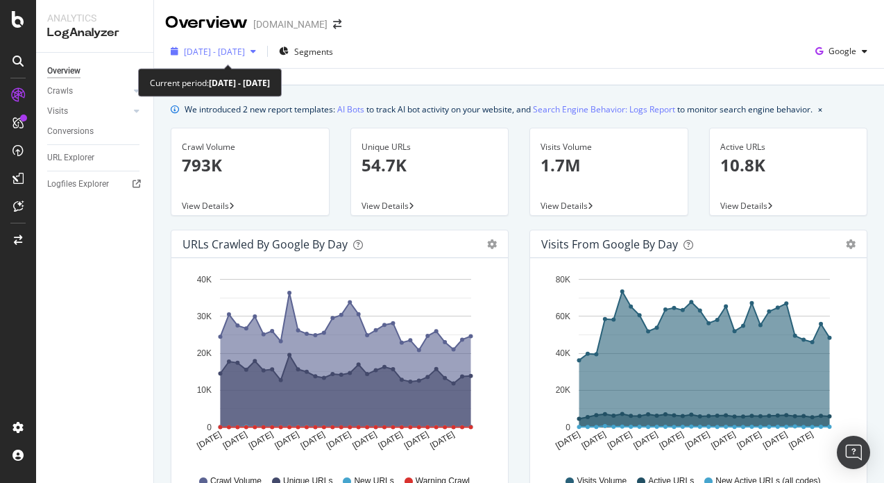
click at [245, 53] on span "2025 Sep. 2nd - Oct. 1st" at bounding box center [214, 52] width 61 height 12
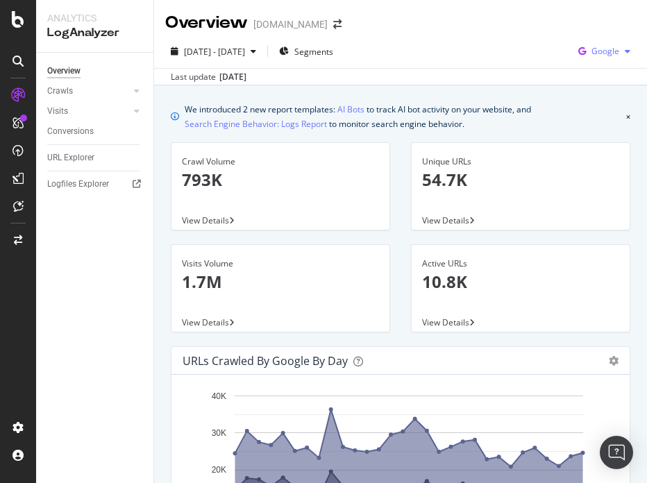
click at [610, 53] on span "Google" at bounding box center [605, 51] width 28 height 12
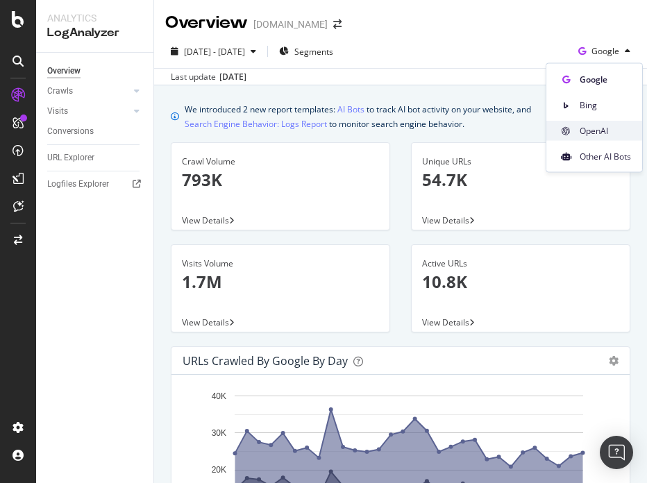
click at [600, 137] on div "OpenAI" at bounding box center [594, 131] width 96 height 20
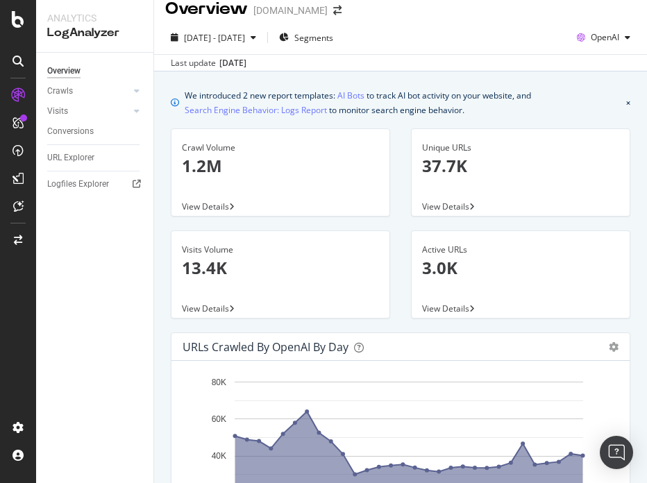
scroll to position [13, 0]
click at [212, 161] on p "1.2M" at bounding box center [280, 167] width 197 height 24
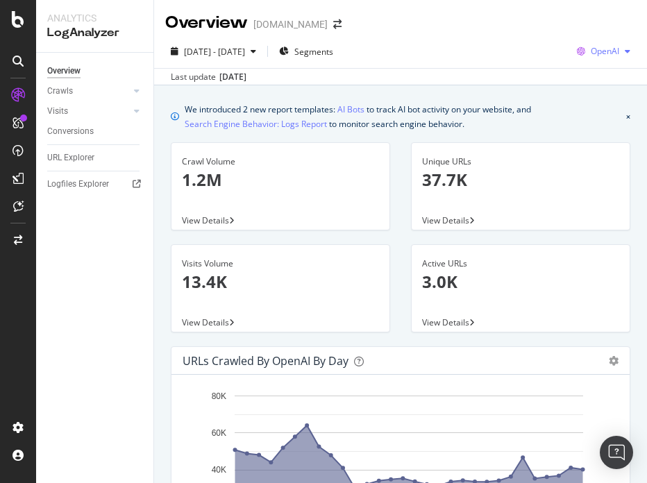
click at [604, 41] on div "OpenAI" at bounding box center [603, 51] width 65 height 21
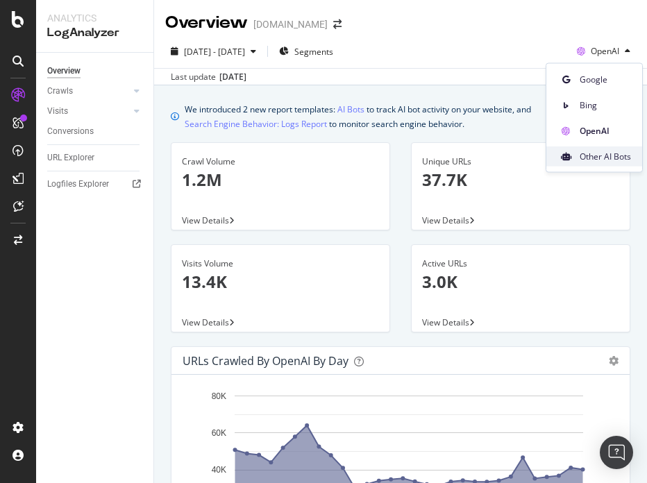
click at [592, 158] on span "Other AI Bots" at bounding box center [604, 156] width 51 height 12
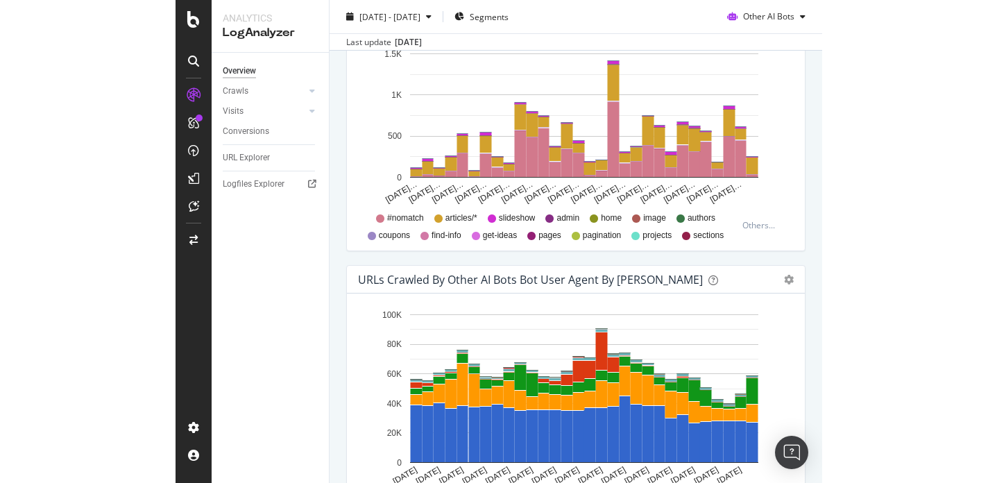
scroll to position [1425, 0]
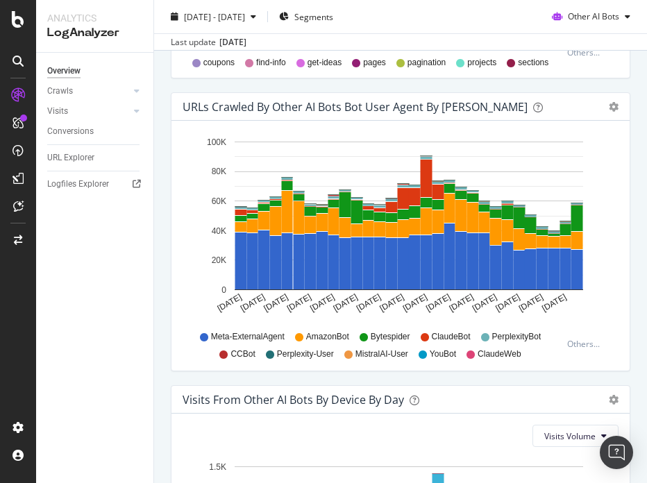
click at [203, 337] on icon at bounding box center [204, 337] width 8 height 8
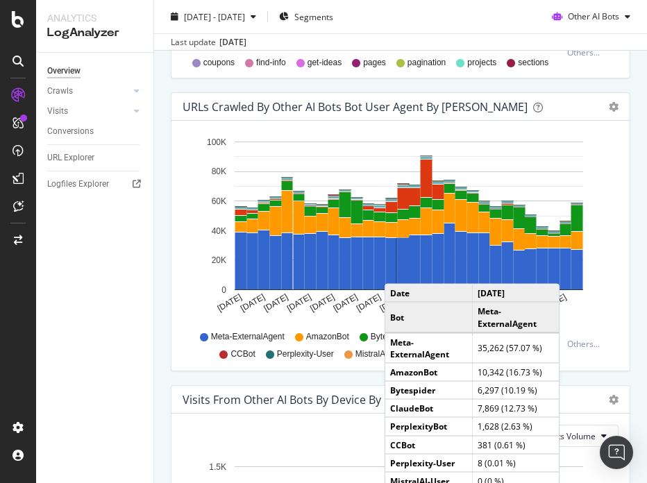
click at [404, 266] on rect "A chart." at bounding box center [403, 263] width 12 height 51
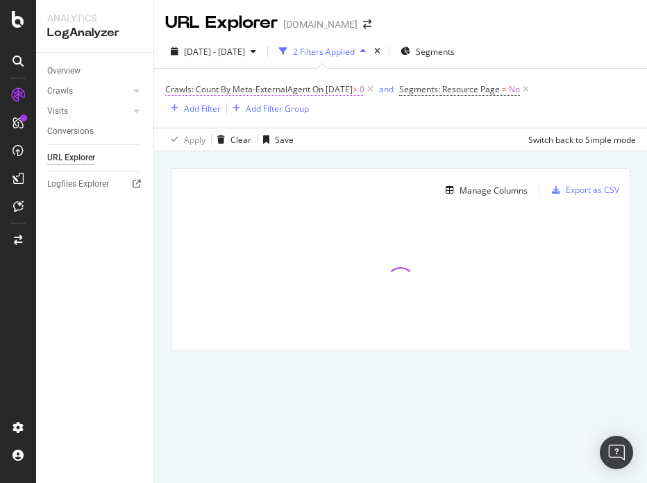
click at [348, 94] on span "On 2025-09-16" at bounding box center [332, 89] width 40 height 12
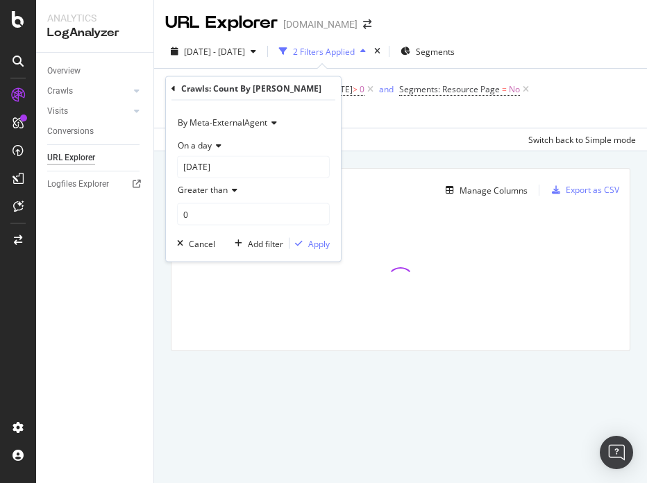
click at [269, 125] on icon at bounding box center [272, 123] width 10 height 8
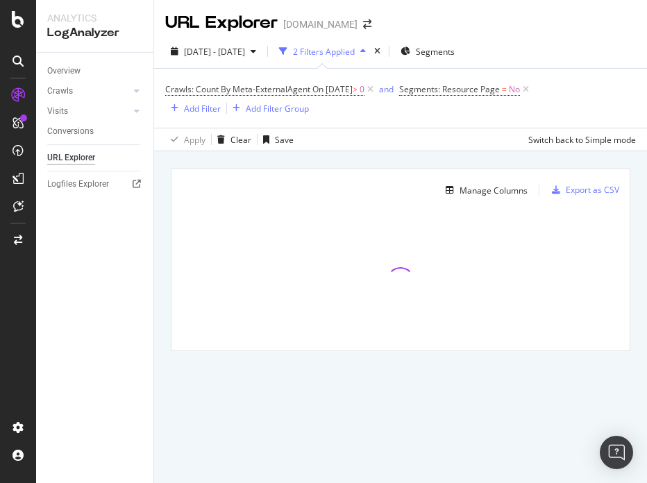
click at [423, 123] on div "Crawls: Count By Meta-ExternalAgent On 2025-09-16 > 0 and Segments: Resource Pa…" at bounding box center [400, 98] width 470 height 59
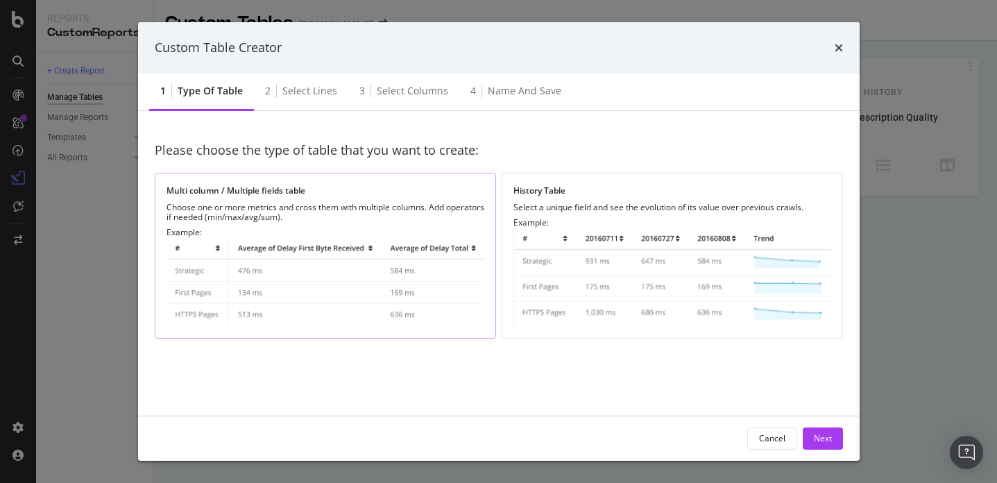
click at [438, 266] on img "modal" at bounding box center [325, 282] width 318 height 90
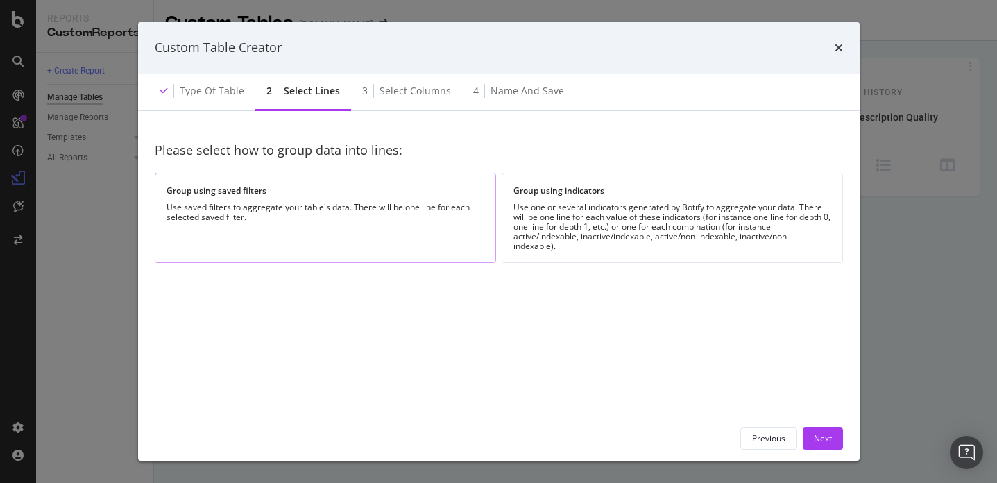
click at [432, 236] on div "Group using saved filters Use saved filters to aggregate your table's data. The…" at bounding box center [325, 217] width 341 height 89
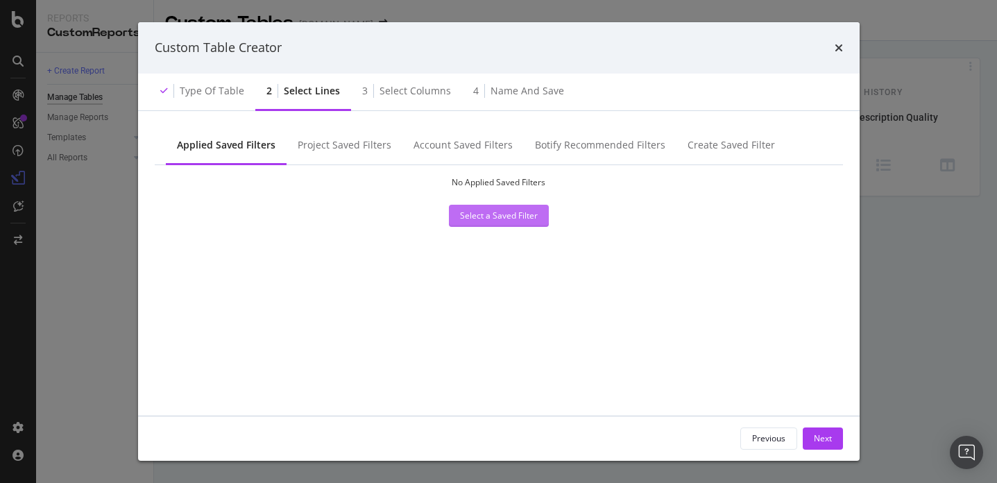
click at [482, 212] on div "Select a Saved Filter" at bounding box center [499, 215] width 78 height 12
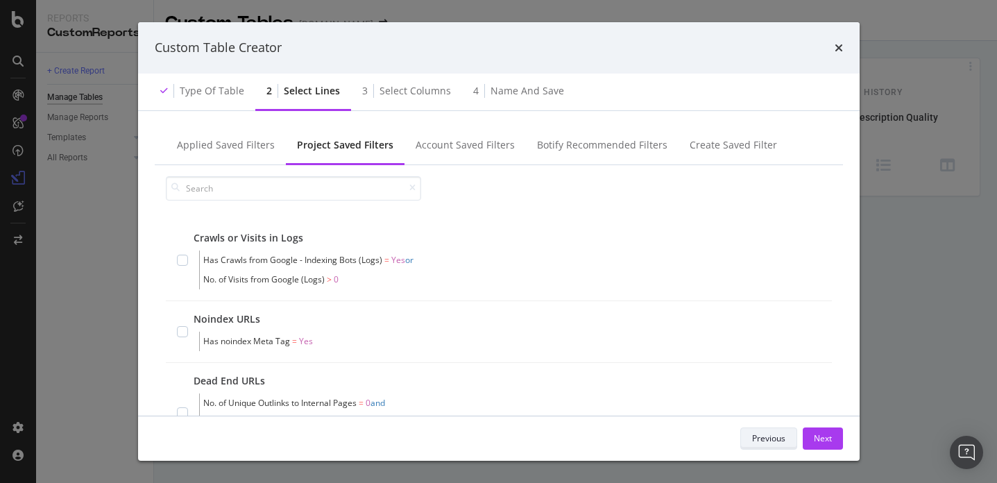
click at [745, 440] on button "Previous" at bounding box center [768, 438] width 57 height 22
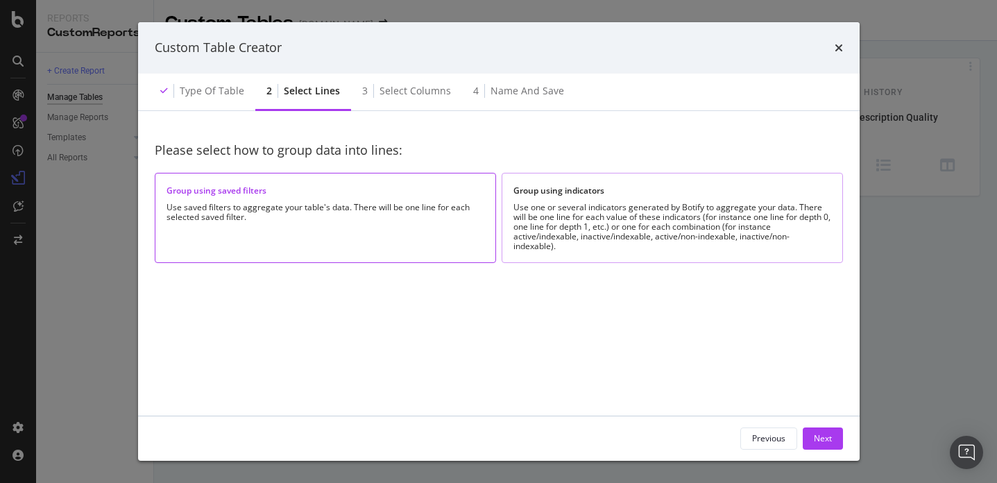
click at [548, 209] on div "Use one or several indicators generated by Botify to aggregate your data. There…" at bounding box center [672, 227] width 318 height 49
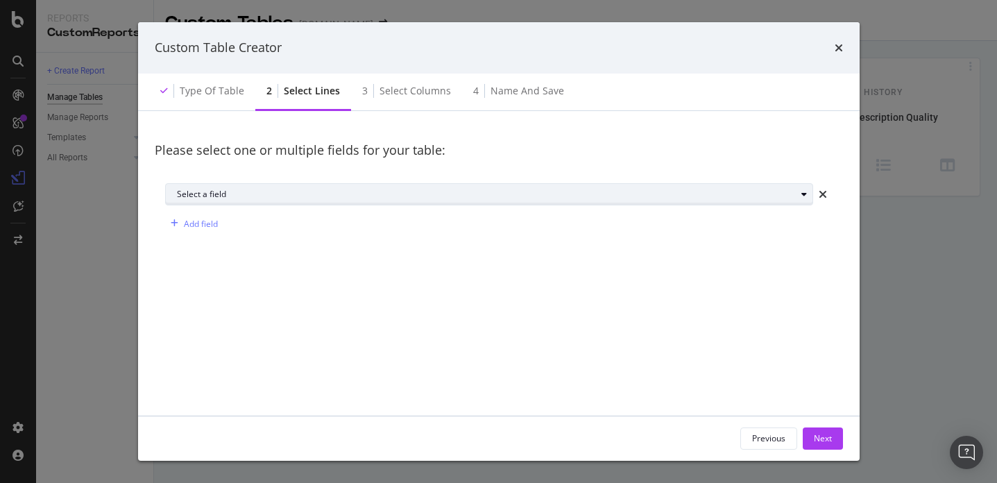
click at [323, 196] on div "Select a field" at bounding box center [486, 194] width 619 height 8
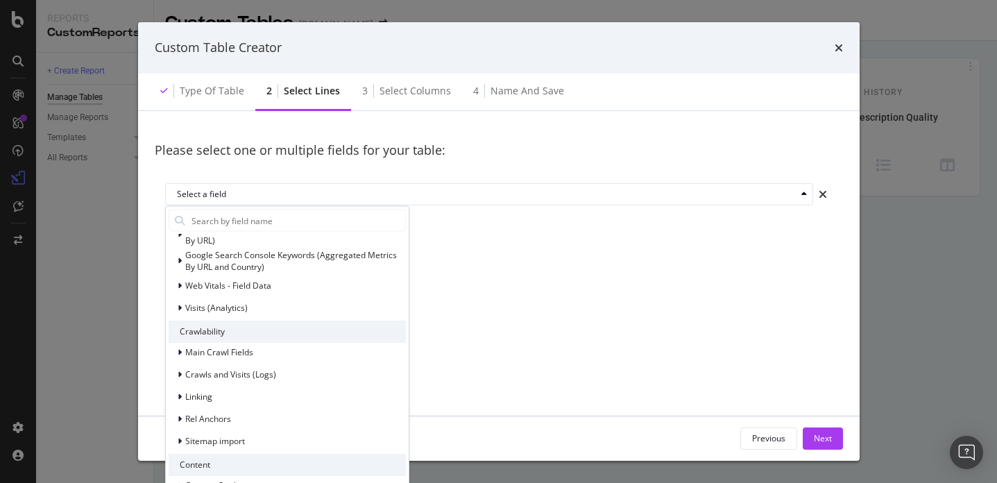
scroll to position [118, 0]
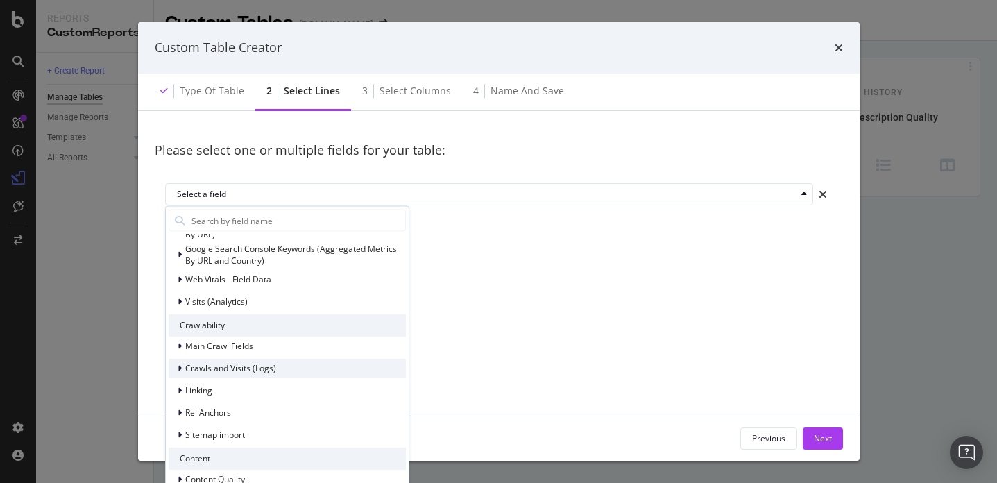
click at [181, 366] on div "modal" at bounding box center [181, 368] width 8 height 14
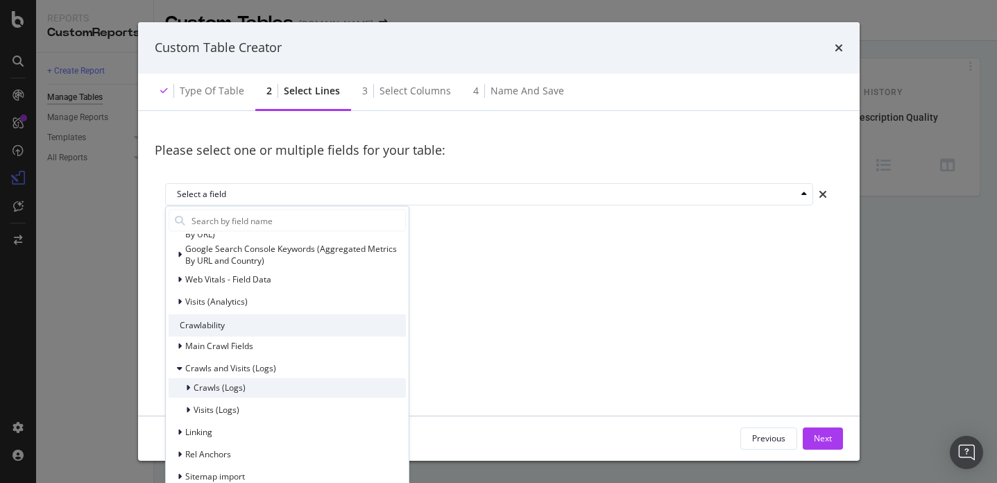
click at [187, 384] on icon "modal" at bounding box center [188, 387] width 4 height 8
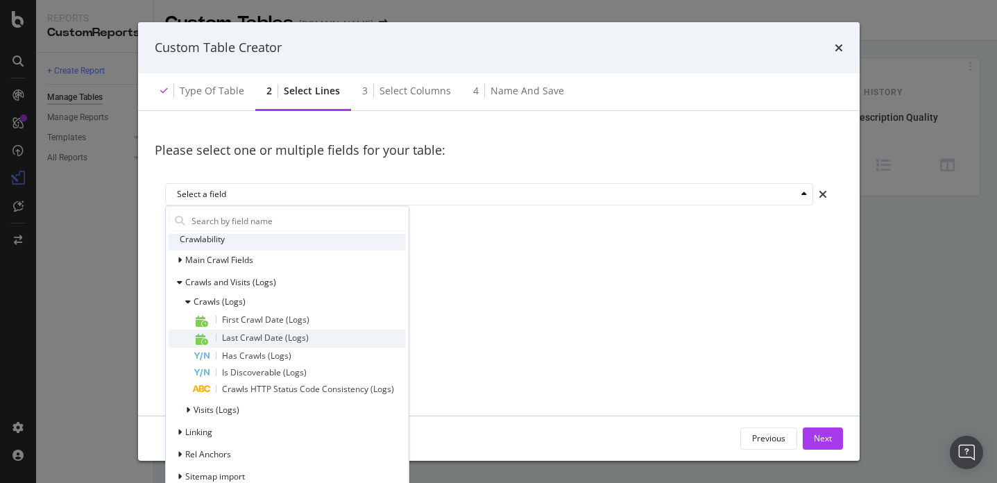
scroll to position [162, 0]
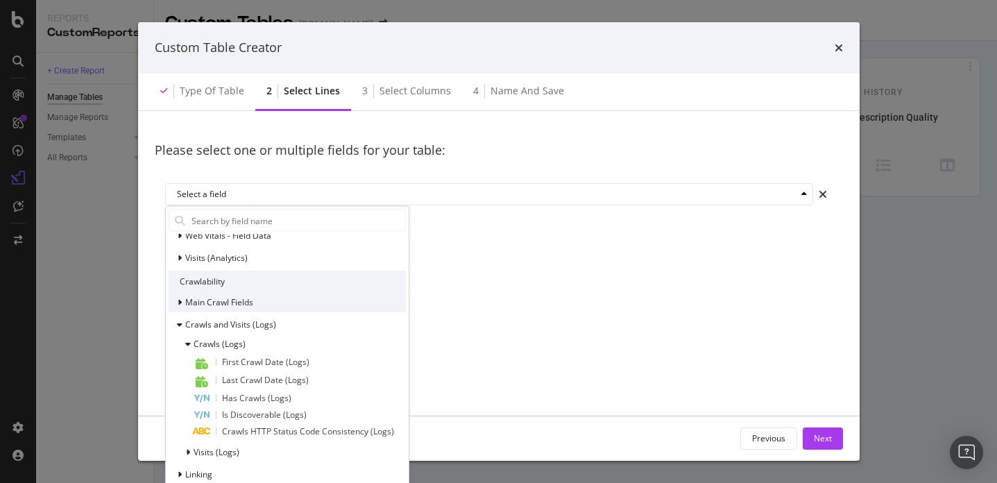
click at [185, 301] on span "Main Crawl Fields" at bounding box center [219, 302] width 68 height 12
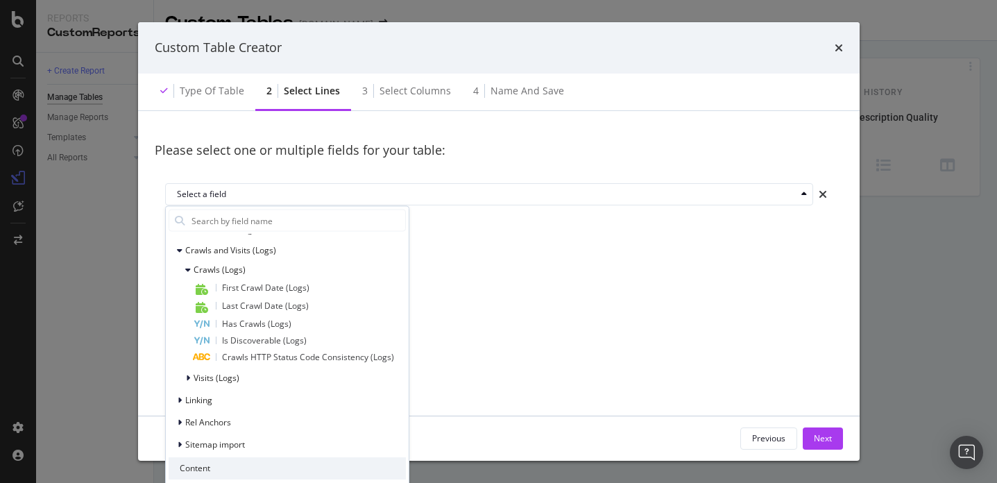
scroll to position [665, 0]
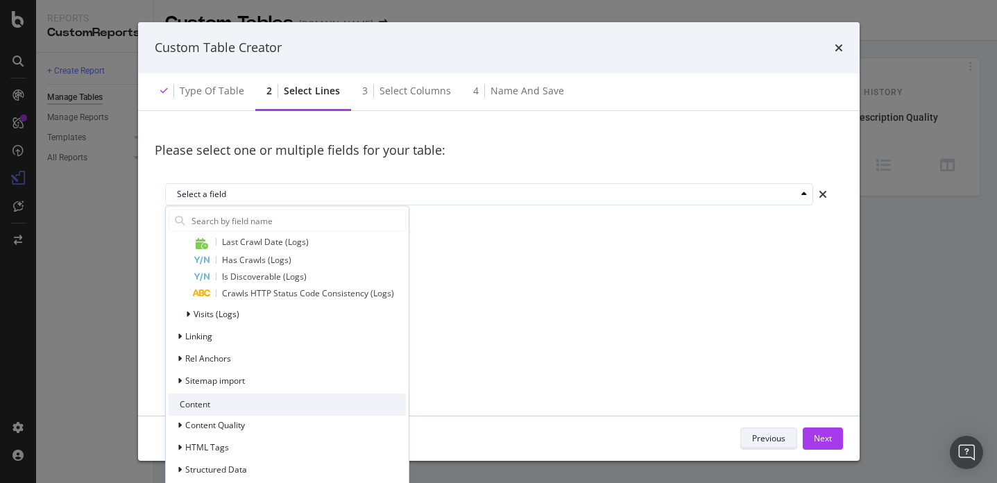
click at [753, 431] on div "Previous" at bounding box center [768, 438] width 33 height 19
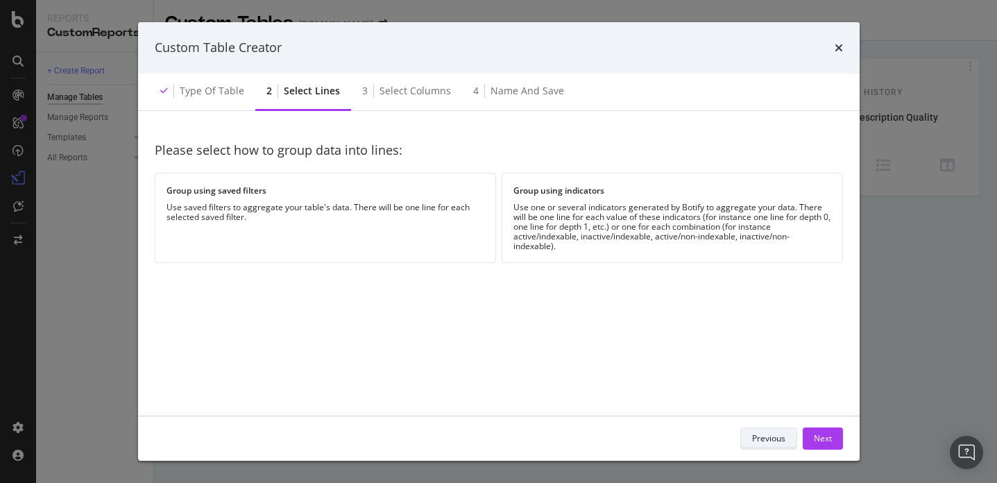
click at [753, 431] on div "Previous" at bounding box center [768, 438] width 33 height 19
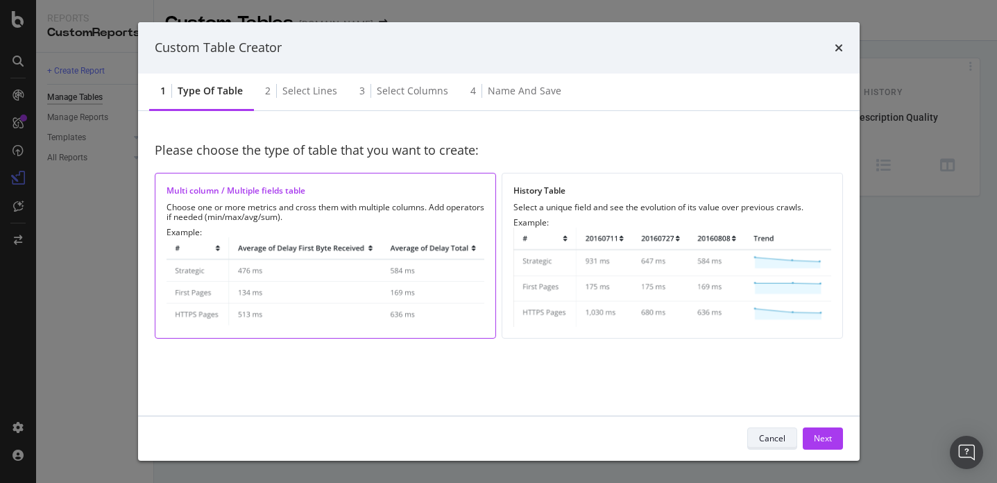
click at [753, 431] on button "Cancel" at bounding box center [772, 438] width 50 height 22
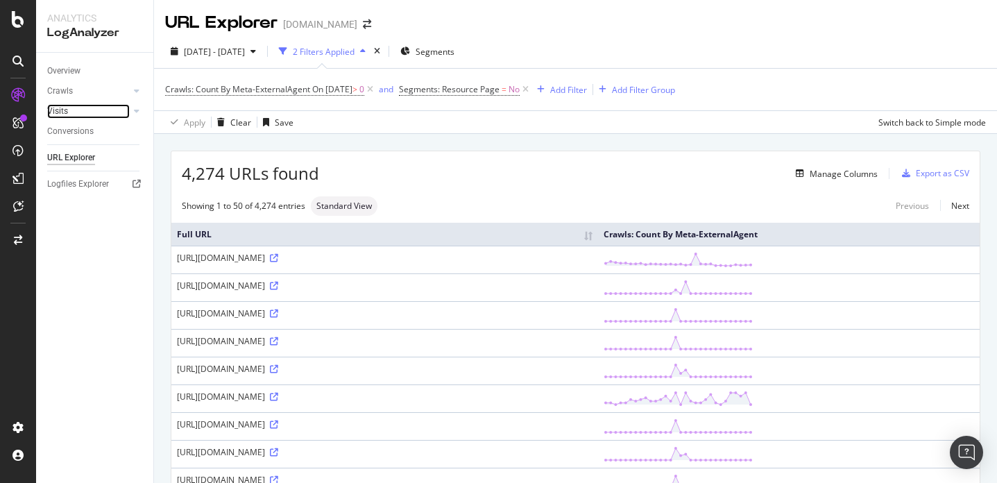
click at [69, 112] on link "Visits" at bounding box center [88, 111] width 83 height 15
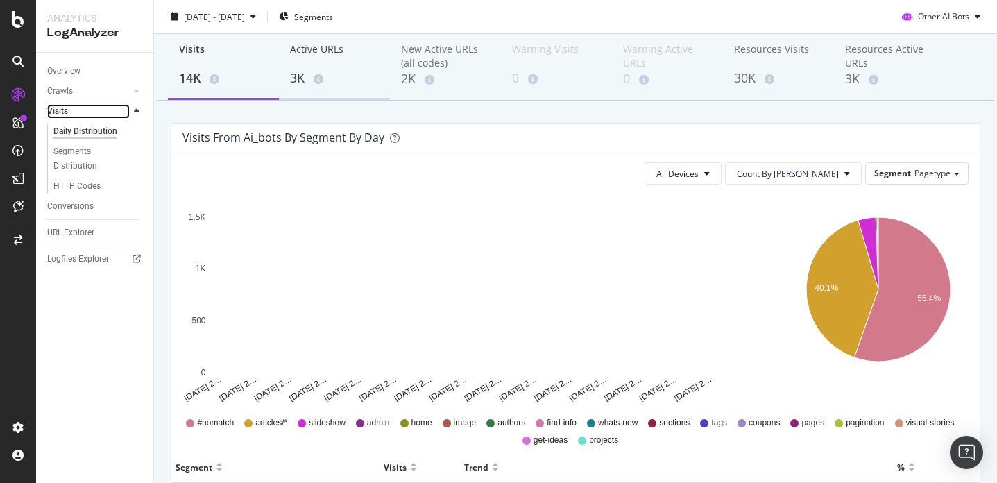
scroll to position [73, 0]
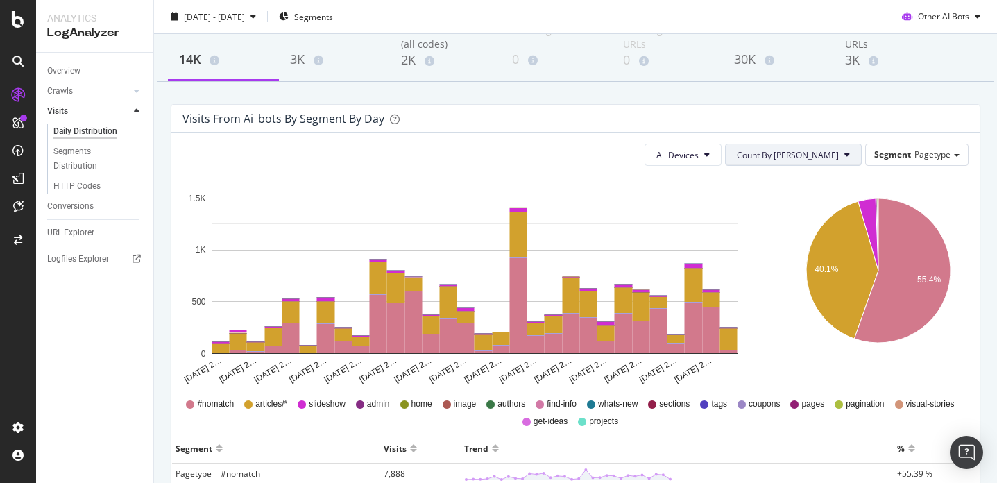
click at [811, 148] on button "Count By [PERSON_NAME]" at bounding box center [793, 155] width 137 height 22
click at [813, 209] on span "Cumulated" at bounding box center [840, 208] width 105 height 12
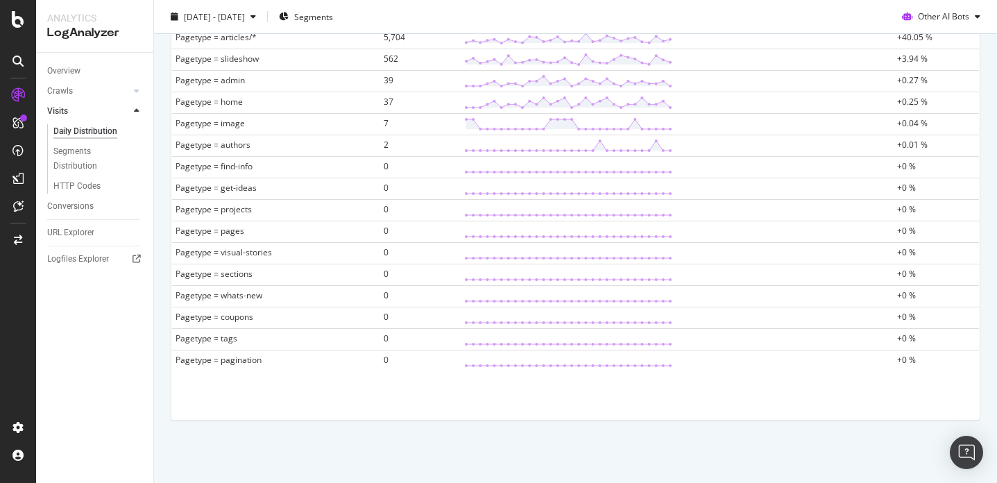
scroll to position [0, 0]
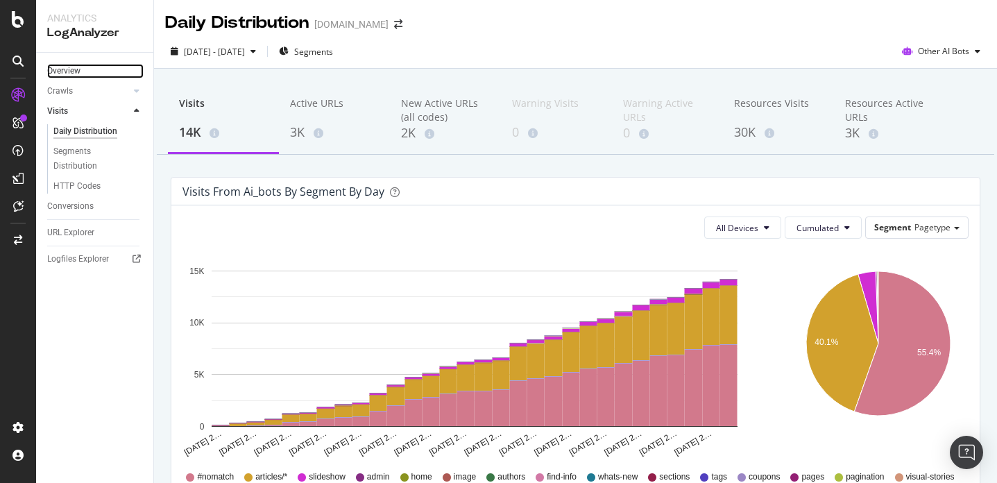
click at [84, 71] on link "Overview" at bounding box center [95, 71] width 96 height 15
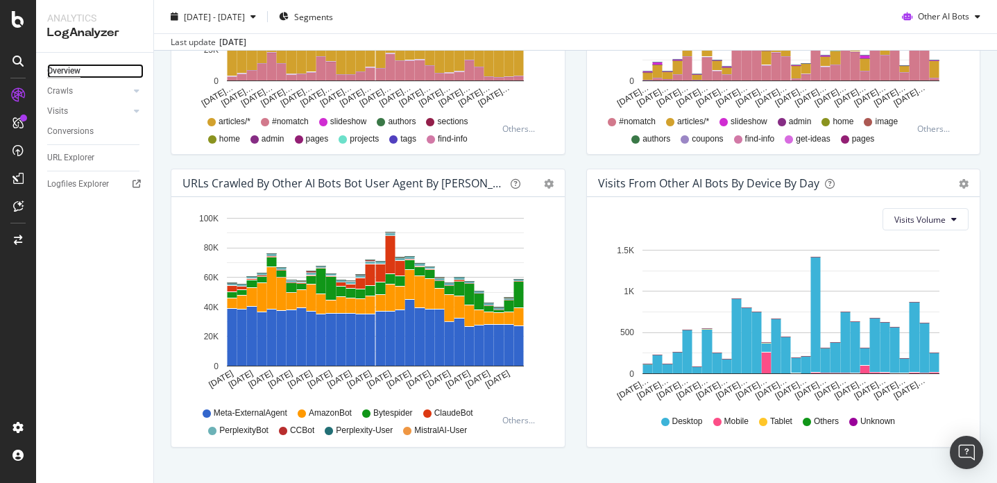
scroll to position [647, 0]
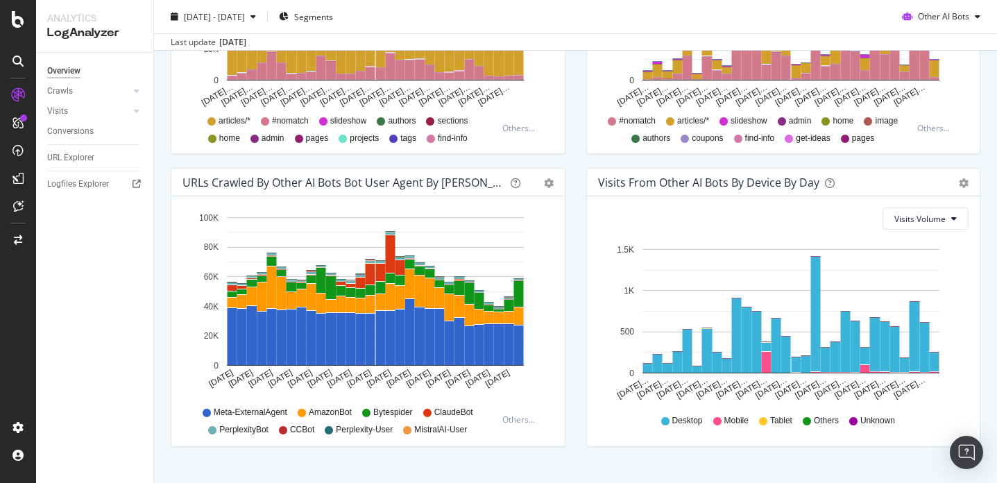
click at [553, 187] on div "URLs Crawled by Other AI Bots bot User Agent By Day Timeline (by Value) Timelin…" at bounding box center [367, 183] width 393 height 28
click at [549, 180] on icon "gear" at bounding box center [549, 183] width 10 height 10
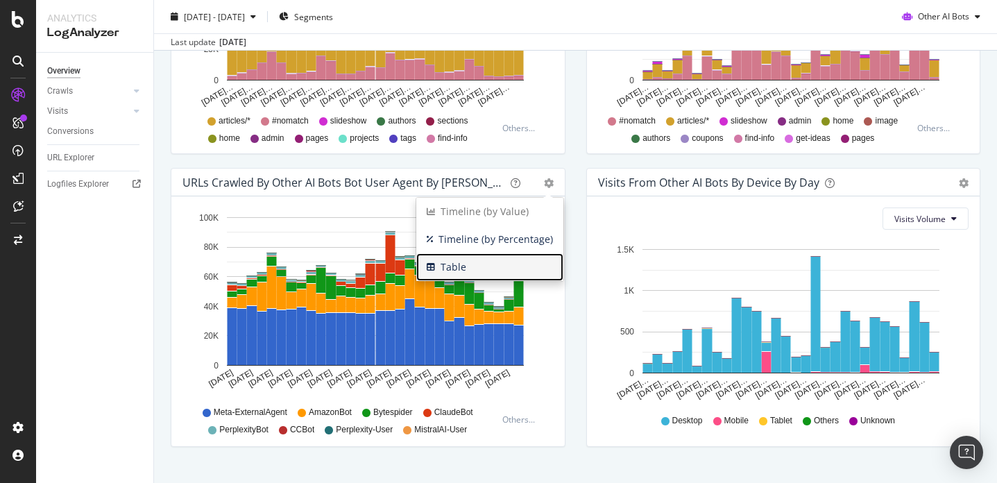
click at [486, 262] on span "Table" at bounding box center [489, 267] width 147 height 21
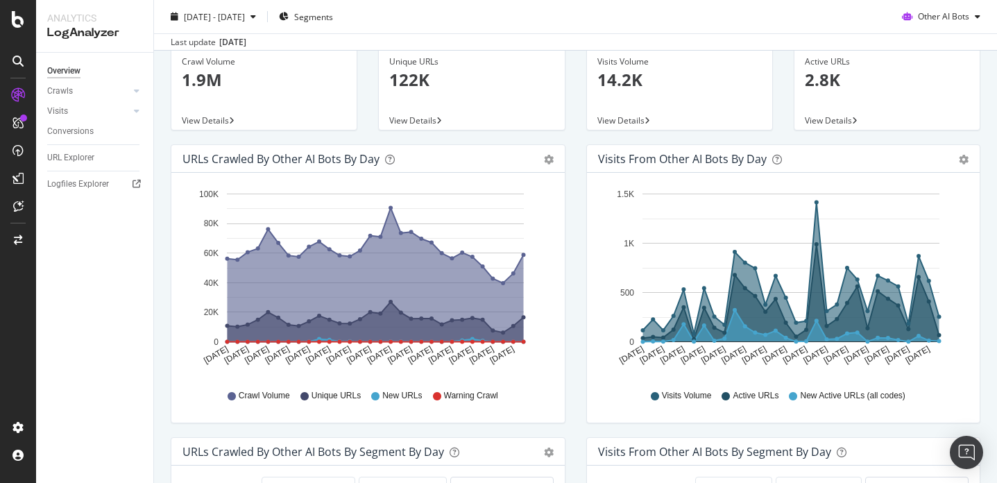
scroll to position [0, 0]
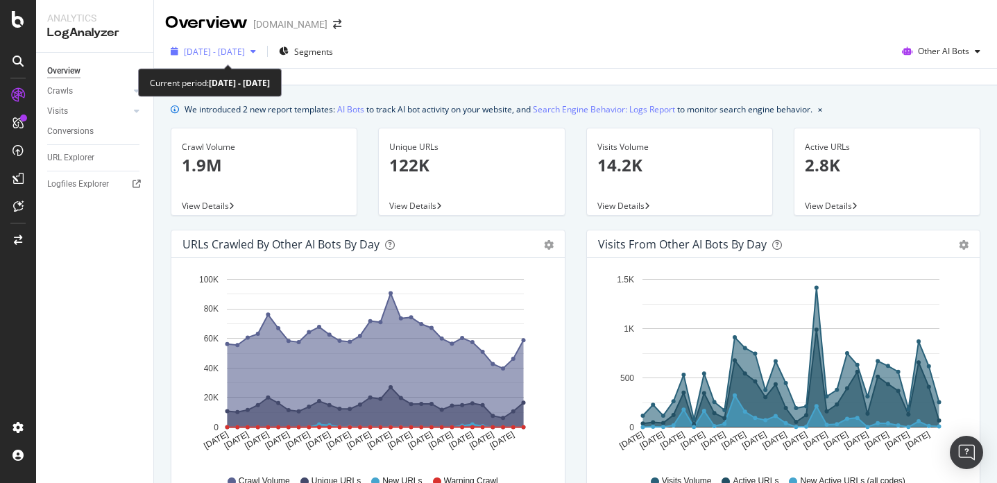
click at [245, 47] on span "2025 Sep. 2nd - Oct. 1st" at bounding box center [214, 52] width 61 height 12
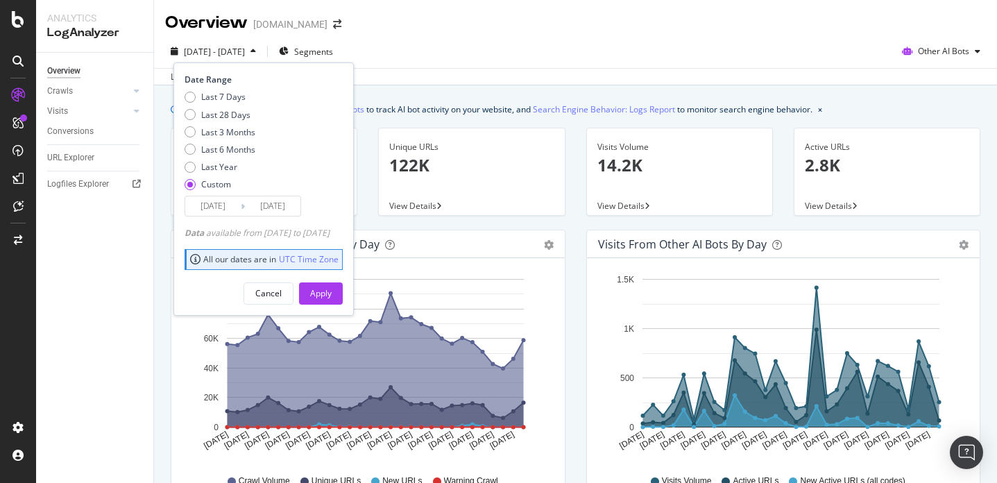
click at [210, 206] on input "2025/09/02" at bounding box center [212, 205] width 55 height 19
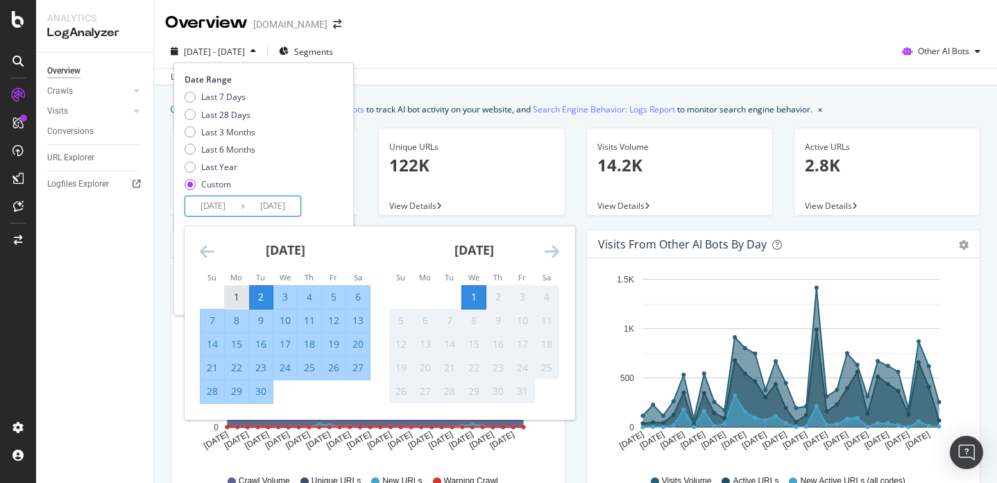
click at [231, 289] on div "1" at bounding box center [237, 297] width 24 height 23
type input "2025/09/01"
click at [265, 394] on div "30" at bounding box center [261, 391] width 24 height 14
type input "2025/09/30"
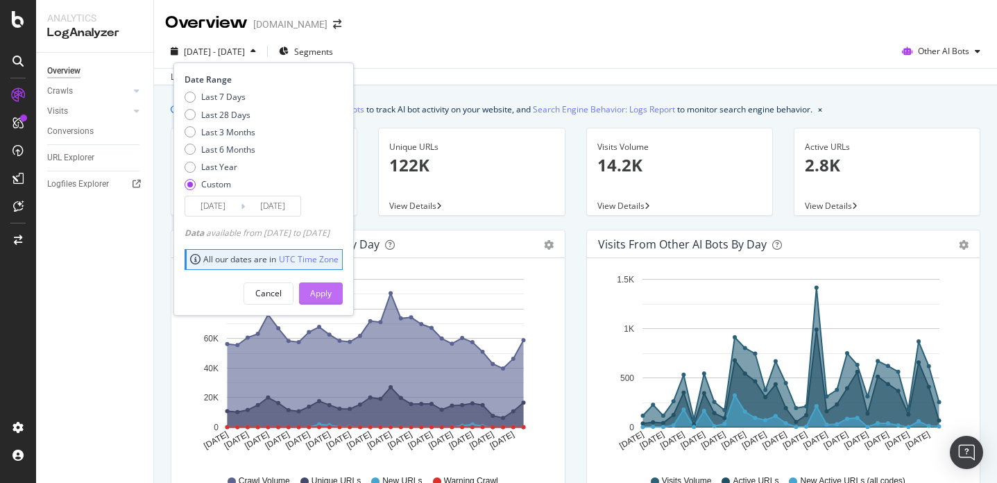
click at [332, 293] on div "Apply" at bounding box center [321, 293] width 22 height 12
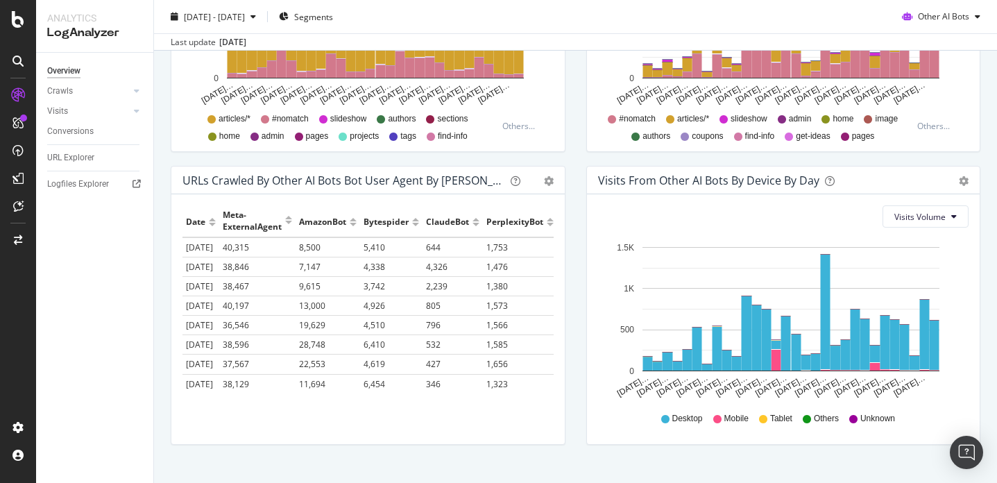
scroll to position [647, 0]
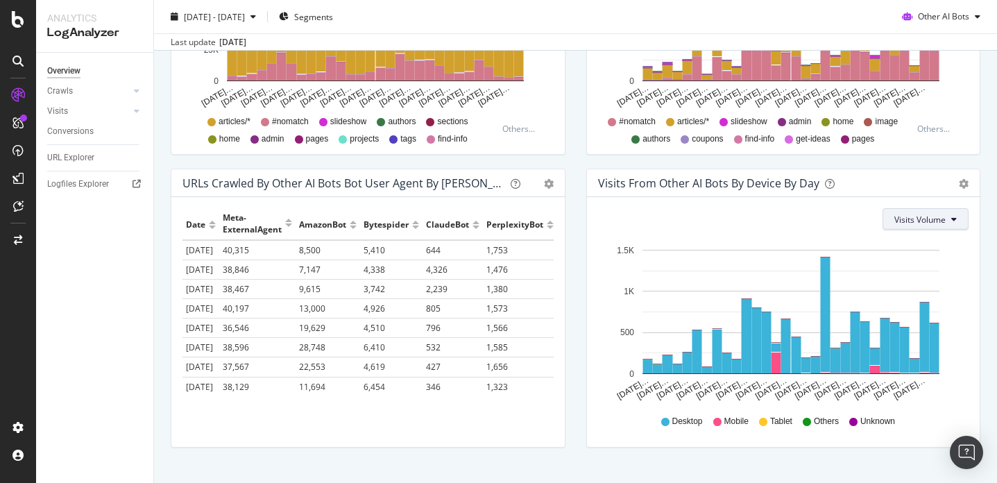
click at [918, 220] on span "Visits Volume" at bounding box center [919, 220] width 51 height 12
click at [549, 179] on icon "gear" at bounding box center [549, 184] width 10 height 10
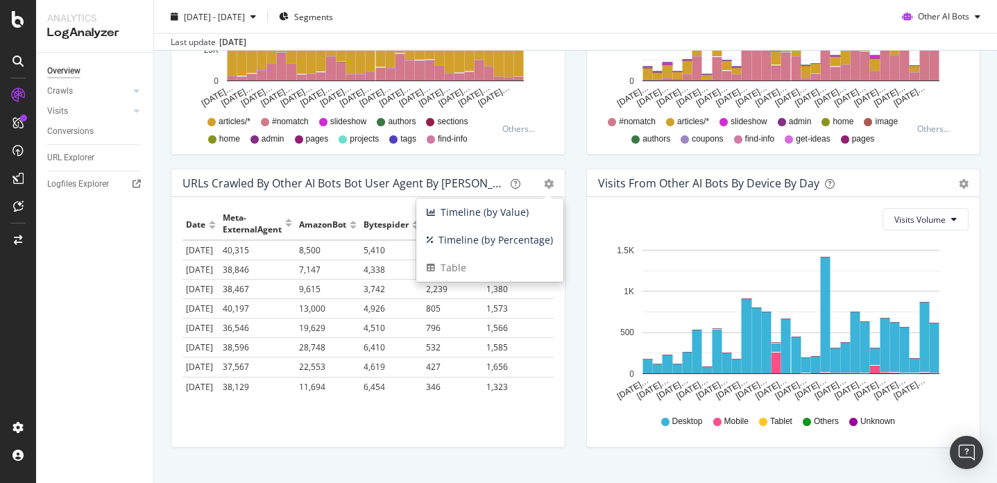
click at [595, 171] on div "Visits From Other AI Bots By Device By Day Timeline (by Value) Timeline (by Per…" at bounding box center [783, 183] width 393 height 28
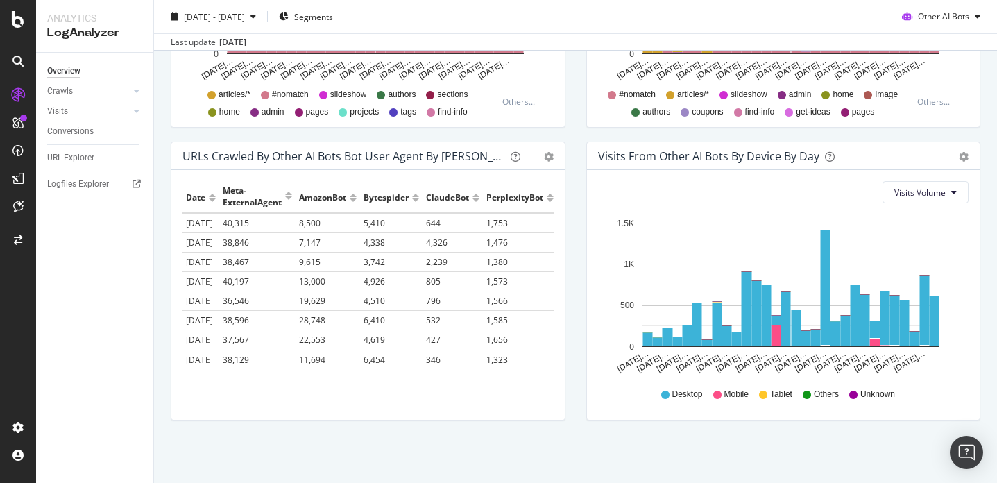
scroll to position [673, 0]
click at [547, 155] on icon "gear" at bounding box center [549, 158] width 10 height 10
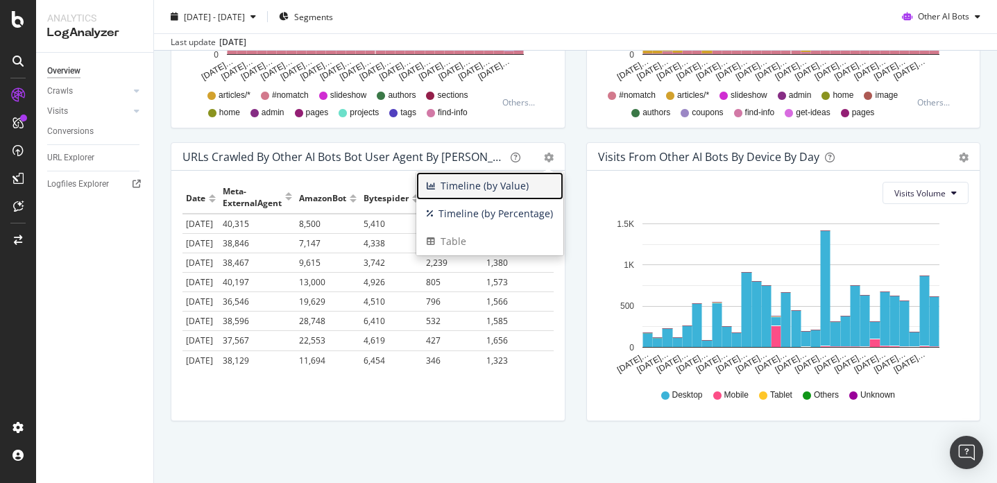
click at [510, 191] on span "Timeline (by Value)" at bounding box center [489, 186] width 147 height 21
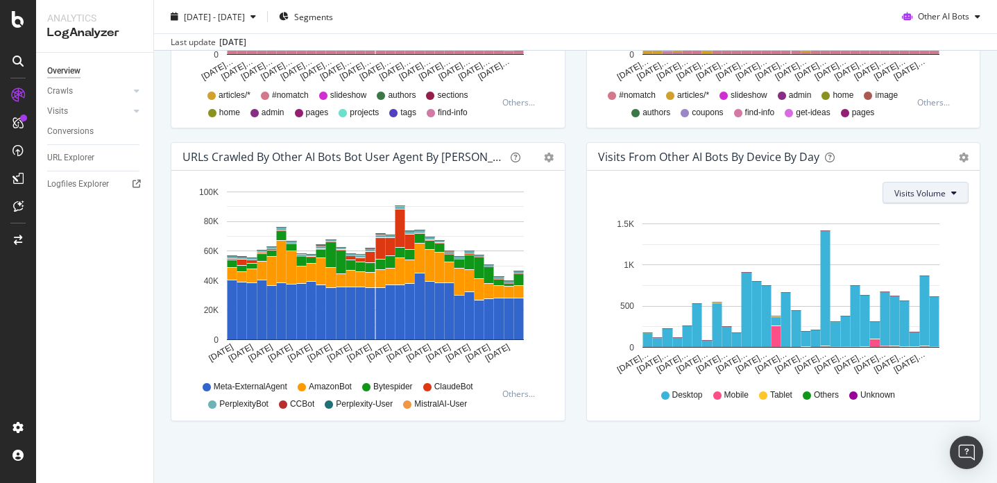
click at [930, 187] on span "Visits Volume" at bounding box center [919, 193] width 51 height 12
click at [957, 160] on div "Timeline (by Value) Timeline (by Percentage) Table" at bounding box center [957, 157] width 24 height 14
click at [967, 159] on icon "gear" at bounding box center [964, 158] width 10 height 10
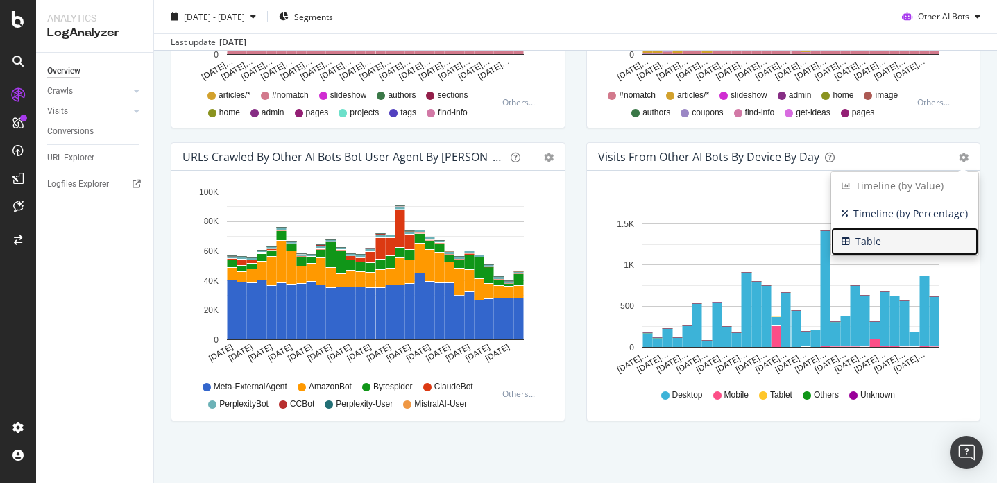
click at [872, 243] on span "Table" at bounding box center [904, 241] width 147 height 21
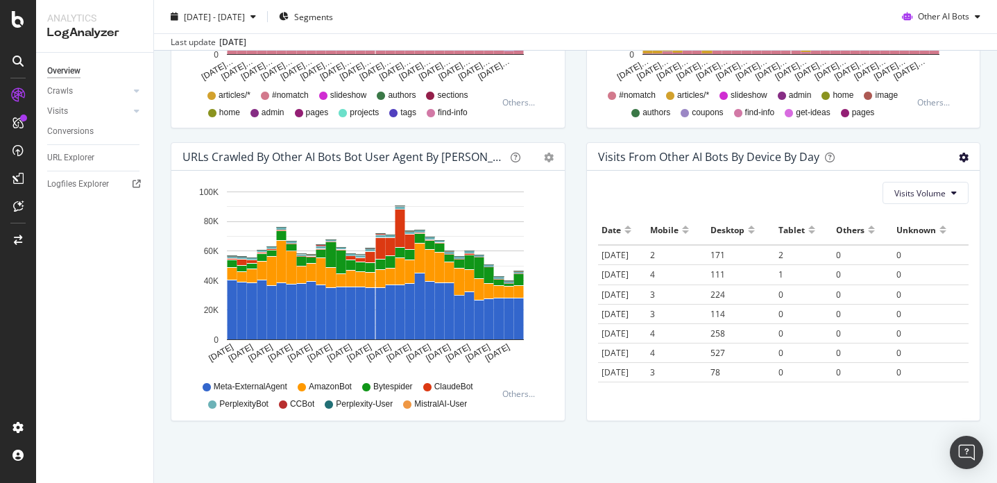
click at [959, 158] on icon "gear" at bounding box center [964, 158] width 10 height 10
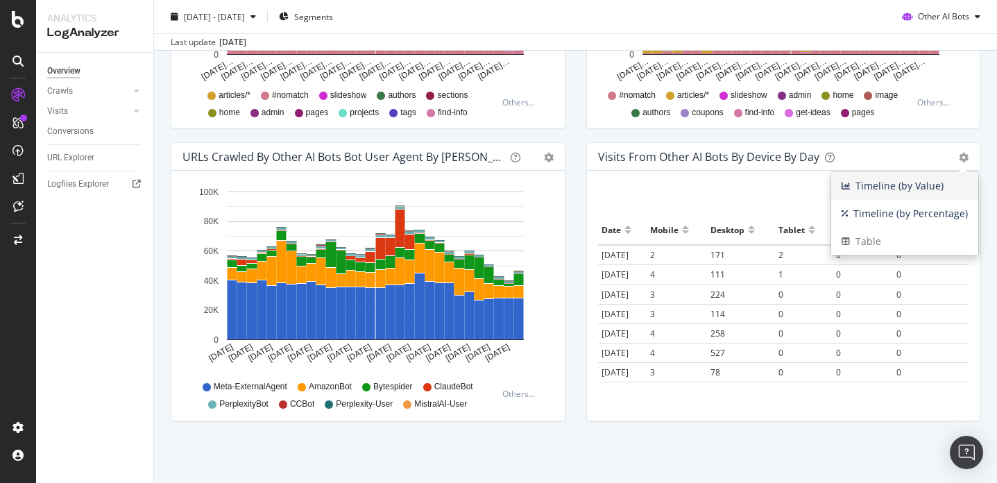
scroll to position [646, 0]
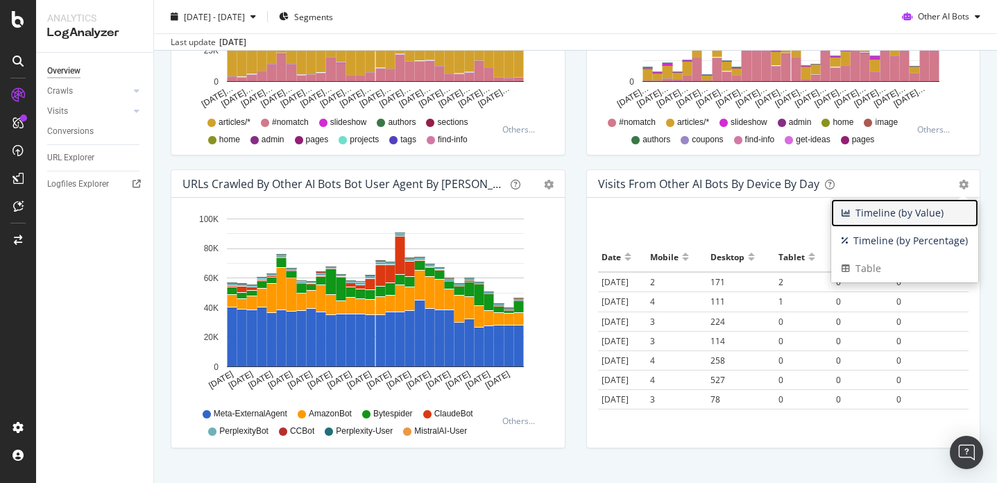
click at [921, 214] on span "Timeline (by Value)" at bounding box center [904, 213] width 147 height 21
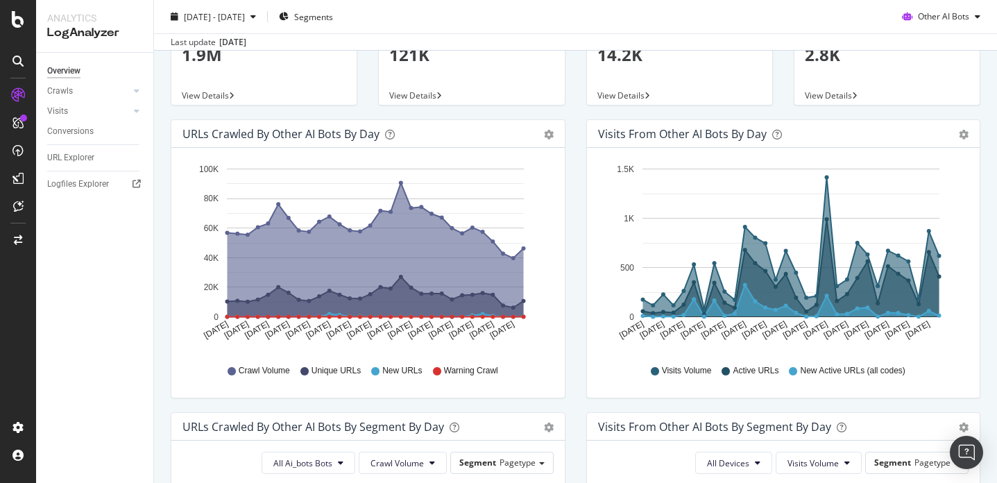
scroll to position [0, 0]
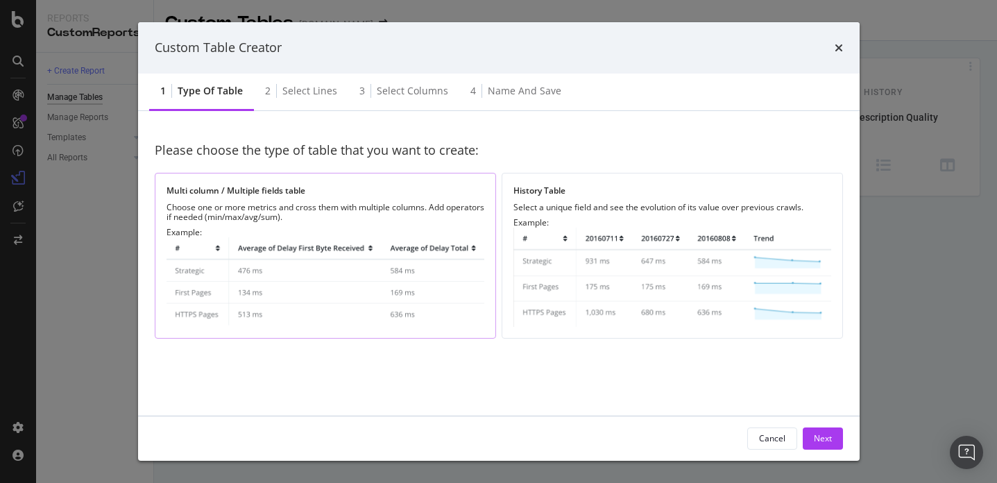
click at [397, 207] on div "Choose one or more metrics and cross them with multiple columns. Add operators …" at bounding box center [325, 212] width 318 height 19
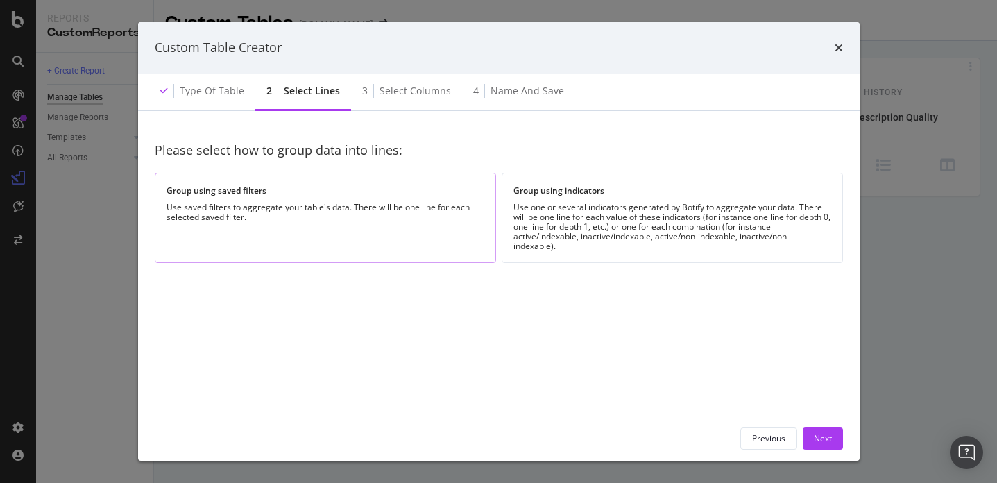
click at [340, 187] on div "Group using saved filters" at bounding box center [325, 191] width 318 height 12
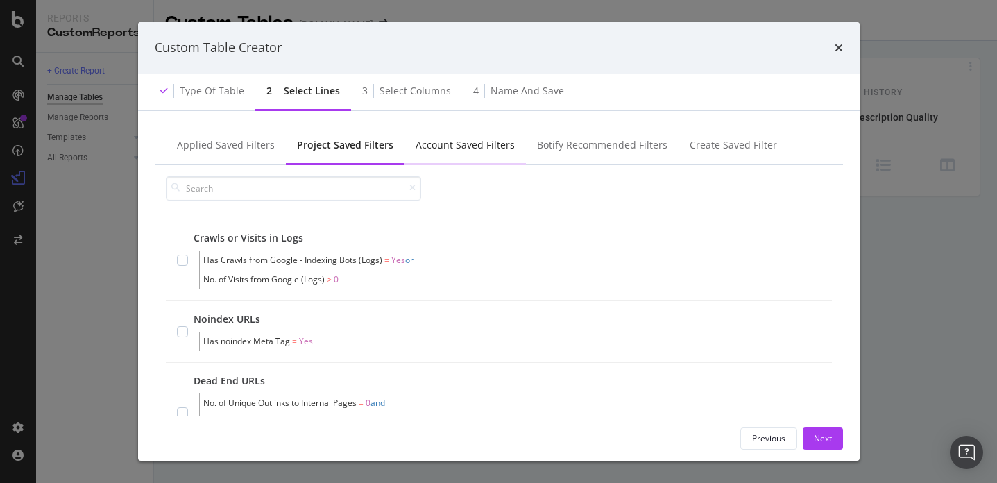
click at [442, 160] on div "Account Saved Filters" at bounding box center [464, 146] width 121 height 38
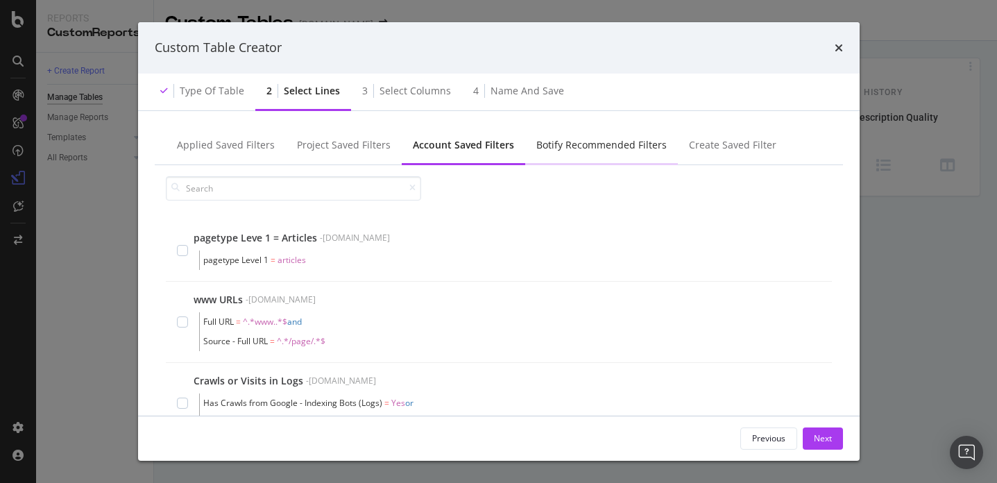
click at [542, 146] on div "Botify Recommended Filters" at bounding box center [601, 145] width 130 height 14
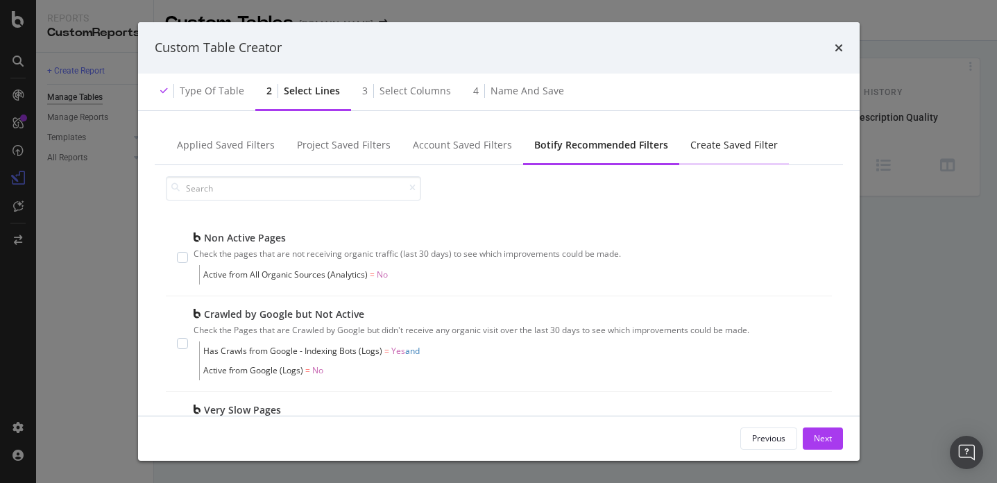
click at [699, 144] on div "Create Saved Filter" at bounding box center [733, 145] width 87 height 14
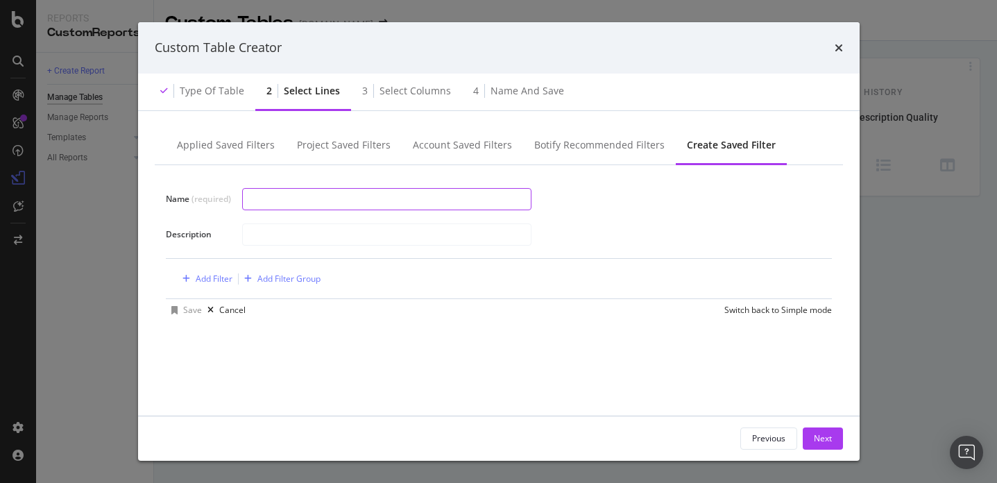
click at [393, 198] on input "modal" at bounding box center [387, 199] width 288 height 21
type input "Visits From AI"
click at [494, 364] on div "Name (required) Visits From AI Description Add Filter Add Filter Group Save Can…" at bounding box center [499, 316] width 688 height 302
click at [223, 279] on div "Add Filter" at bounding box center [214, 279] width 37 height 12
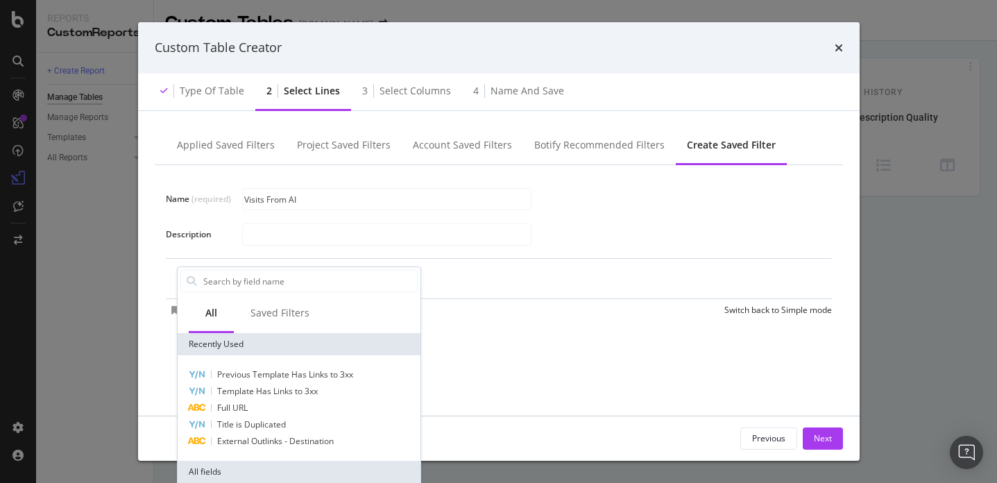
click at [223, 279] on input "Name (required)" at bounding box center [309, 281] width 215 height 21
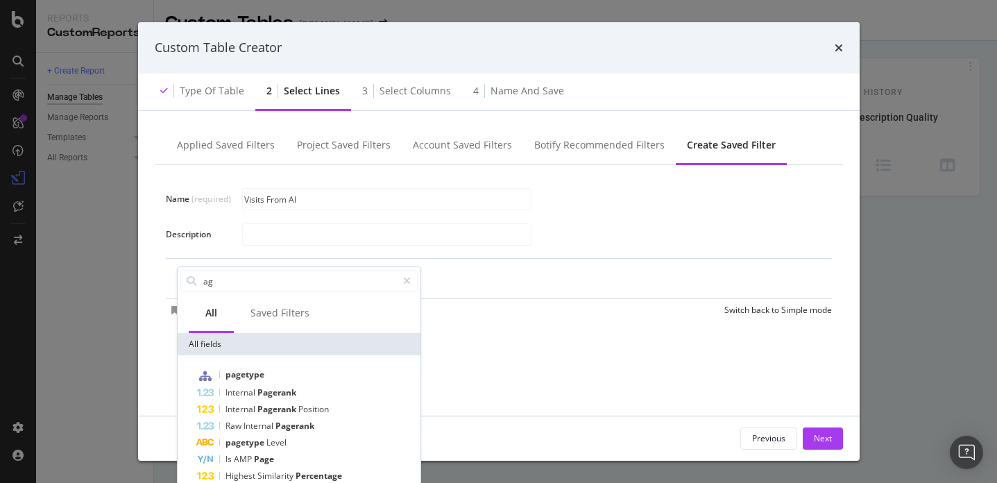
type input "a"
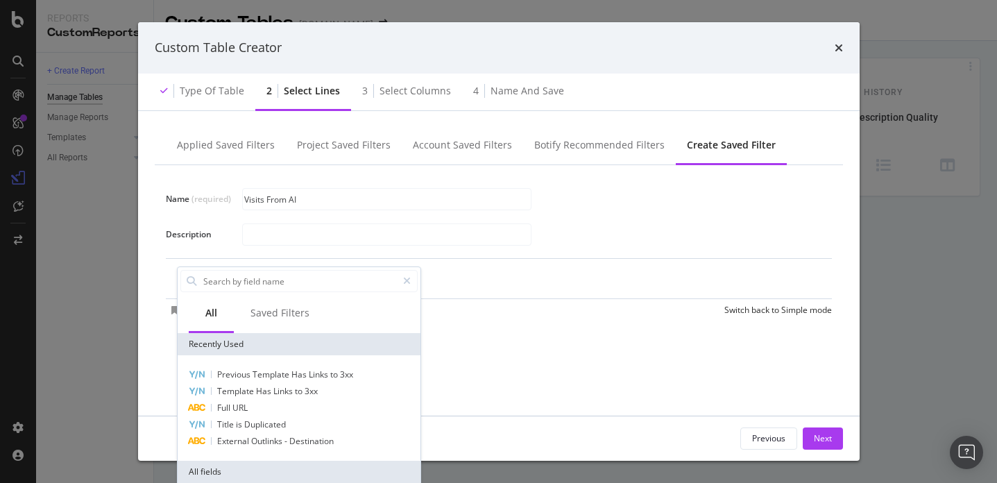
type input "c"
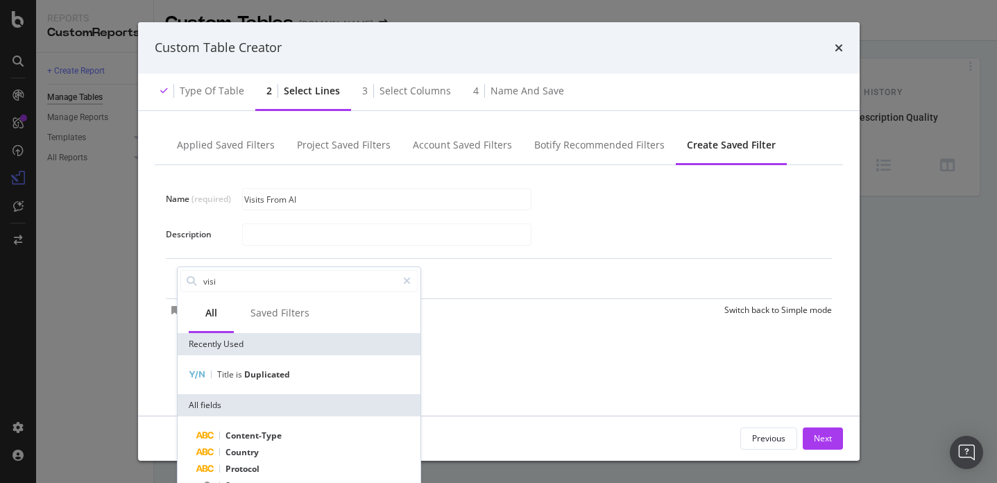
type input "visit"
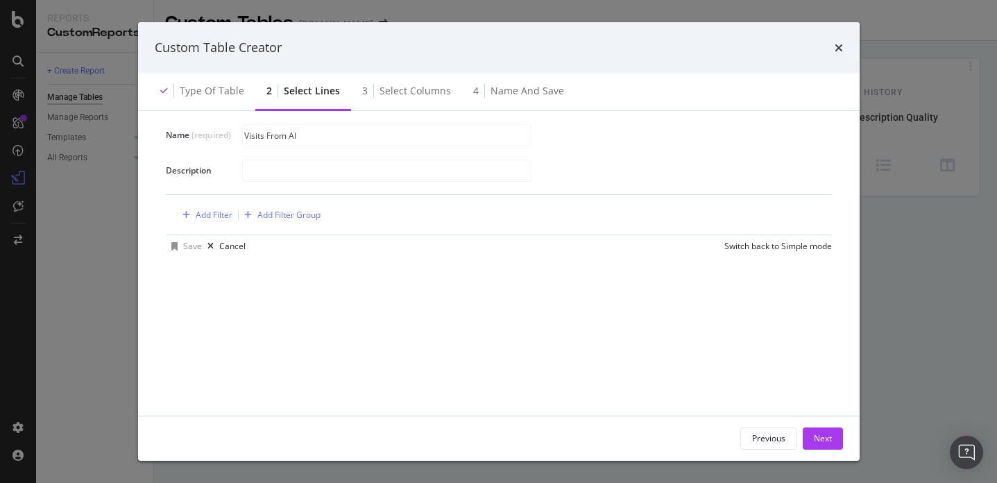
scroll to position [68, 0]
click at [224, 208] on div "Add Filter" at bounding box center [214, 211] width 37 height 12
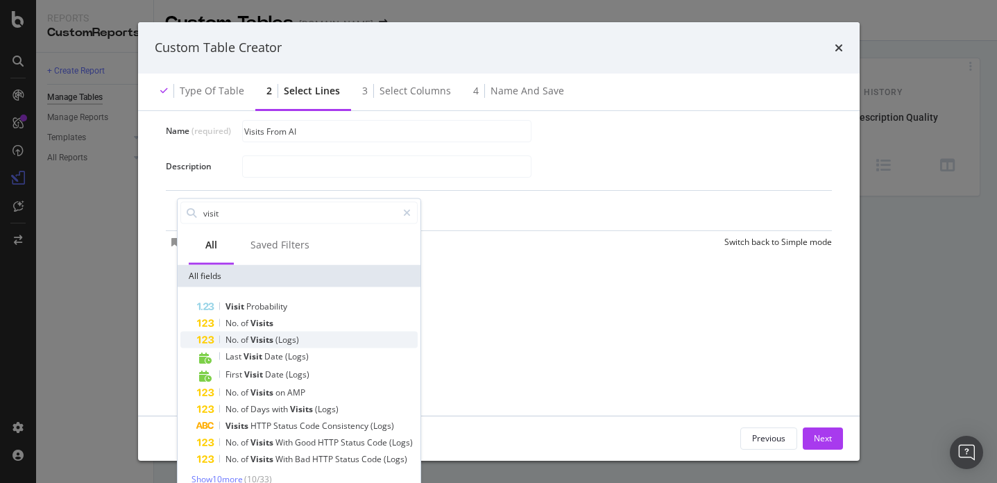
click at [278, 338] on span "(Logs)" at bounding box center [287, 340] width 24 height 12
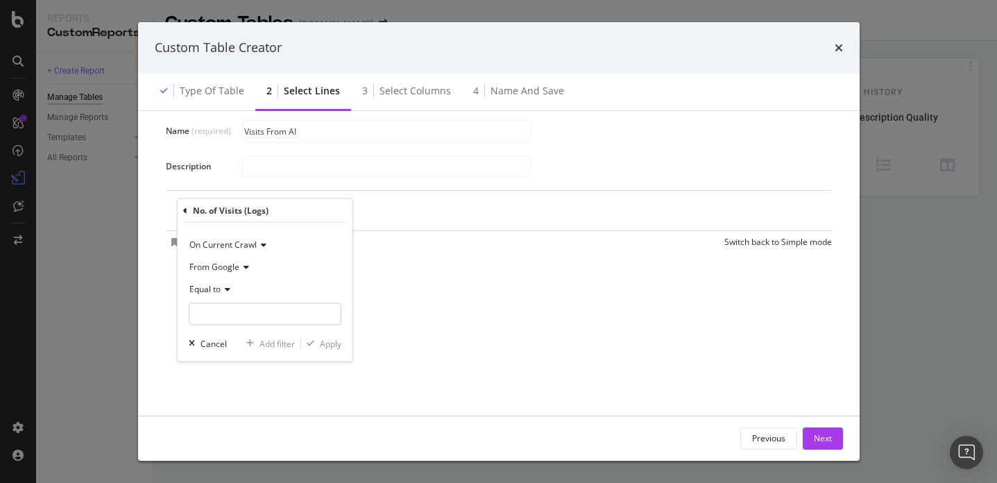
click at [247, 263] on icon "modal" at bounding box center [244, 267] width 10 height 8
click at [250, 344] on span "From Other AI Bots" at bounding box center [233, 349] width 74 height 12
click at [230, 291] on div "Equal to" at bounding box center [265, 289] width 153 height 22
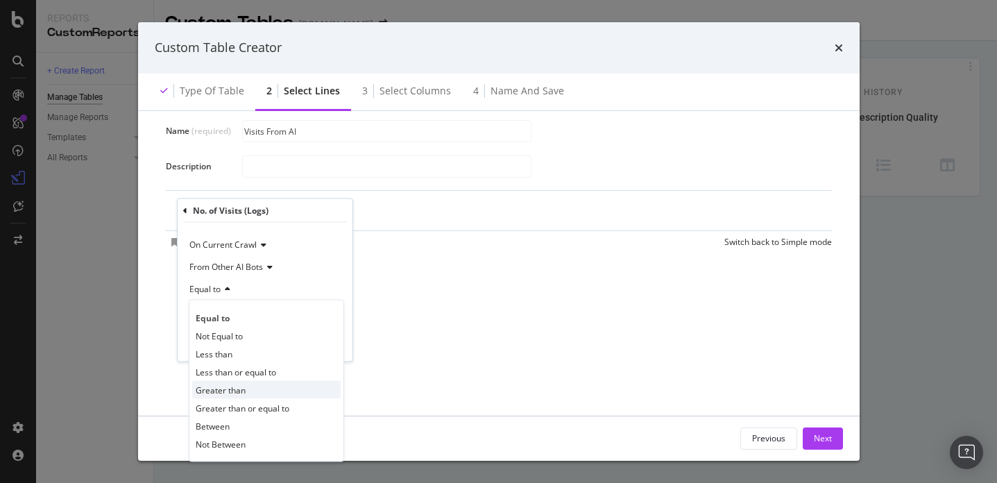
click at [238, 392] on span "Greater than" at bounding box center [221, 390] width 50 height 12
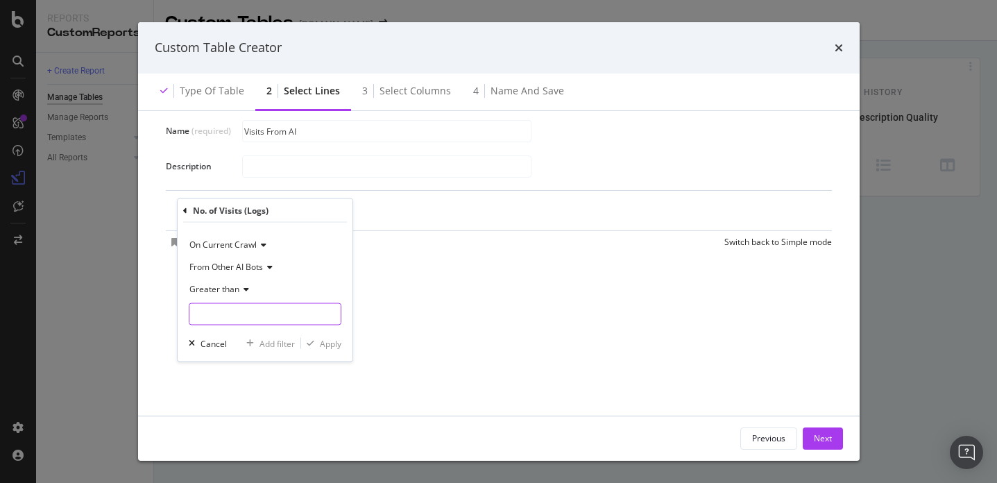
click at [249, 304] on input "modal" at bounding box center [265, 314] width 153 height 22
type input "0"
click at [325, 344] on div "Apply" at bounding box center [331, 343] width 22 height 12
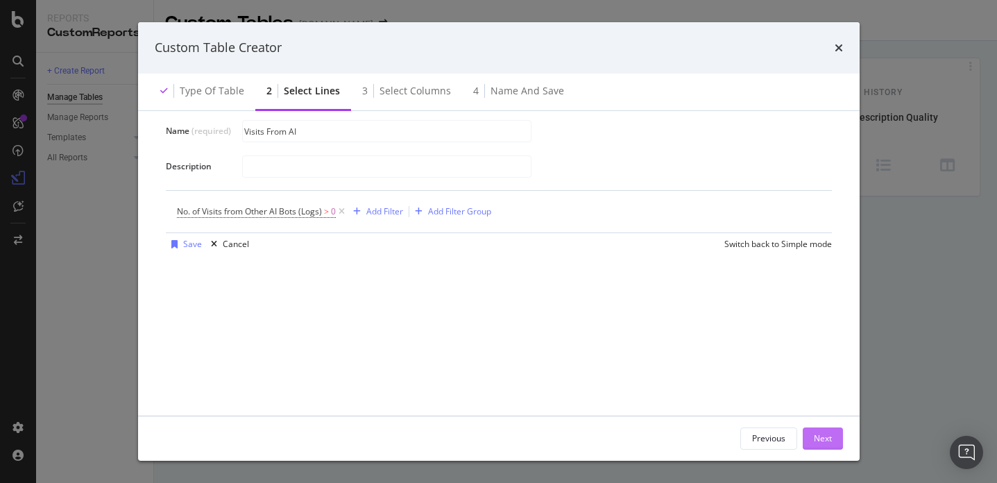
click at [816, 431] on div "Next" at bounding box center [823, 438] width 18 height 21
click at [616, 329] on div "Name (required) Visits From AI Description No. of Visits from Other AI Bots (Lo…" at bounding box center [499, 248] width 688 height 302
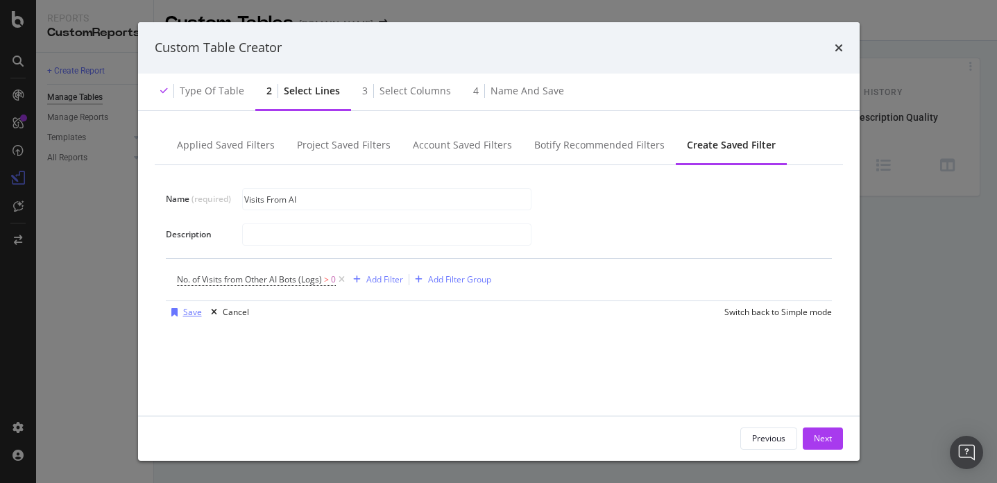
click at [188, 311] on div "Save" at bounding box center [192, 312] width 19 height 12
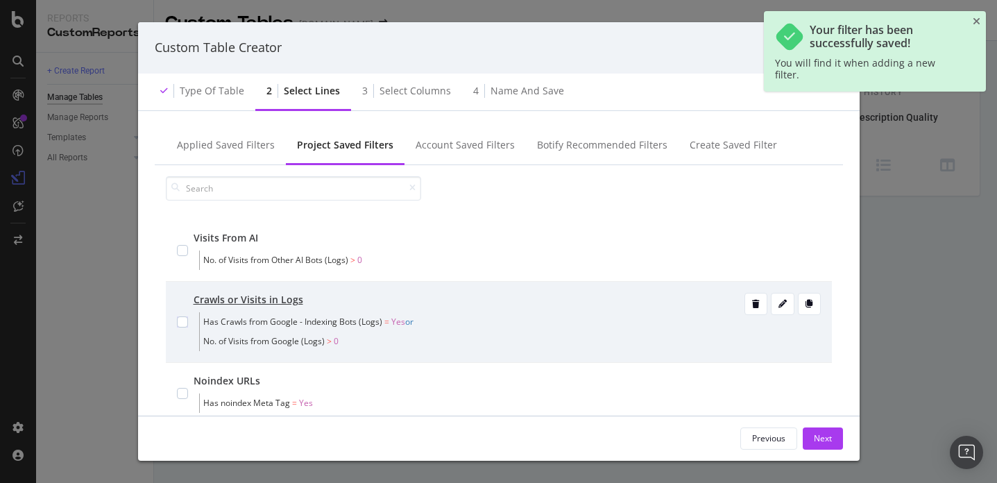
scroll to position [1, 0]
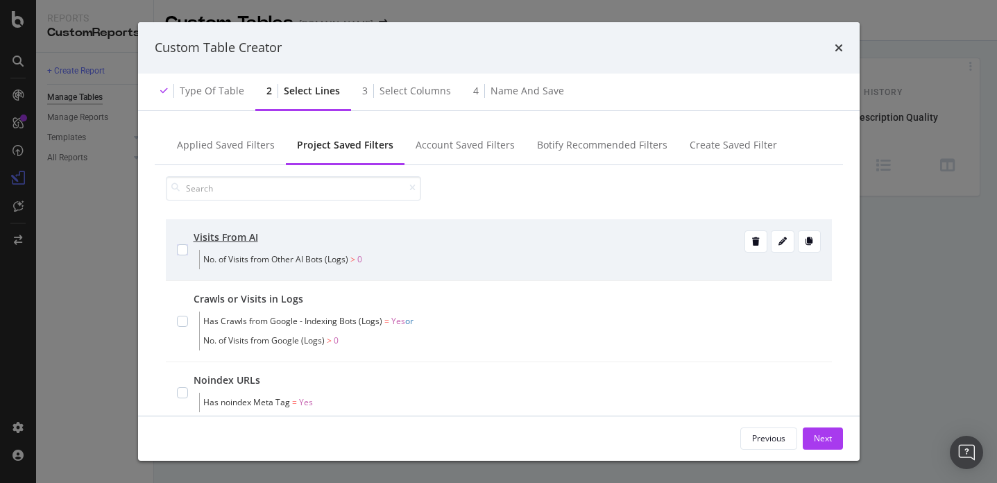
click at [188, 243] on div "Visits From AI No. of Visits from Other AI Bots (Logs) > 0" at bounding box center [499, 249] width 644 height 39
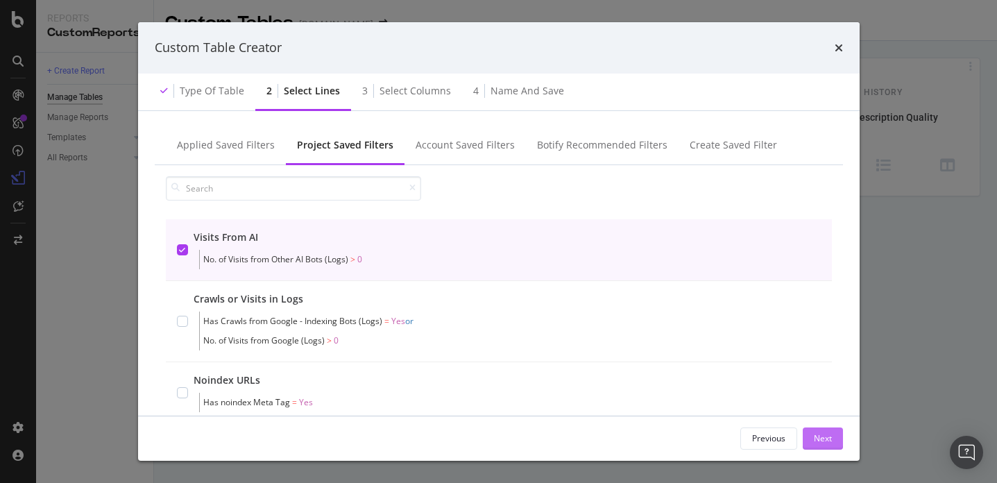
click at [817, 431] on div "Next" at bounding box center [823, 438] width 18 height 21
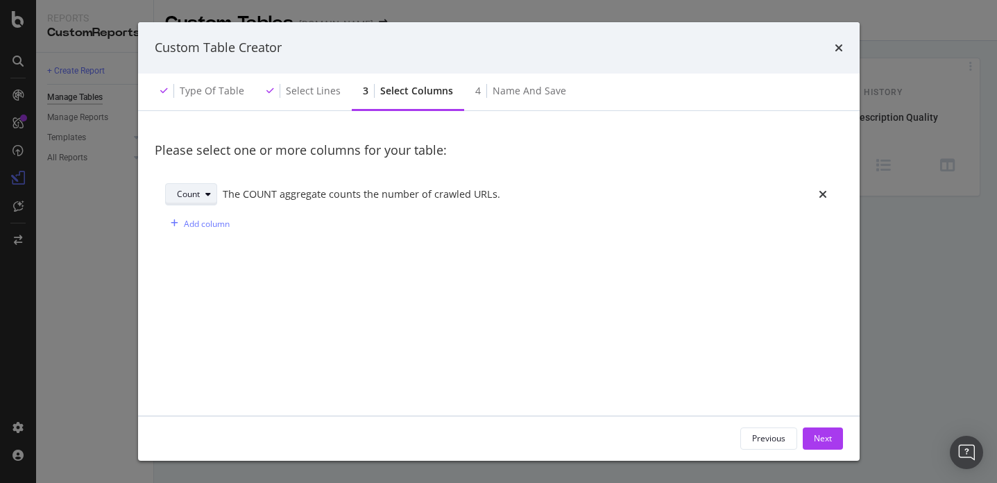
click at [205, 194] on div "modal" at bounding box center [208, 194] width 17 height 8
click at [280, 173] on div "Count The COUNT aggregate counts the number of crawled URLs. Add column" at bounding box center [499, 209] width 688 height 72
click at [204, 221] on div "Add column" at bounding box center [207, 224] width 46 height 12
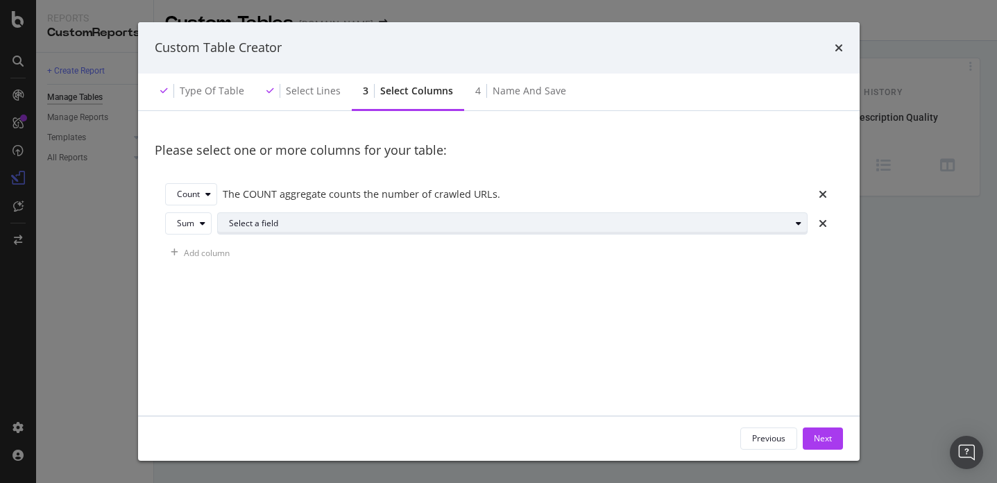
click at [246, 220] on div "Select a field" at bounding box center [509, 223] width 561 height 8
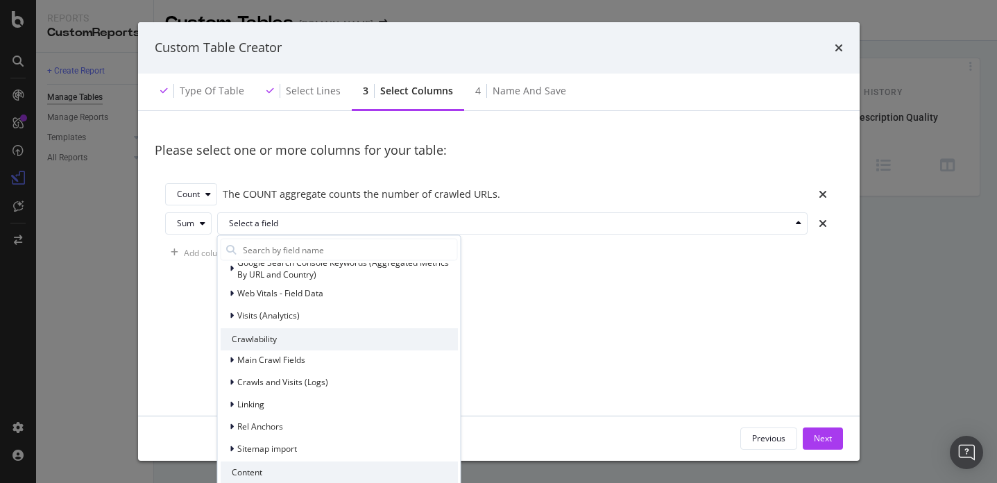
scroll to position [127, 0]
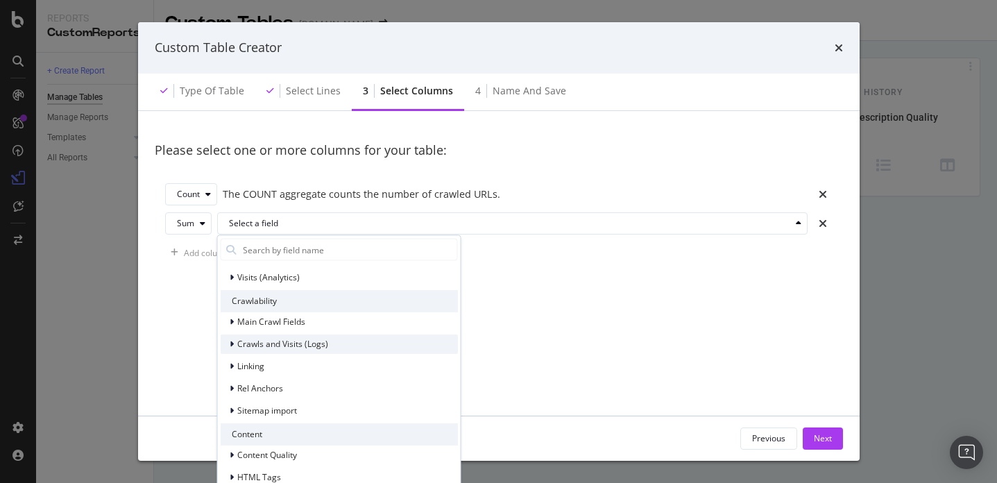
click at [241, 336] on div "Crawls and Visits (Logs)" at bounding box center [274, 343] width 108 height 14
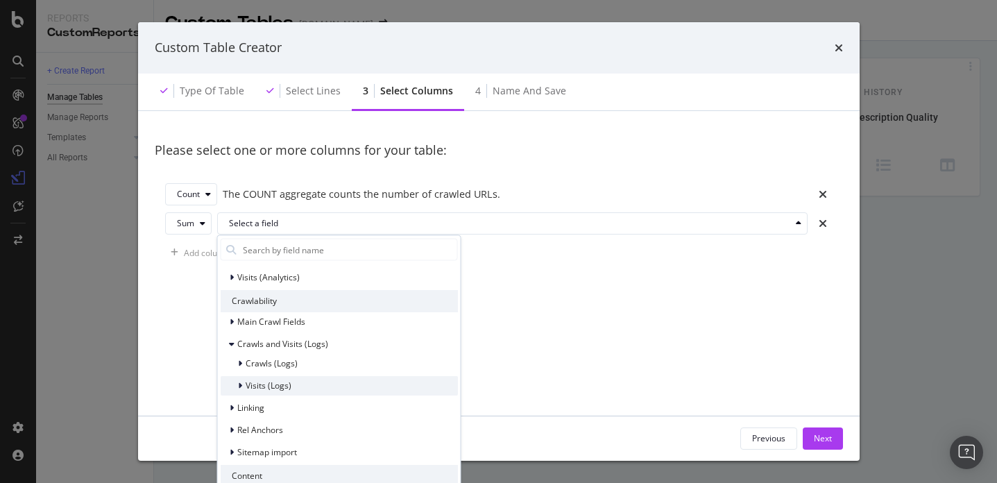
click at [243, 388] on div "modal" at bounding box center [241, 385] width 8 height 14
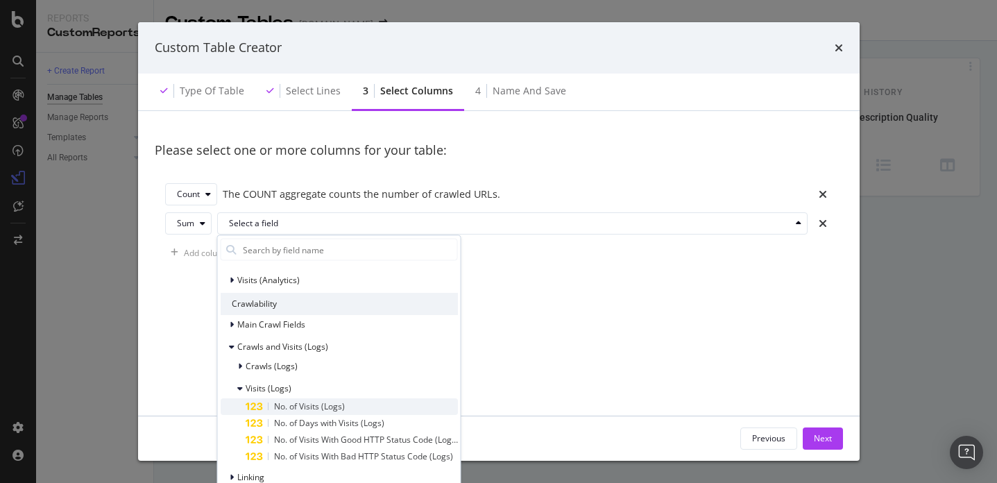
scroll to position [235, 0]
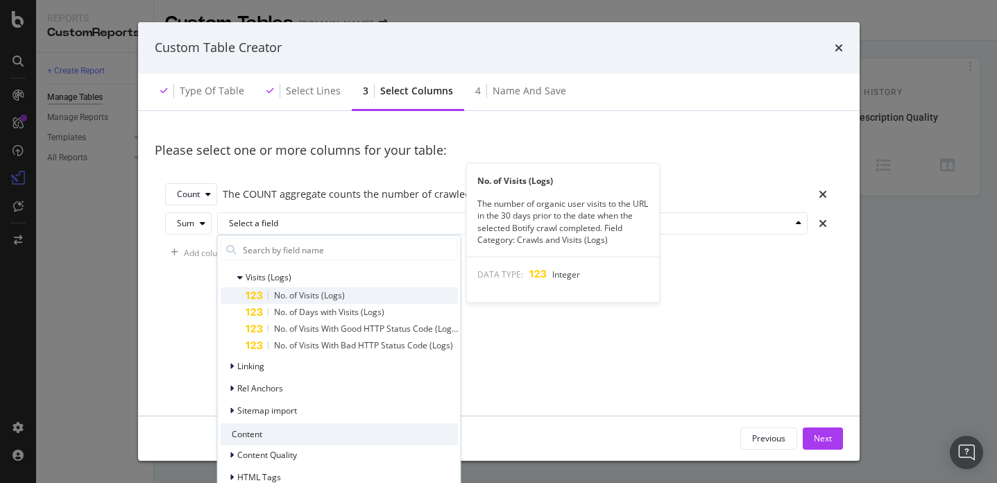
click at [299, 293] on span "No. of Visits (Logs)" at bounding box center [308, 295] width 71 height 12
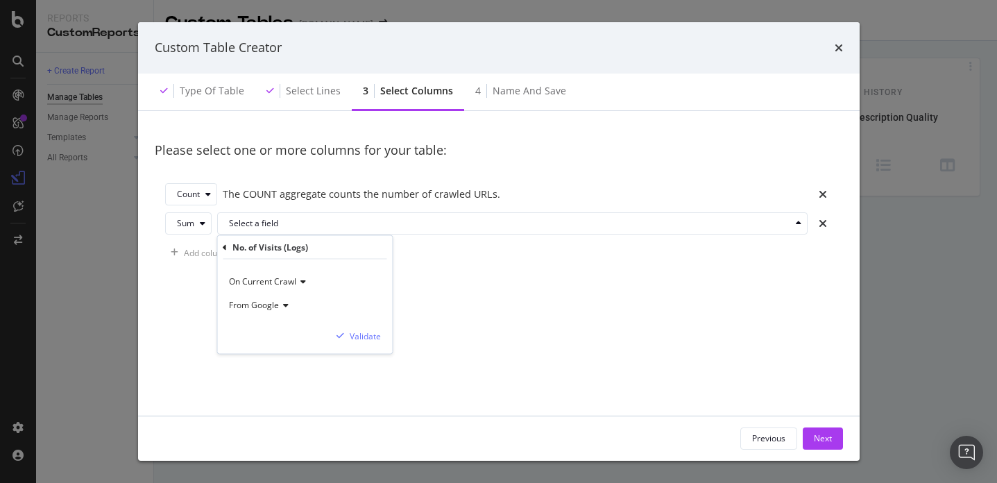
click at [284, 308] on icon "modal" at bounding box center [284, 305] width 10 height 8
click at [281, 384] on span "From Other AI Bots" at bounding box center [272, 389] width 74 height 12
click at [359, 335] on div "Validate" at bounding box center [365, 336] width 31 height 12
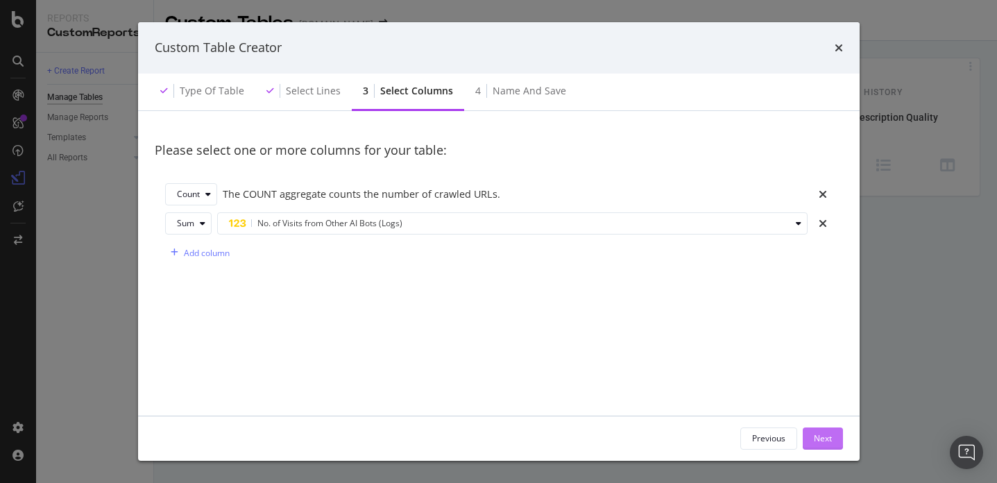
click at [831, 436] on div "Next" at bounding box center [823, 438] width 18 height 12
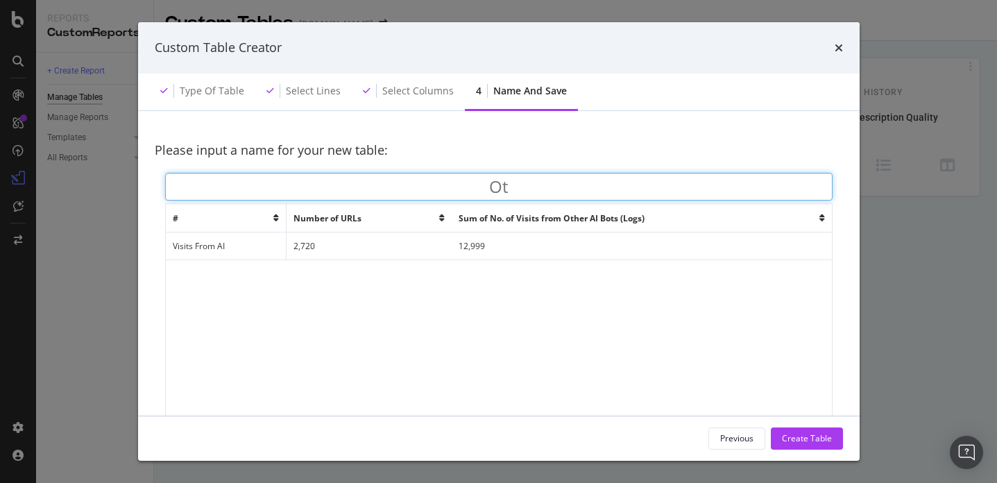
type input "O"
type input "Visits From Other AI bots"
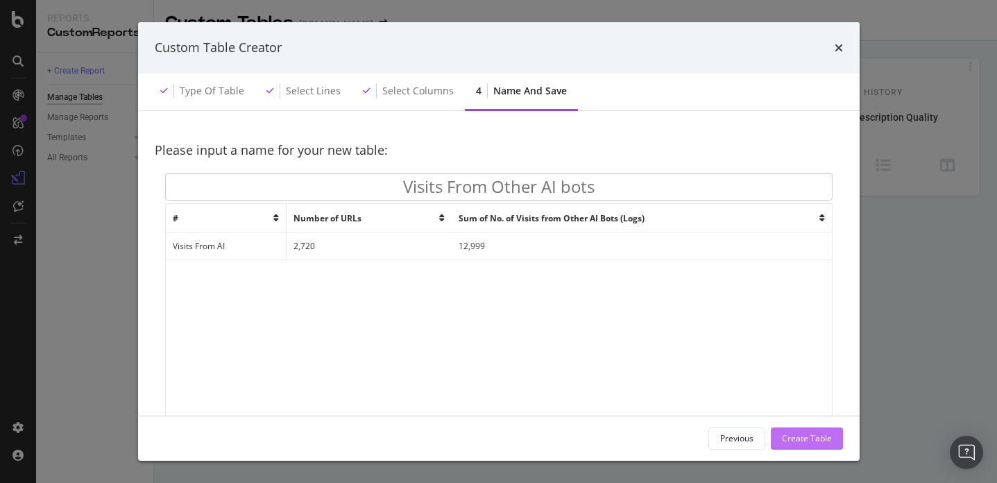
click at [790, 436] on div "Create Table" at bounding box center [807, 438] width 50 height 12
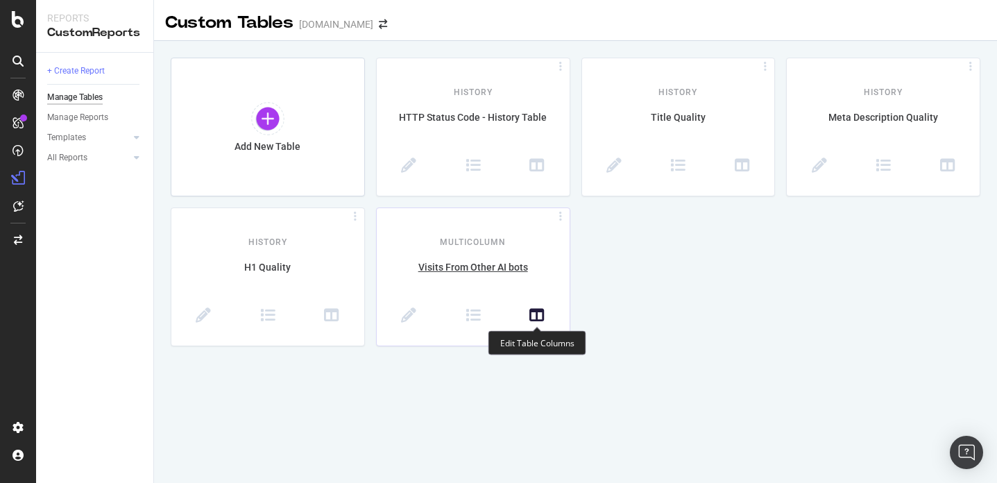
click at [531, 313] on icon at bounding box center [536, 315] width 15 height 15
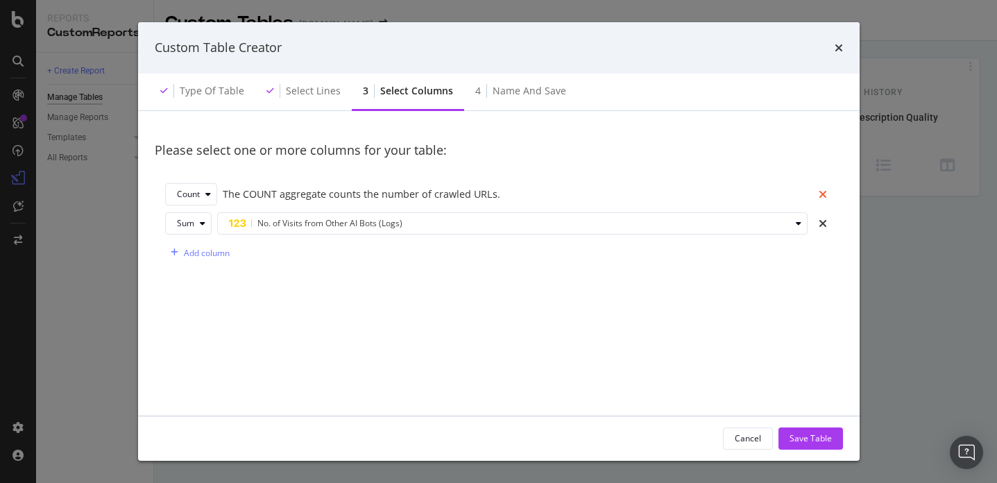
click at [819, 189] on icon "times" at bounding box center [823, 194] width 8 height 11
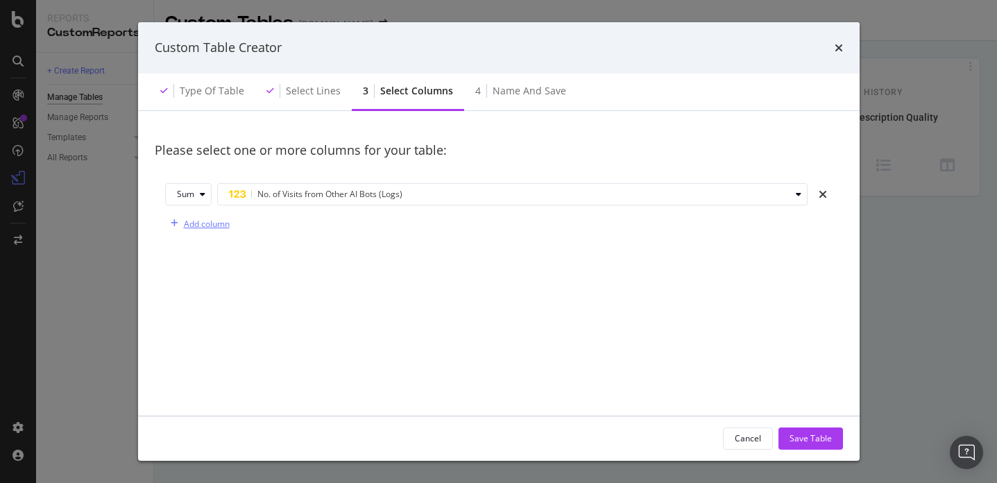
click at [205, 222] on div "Add column" at bounding box center [207, 224] width 46 height 12
click at [200, 225] on icon "modal" at bounding box center [203, 223] width 6 height 8
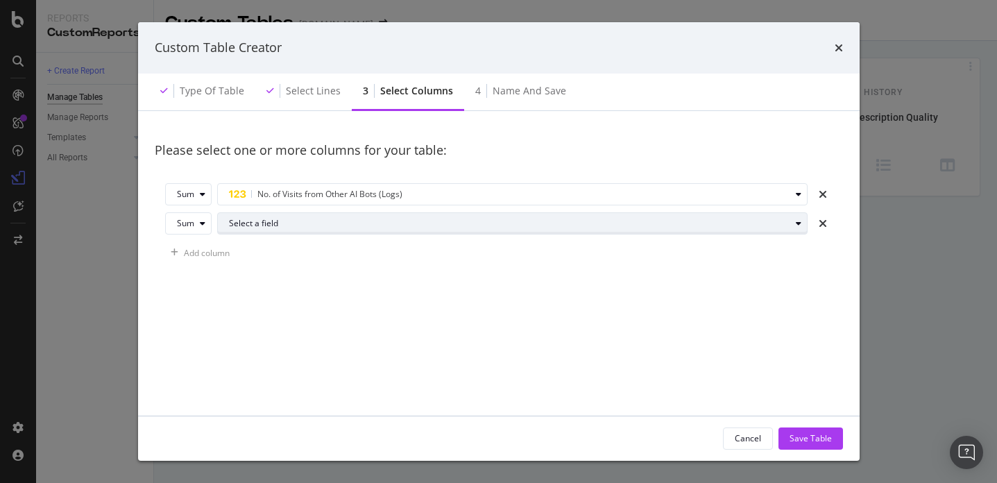
click at [263, 234] on button "Select a field" at bounding box center [512, 223] width 590 height 22
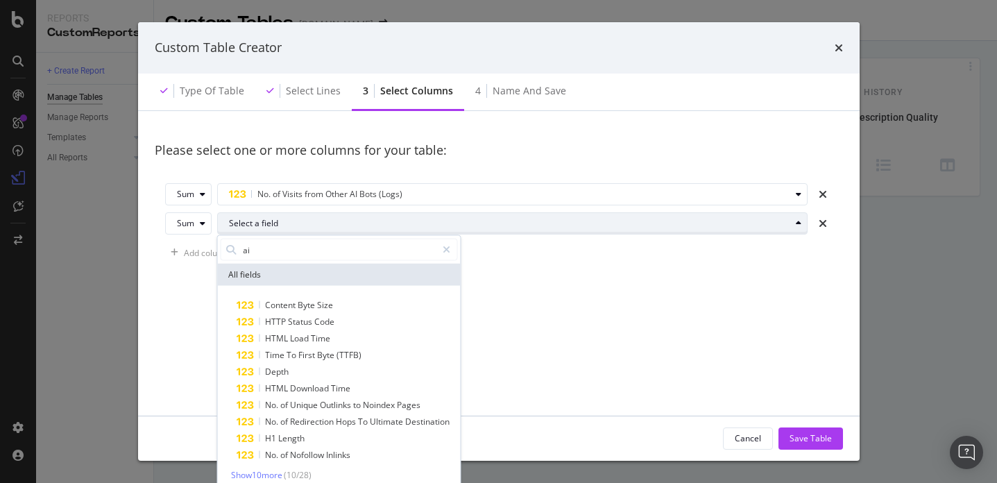
type input "a"
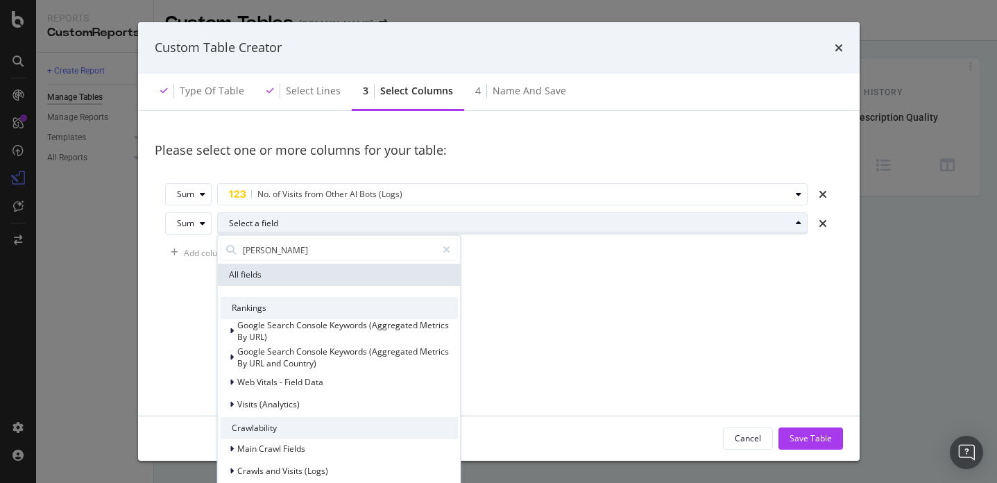
type input "[PERSON_NAME]"
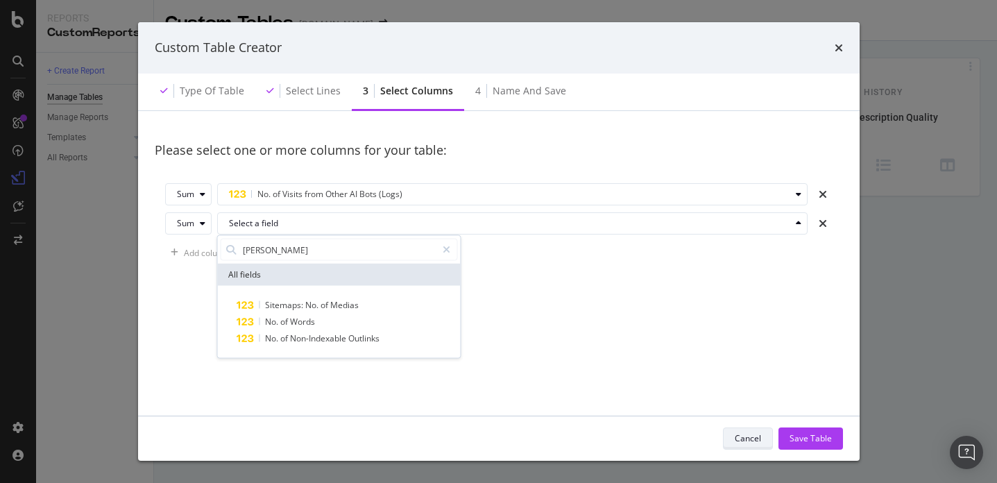
click at [744, 445] on div "Cancel" at bounding box center [748, 438] width 26 height 19
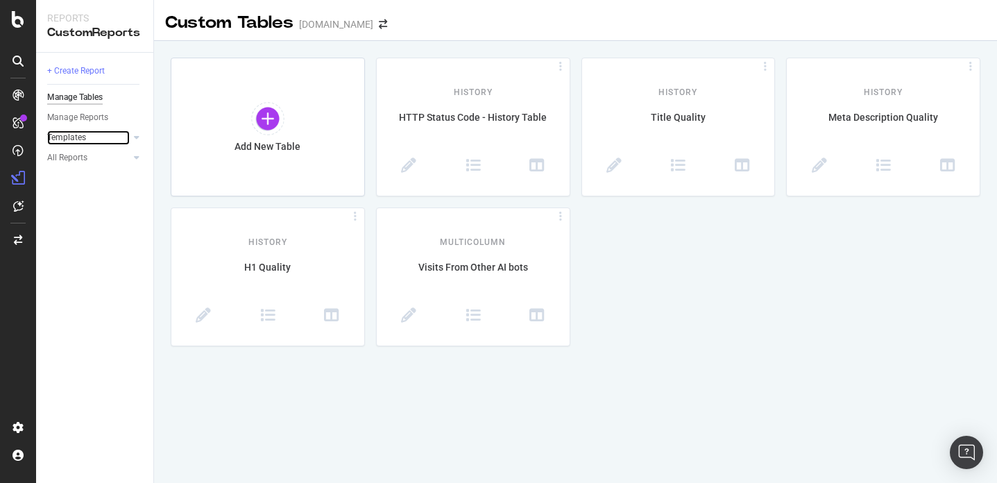
click at [106, 139] on link "Templates" at bounding box center [88, 137] width 83 height 15
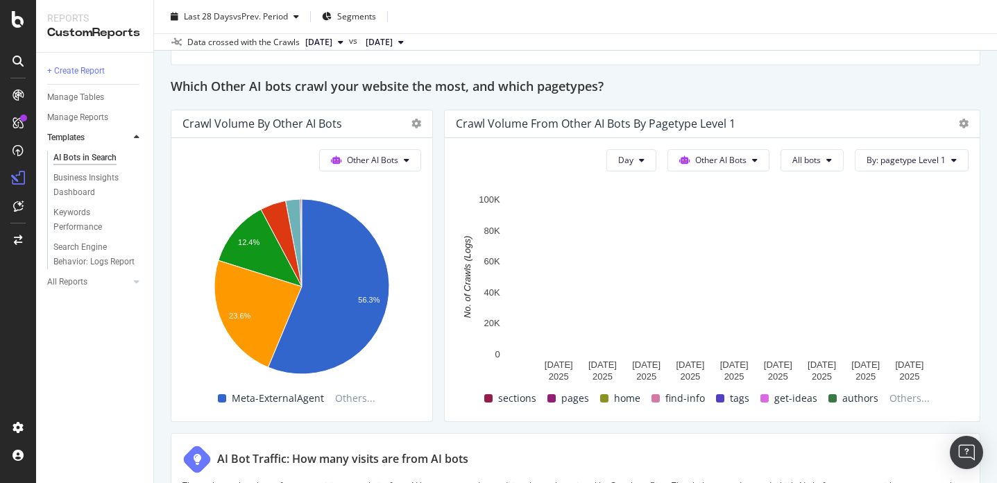
scroll to position [2021, 0]
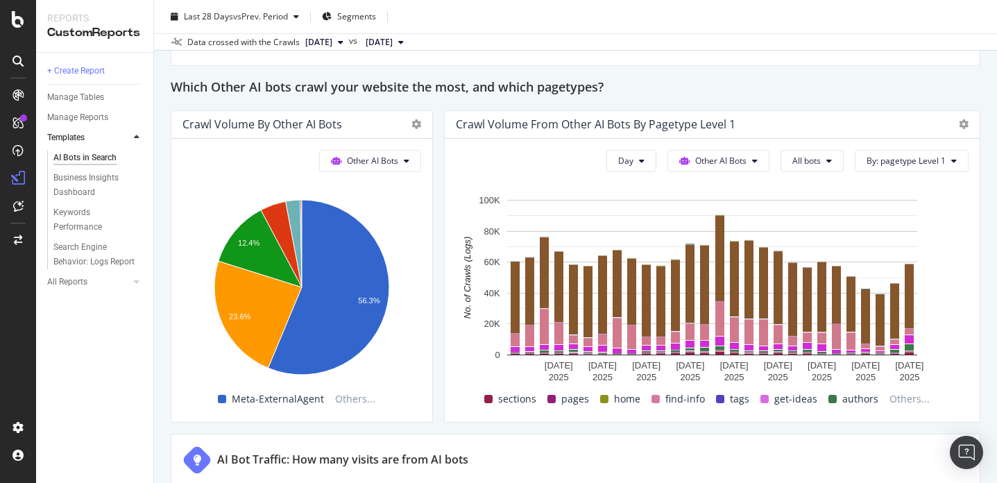
click at [418, 130] on div at bounding box center [416, 124] width 10 height 14
click at [415, 123] on icon at bounding box center [416, 124] width 10 height 10
click at [382, 115] on div "Crawl Volume by Other AI Bots" at bounding box center [301, 125] width 261 height 28
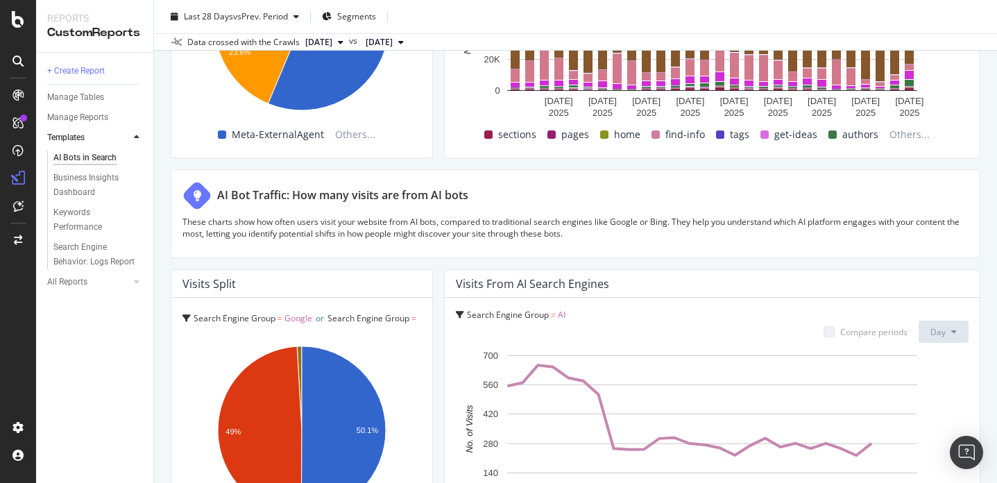
scroll to position [2449, 0]
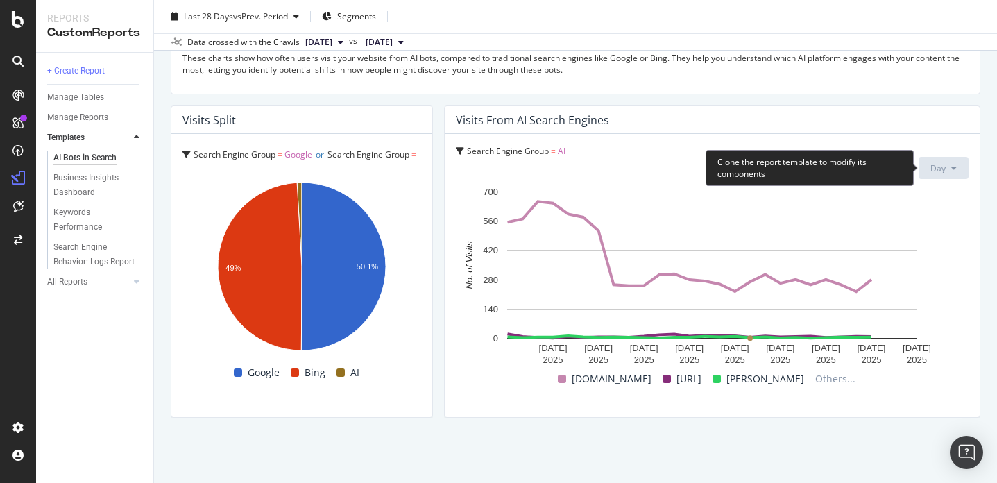
click at [946, 166] on button "Day" at bounding box center [943, 168] width 50 height 22
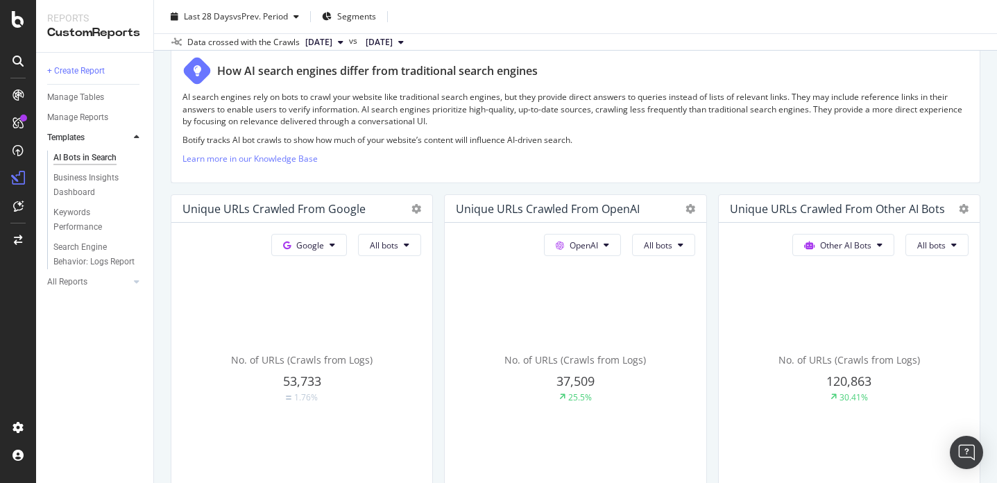
scroll to position [0, 0]
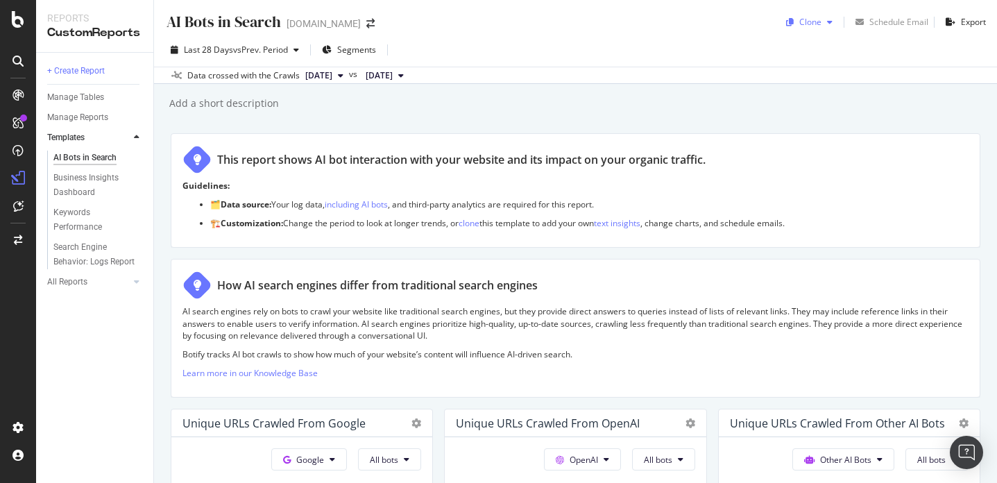
click at [821, 11] on button "Clone" at bounding box center [809, 22] width 58 height 22
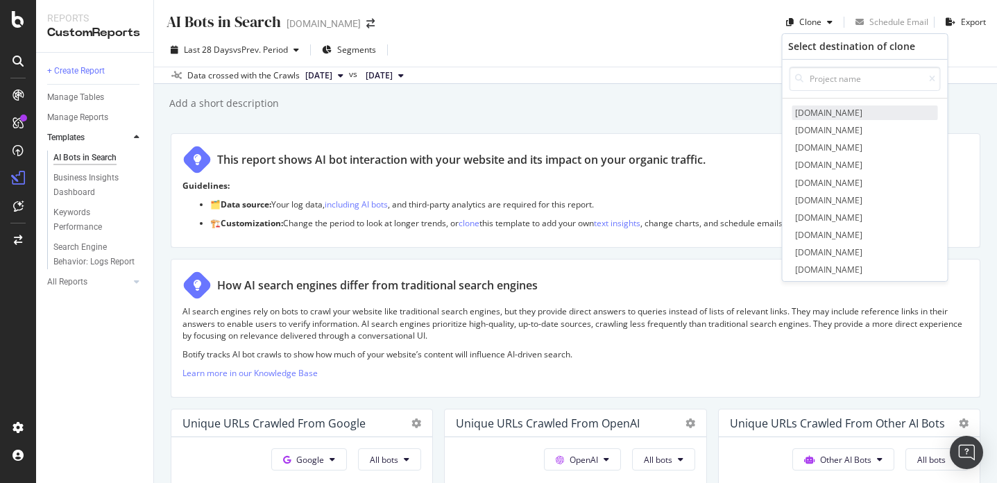
click at [830, 109] on span "[DOMAIN_NAME]" at bounding box center [865, 112] width 146 height 15
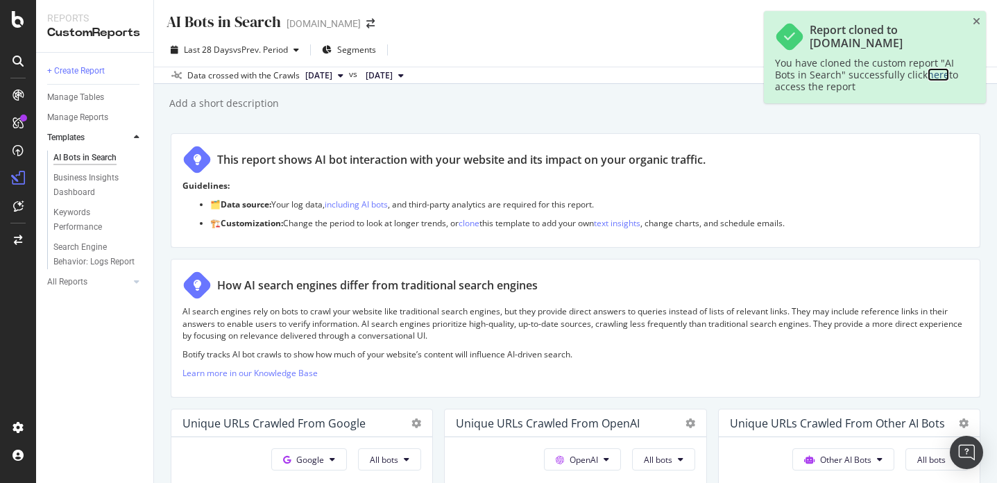
click at [936, 74] on link "here" at bounding box center [938, 74] width 22 height 13
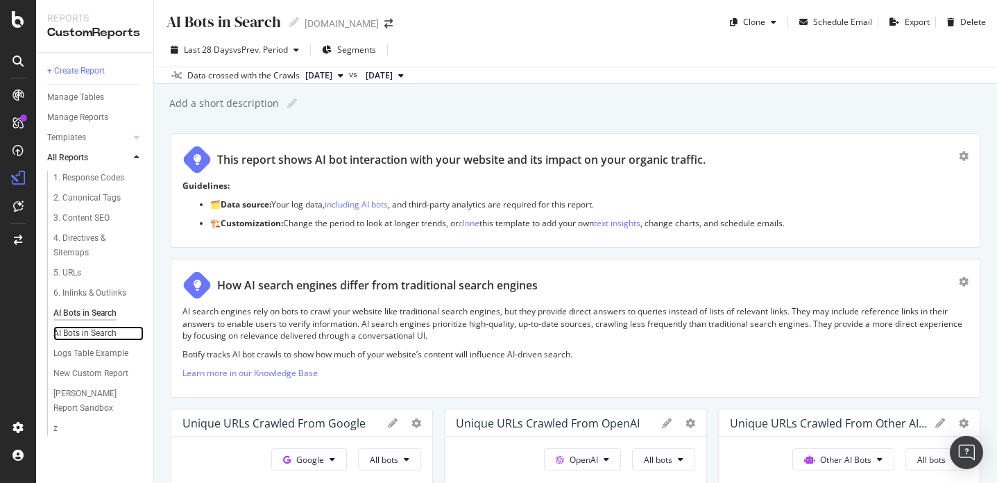
click at [123, 332] on link "AI Bots in Search" at bounding box center [98, 333] width 90 height 15
click at [960, 20] on div "Delete" at bounding box center [973, 22] width 26 height 12
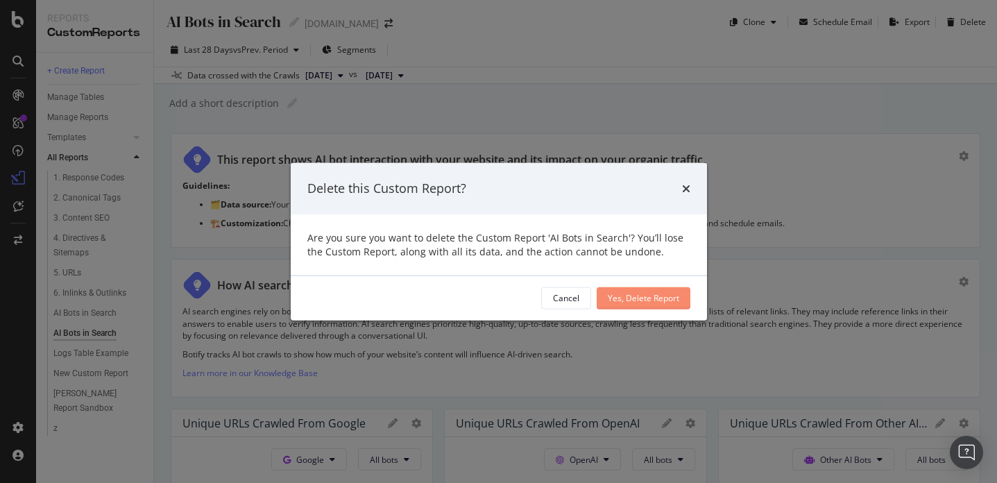
click at [662, 300] on div "Yes, Delete Report" at bounding box center [643, 298] width 71 height 12
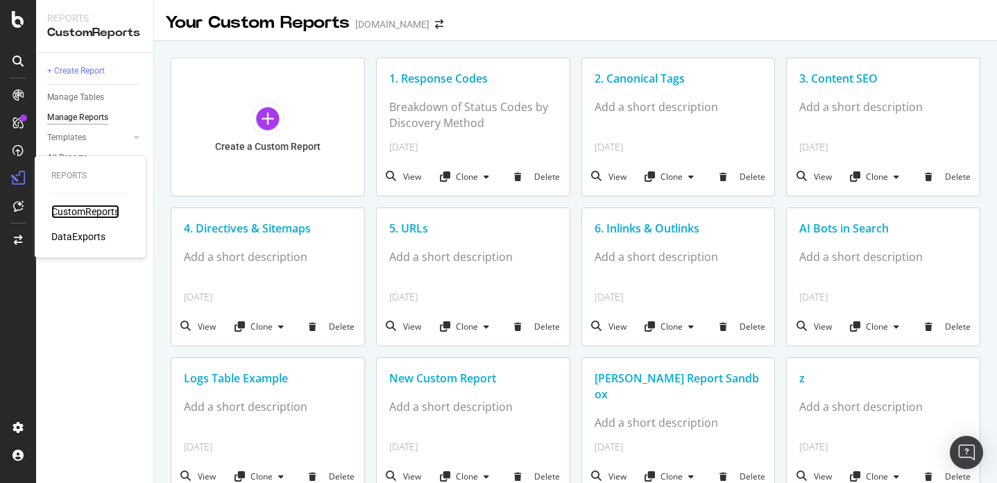
click at [64, 205] on div "CustomReports" at bounding box center [85, 212] width 68 height 14
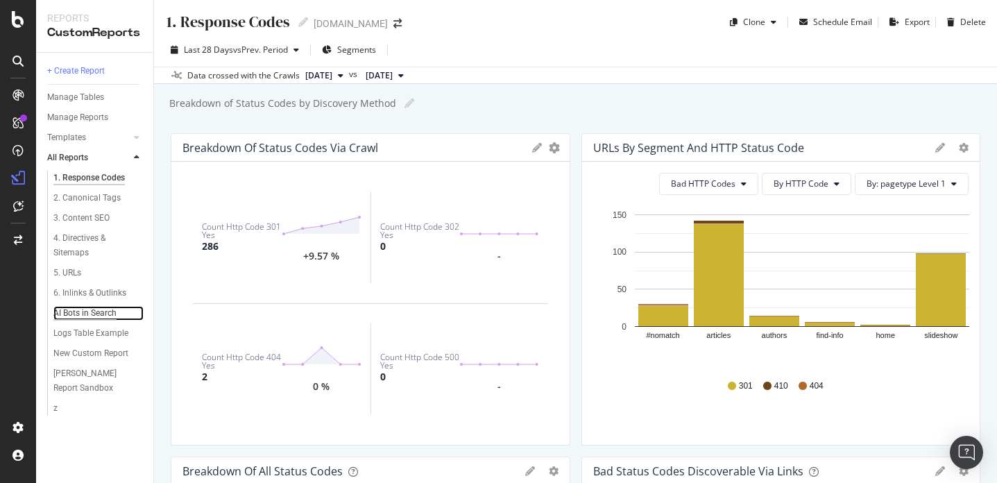
click at [96, 309] on div "AI Bots in Search" at bounding box center [84, 313] width 63 height 15
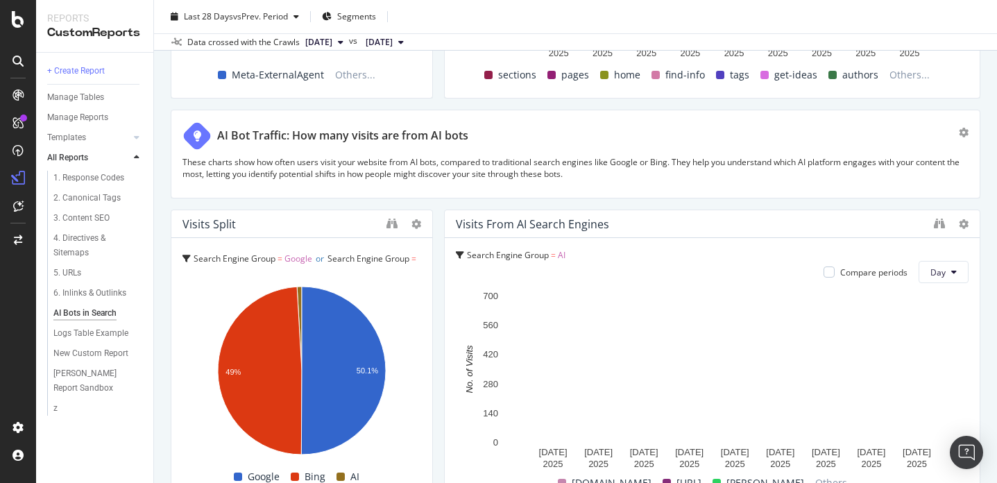
scroll to position [2449, 0]
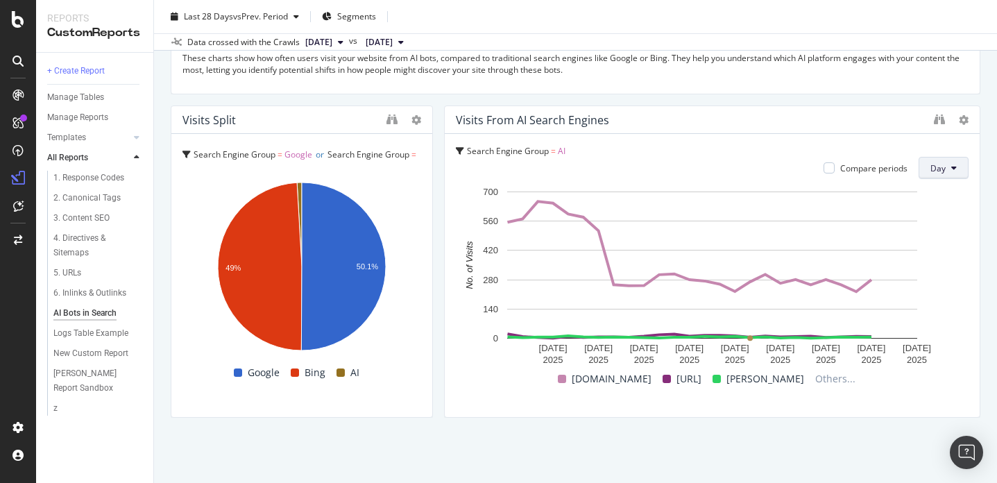
click at [930, 171] on button "Day" at bounding box center [943, 168] width 50 height 22
click at [941, 244] on span "Month" at bounding box center [943, 247] width 25 height 12
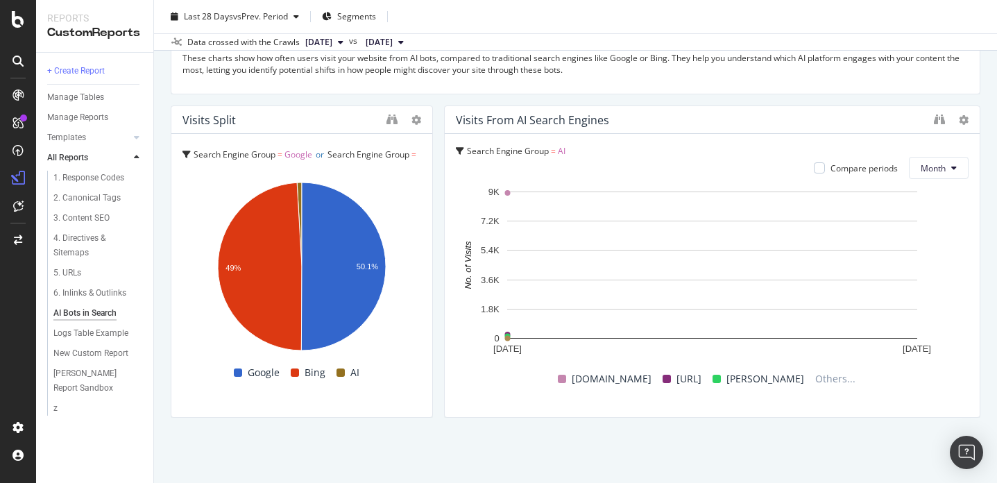
click at [964, 113] on div at bounding box center [964, 120] width 10 height 14
click at [963, 119] on icon at bounding box center [964, 120] width 10 height 10
click at [965, 119] on icon at bounding box center [964, 120] width 10 height 10
click at [939, 120] on icon "binoculars" at bounding box center [939, 119] width 11 height 11
click at [963, 123] on icon at bounding box center [964, 120] width 10 height 10
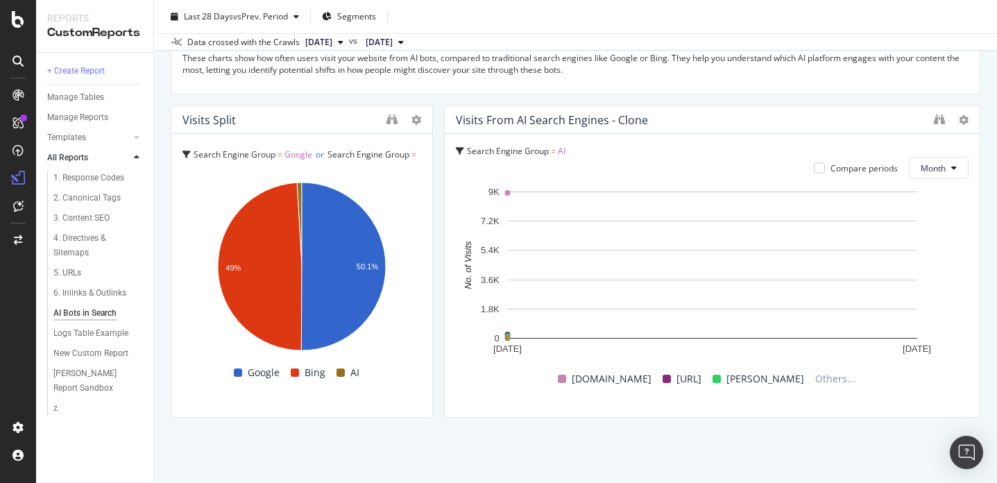
click at [812, 152] on div "Search Engine Group = AI" at bounding box center [712, 151] width 513 height 12
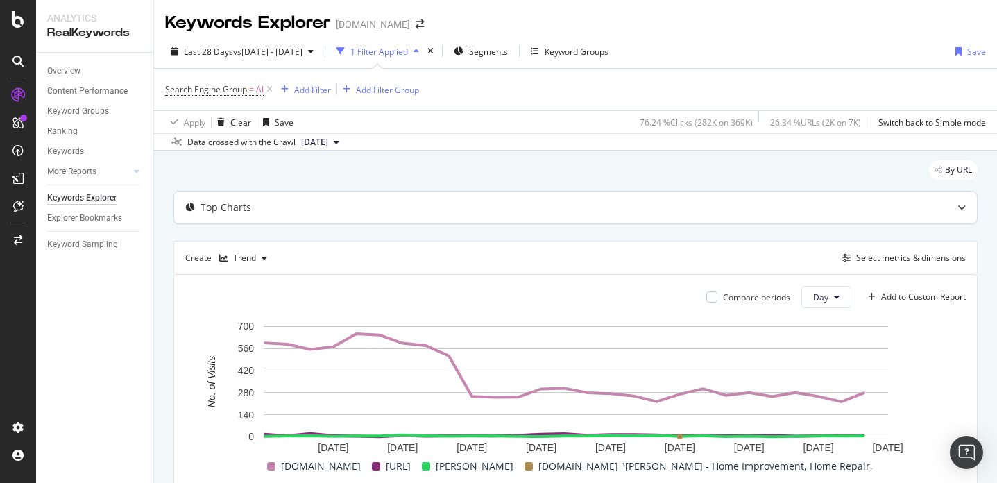
click at [661, 218] on div "Top Charts" at bounding box center [575, 207] width 803 height 32
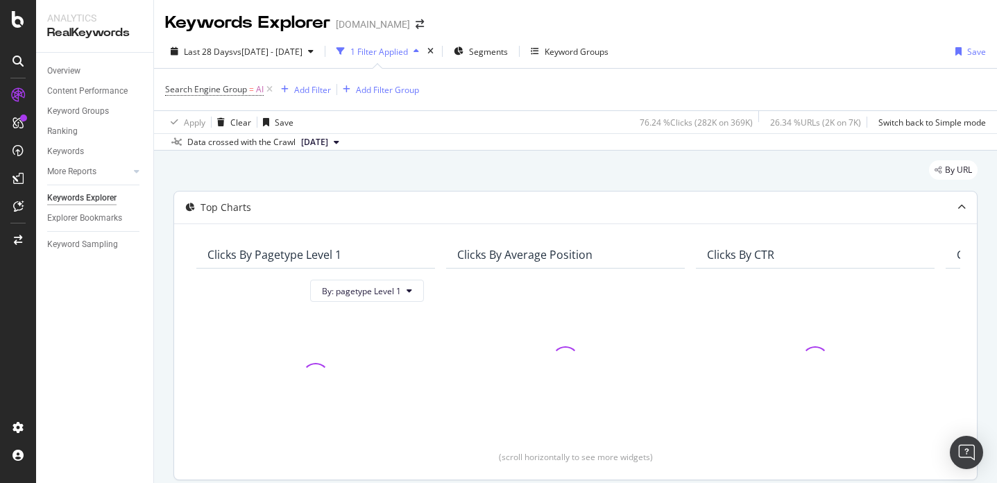
click at [661, 216] on div "Top Charts" at bounding box center [575, 207] width 803 height 32
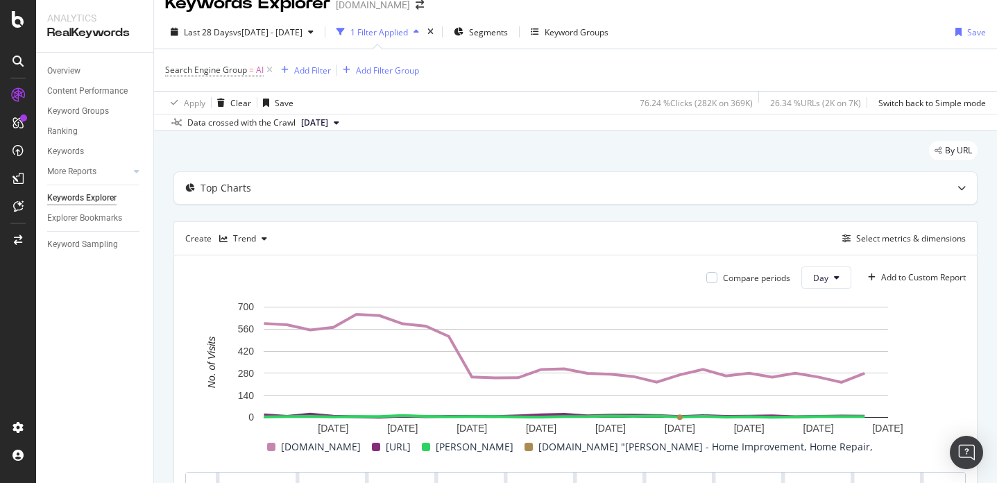
scroll to position [22, 0]
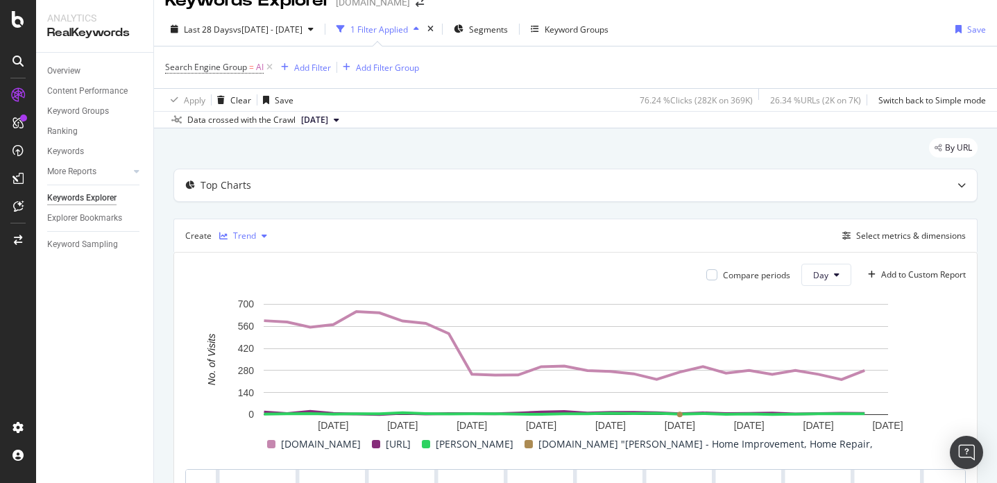
click at [267, 233] on div "button" at bounding box center [264, 236] width 17 height 8
click at [267, 262] on div "Table" at bounding box center [258, 260] width 22 height 12
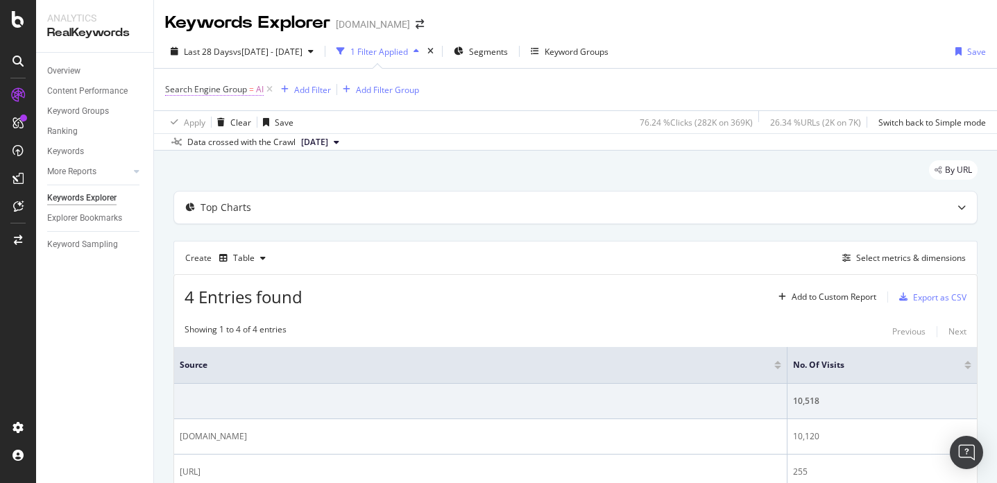
click at [230, 89] on span "Search Engine Group" at bounding box center [206, 89] width 82 height 12
click at [239, 92] on span "Search Engine Group" at bounding box center [206, 89] width 82 height 12
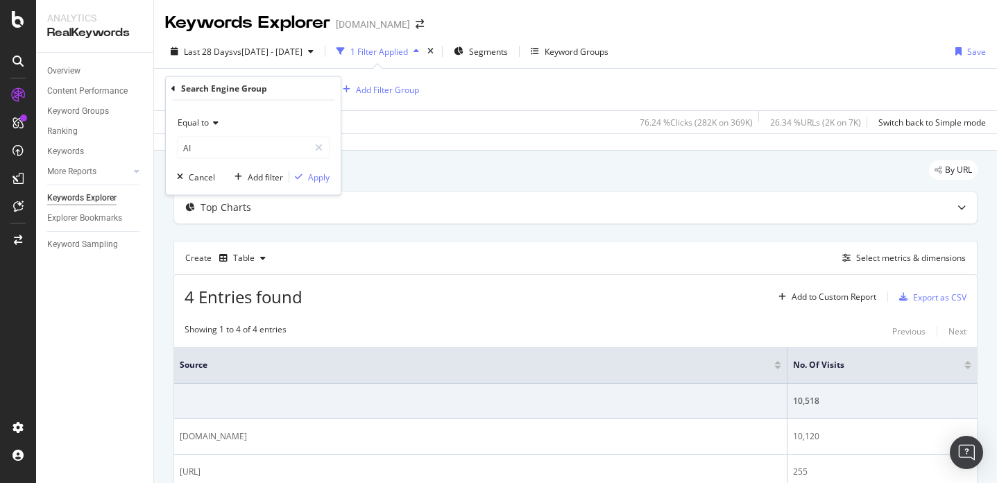
click at [173, 89] on icon at bounding box center [173, 88] width 4 height 8
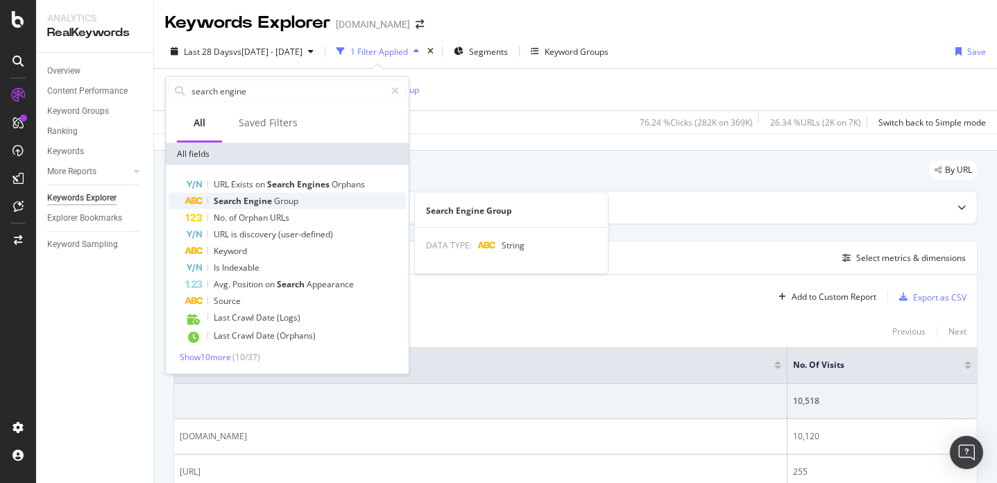
type input "search engine"
click at [275, 198] on span "Group" at bounding box center [286, 201] width 24 height 12
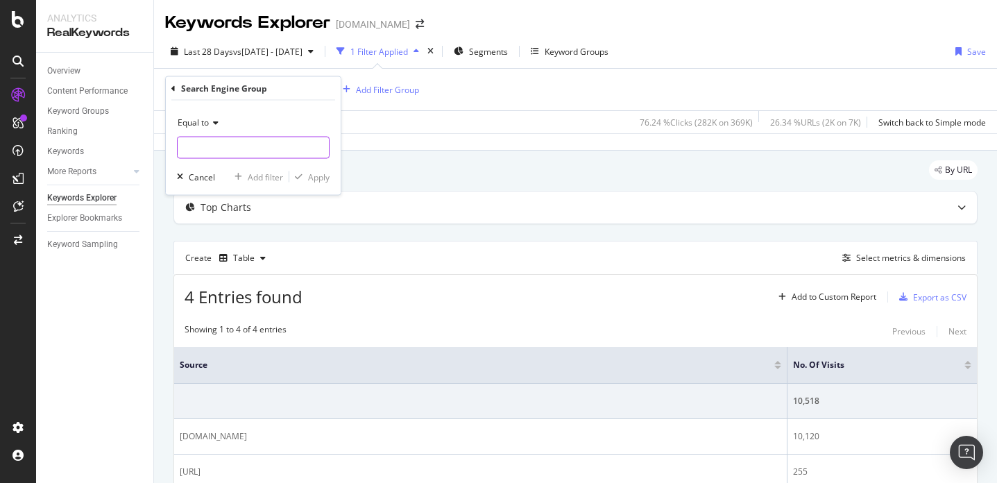
click at [218, 142] on input "text" at bounding box center [253, 148] width 151 height 22
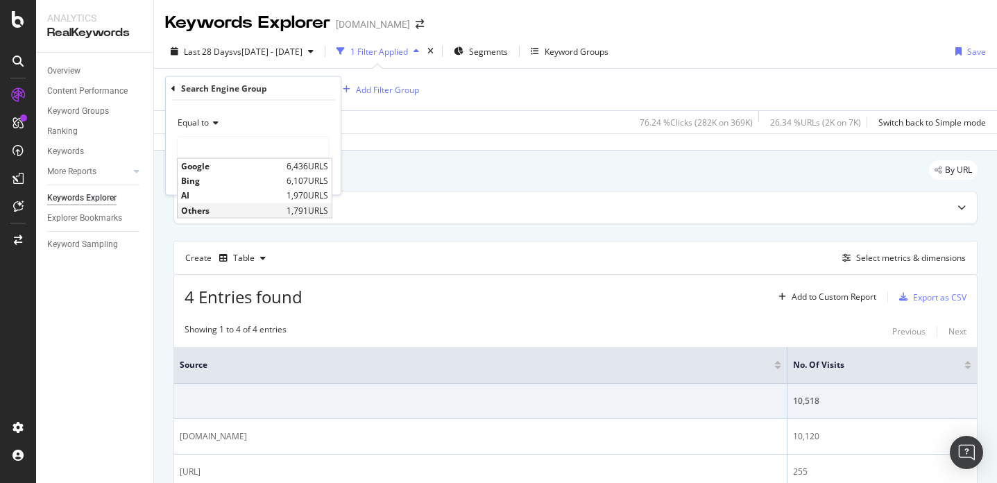
click at [221, 206] on span "Others" at bounding box center [232, 210] width 102 height 12
type input "Others"
click at [320, 177] on div "Apply" at bounding box center [319, 177] width 22 height 12
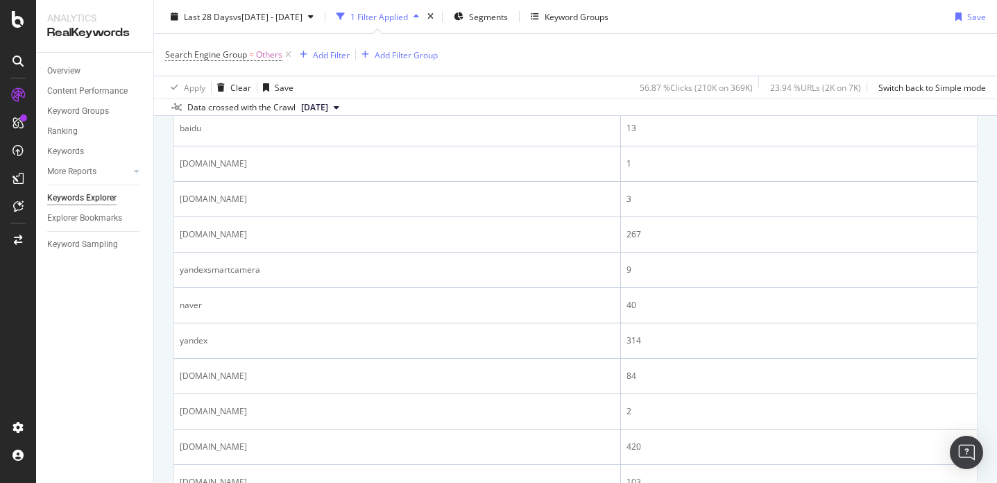
scroll to position [535, 0]
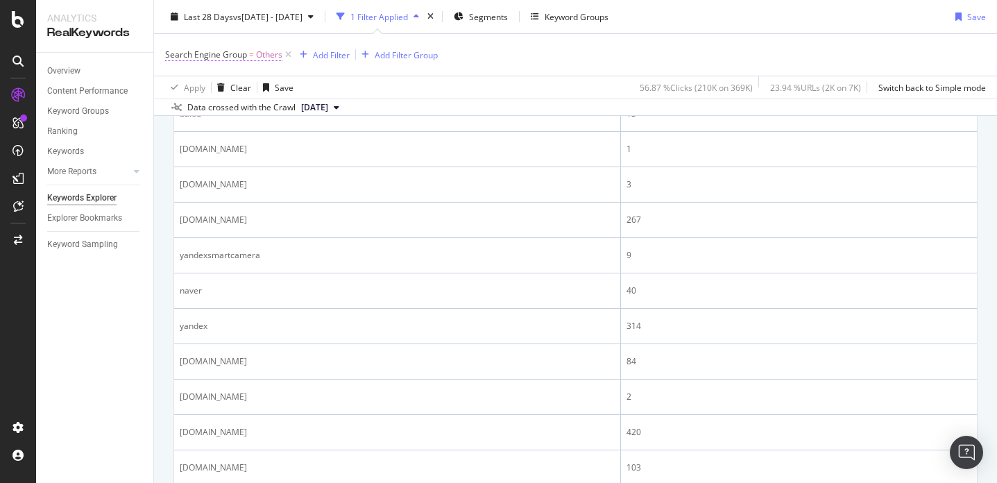
click at [262, 55] on span "Others" at bounding box center [269, 54] width 26 height 19
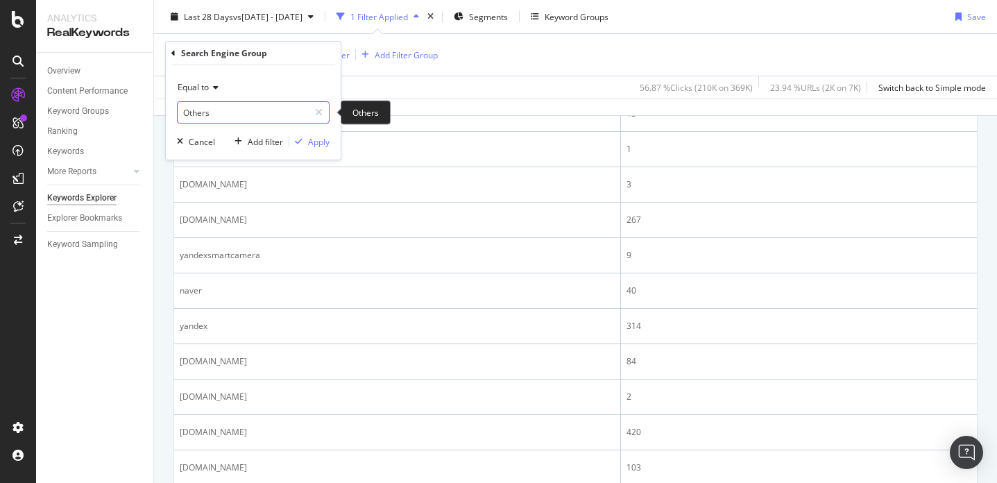
click at [264, 108] on input "Others" at bounding box center [243, 112] width 131 height 22
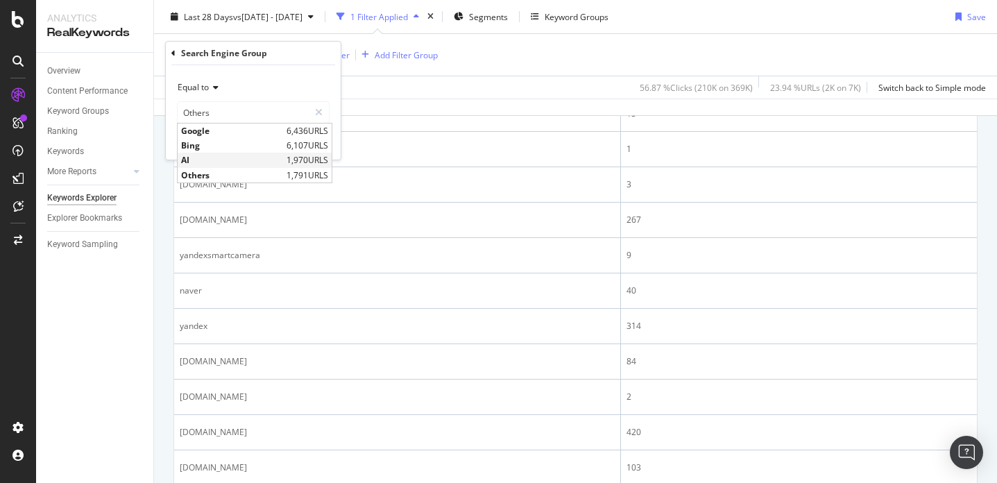
click at [250, 163] on span "AI" at bounding box center [232, 160] width 102 height 12
type input "AI"
click at [323, 145] on div "Apply" at bounding box center [319, 142] width 22 height 12
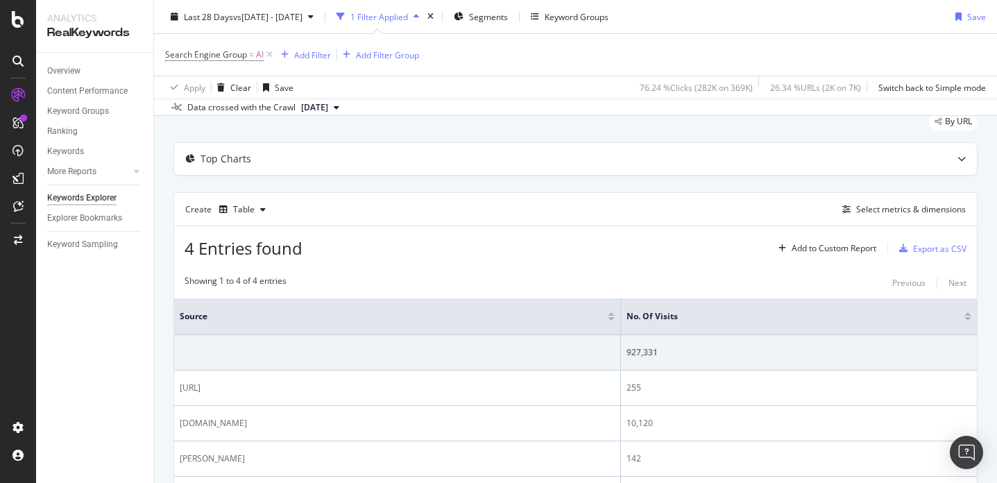
scroll to position [157, 0]
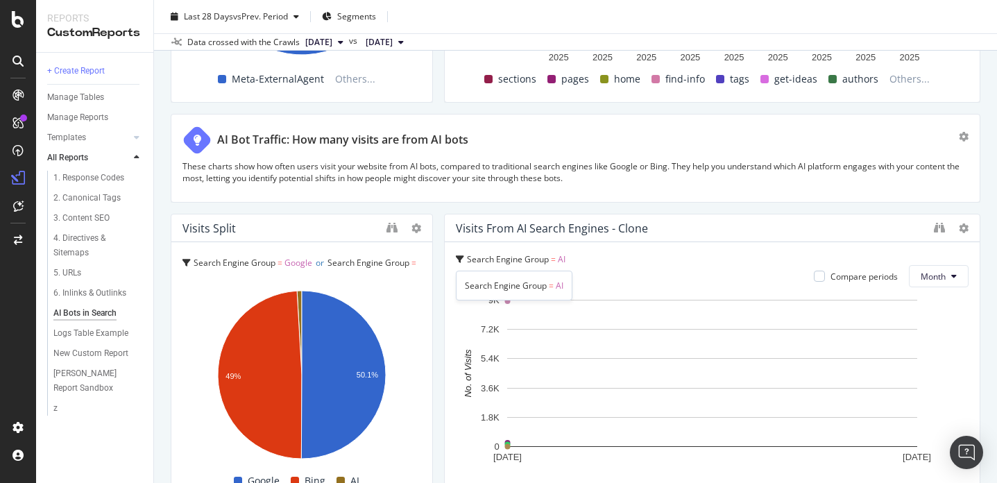
scroll to position [2222, 0]
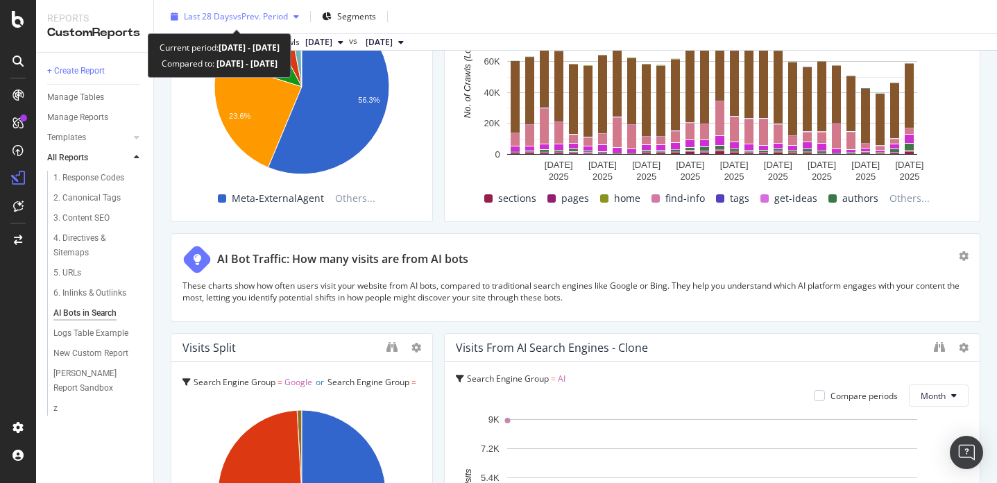
click at [283, 16] on span "vs Prev. Period" at bounding box center [260, 16] width 55 height 12
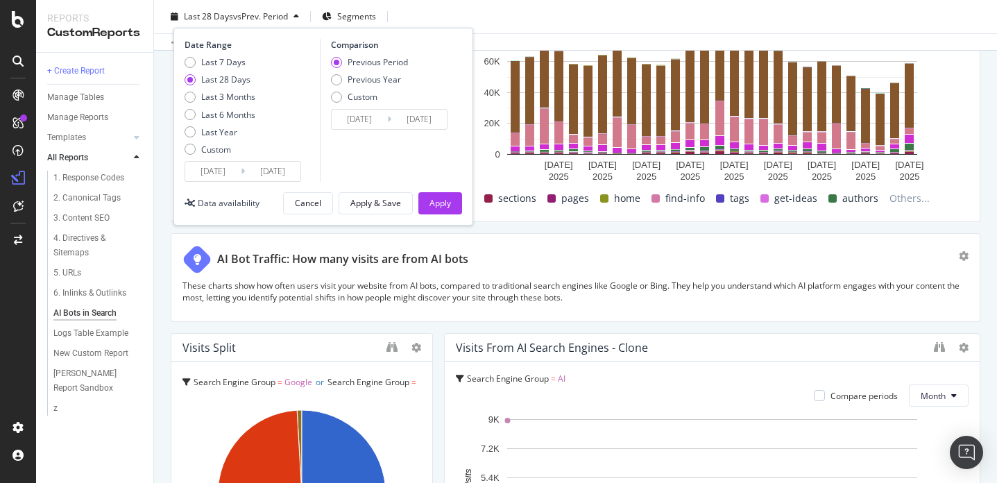
click at [223, 170] on input "[DATE]" at bounding box center [212, 171] width 55 height 19
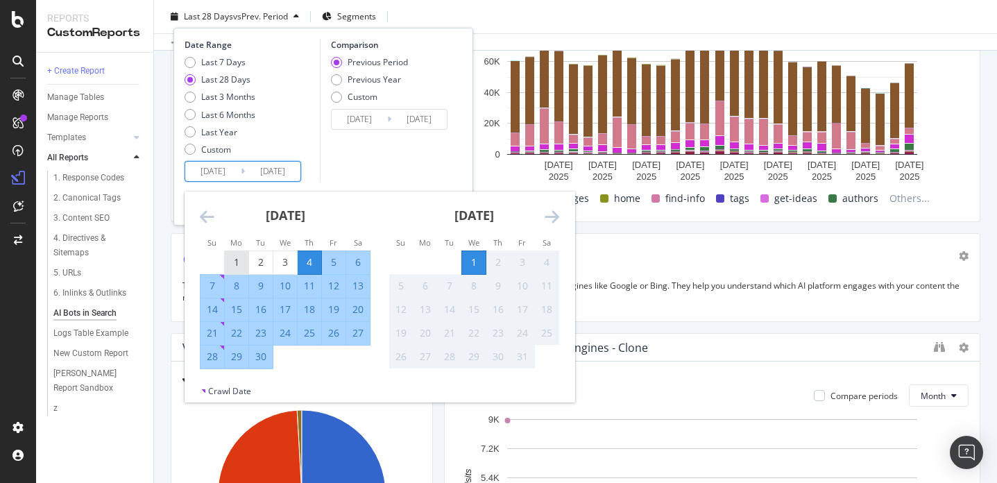
click at [232, 254] on div "1" at bounding box center [237, 262] width 24 height 23
type input "[DATE]"
click at [266, 353] on div "30" at bounding box center [261, 357] width 24 height 14
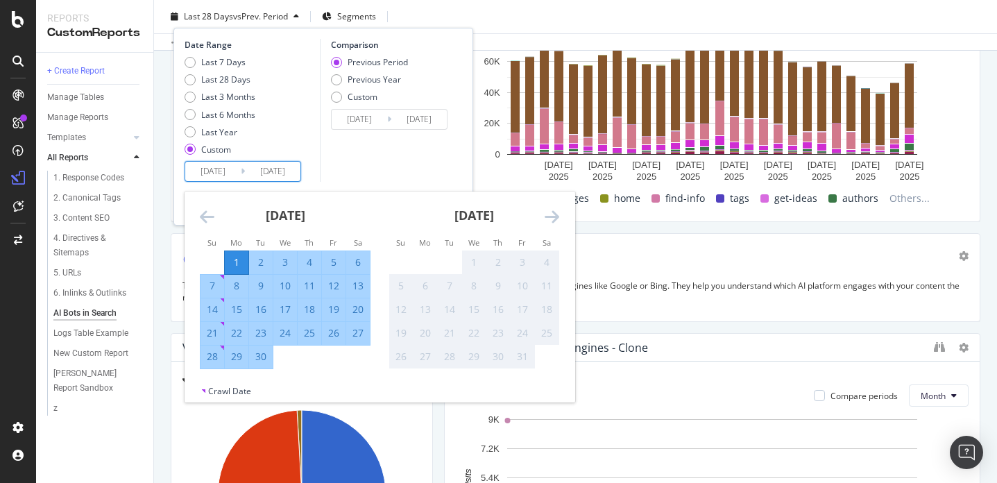
type input "[DATE]"
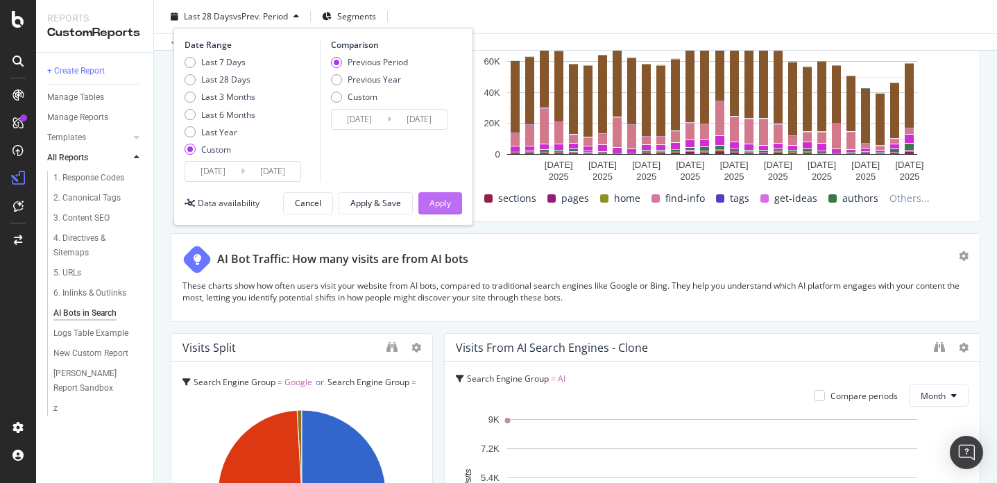
click at [434, 203] on div "Apply" at bounding box center [440, 203] width 22 height 12
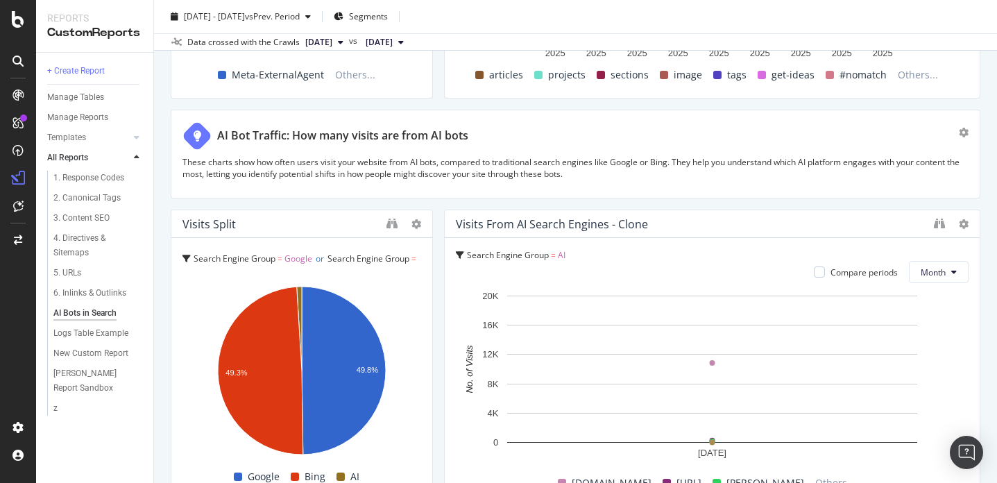
scroll to position [2350, 0]
